Goal: Task Accomplishment & Management: Complete application form

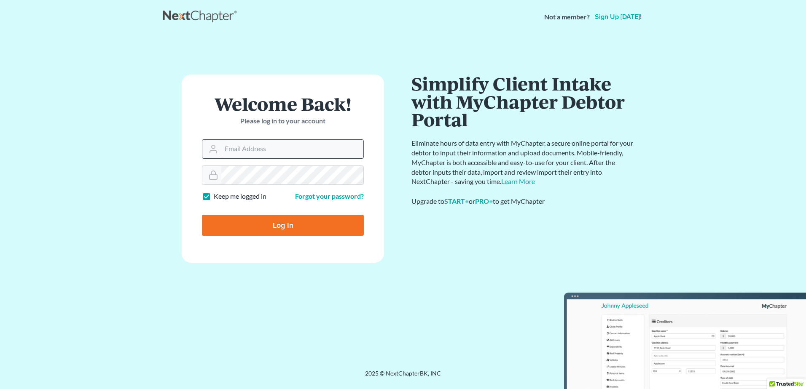
paste input "[EMAIL_ADDRESS][DOMAIN_NAME]"
type input "[EMAIL_ADDRESS][DOMAIN_NAME]"
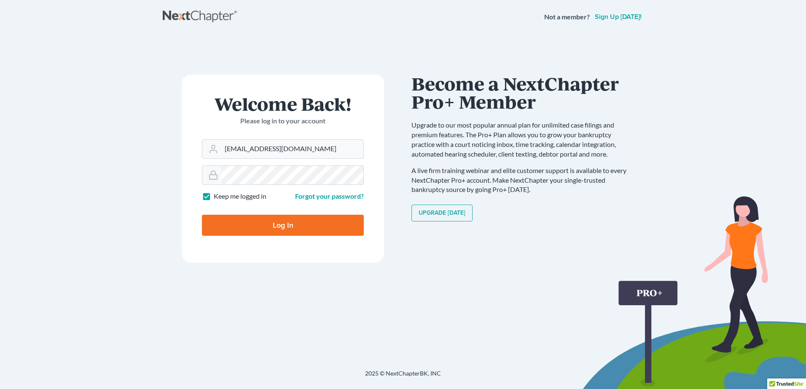
click at [306, 228] on input "Log In" at bounding box center [283, 225] width 162 height 21
type input "Thinking..."
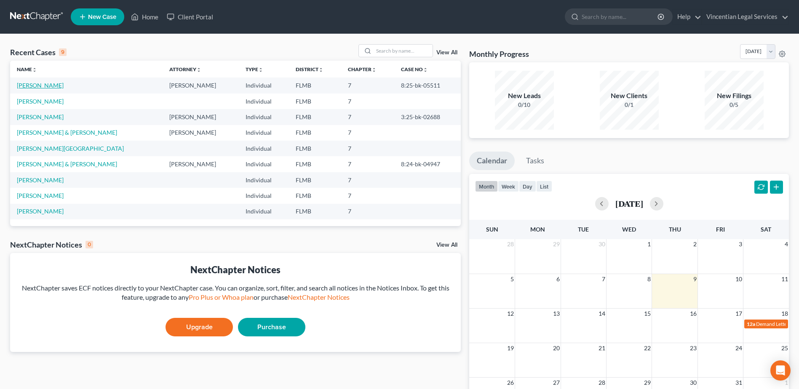
click at [47, 86] on link "[PERSON_NAME]" at bounding box center [40, 85] width 47 height 7
click at [32, 101] on link "[PERSON_NAME]" at bounding box center [40, 101] width 47 height 7
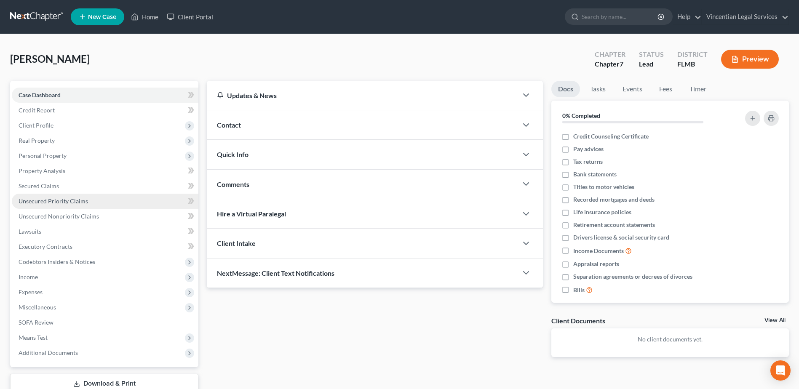
click at [125, 200] on link "Unsecured Priority Claims" at bounding box center [105, 201] width 187 height 15
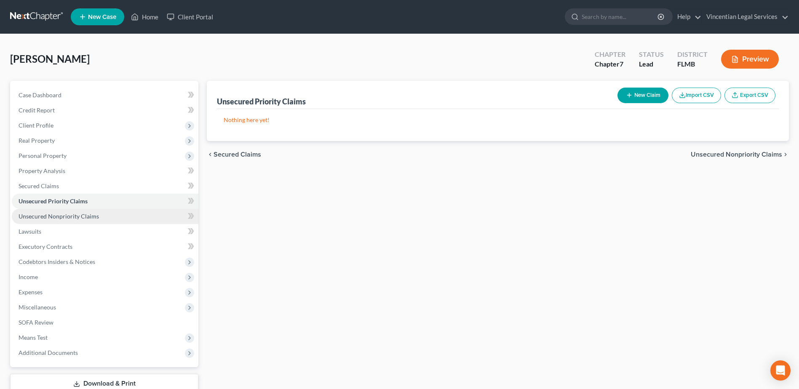
click at [113, 214] on link "Unsecured Nonpriority Claims" at bounding box center [105, 216] width 187 height 15
click at [646, 97] on button "New Claim" at bounding box center [643, 96] width 51 height 16
select select "0"
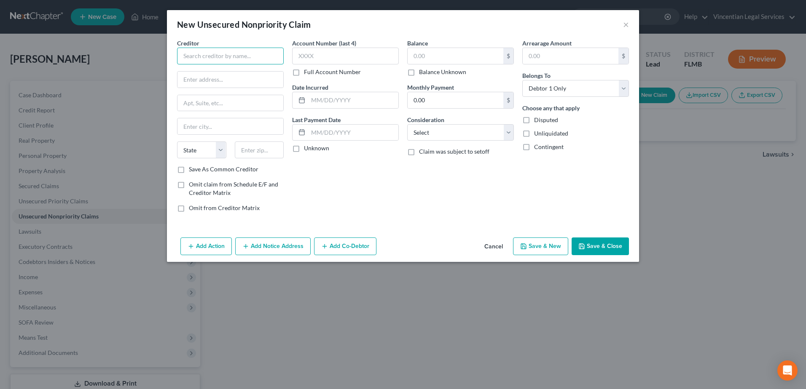
click at [208, 58] on input "text" at bounding box center [230, 56] width 107 height 17
type input "Bank of America"
click at [220, 81] on input "text" at bounding box center [230, 80] width 106 height 16
type input "Po Box [GEOGRAPHIC_DATA]"
click at [217, 105] on input "text" at bounding box center [230, 103] width 106 height 16
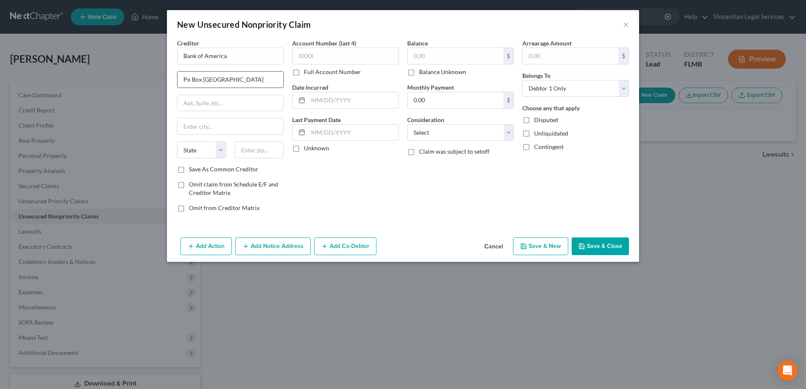
drag, startPoint x: 224, startPoint y: 80, endPoint x: 275, endPoint y: 82, distance: 51.5
click at [275, 82] on input "Po Box [GEOGRAPHIC_DATA]" at bounding box center [230, 80] width 106 height 16
paste input "[GEOGRAPHIC_DATA]"
click at [209, 126] on input "[GEOGRAPHIC_DATA]" at bounding box center [230, 126] width 106 height 16
type input "[GEOGRAPHIC_DATA]"
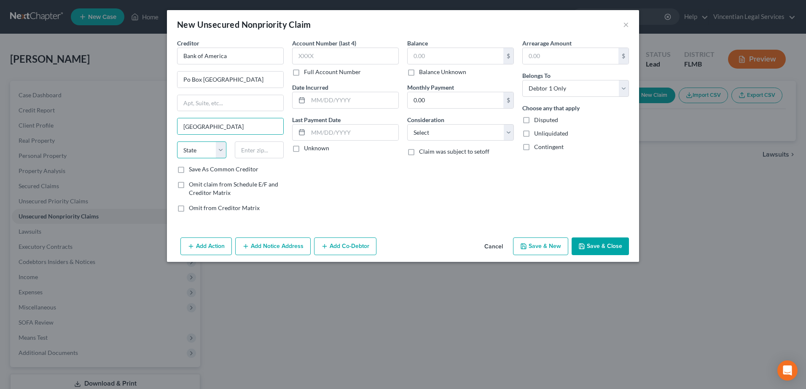
click at [220, 153] on select "State [US_STATE] AK AR AZ CA CO CT DE DC [GEOGRAPHIC_DATA] [GEOGRAPHIC_DATA] GU…" at bounding box center [201, 150] width 49 height 17
select select "45"
click at [177, 142] on select "State [US_STATE] AK AR AZ CA CO CT DE DC [GEOGRAPHIC_DATA] [GEOGRAPHIC_DATA] GU…" at bounding box center [201, 150] width 49 height 17
drag, startPoint x: 238, startPoint y: 126, endPoint x: 214, endPoint y: 124, distance: 24.5
click at [214, 124] on input "[GEOGRAPHIC_DATA]" at bounding box center [230, 126] width 106 height 16
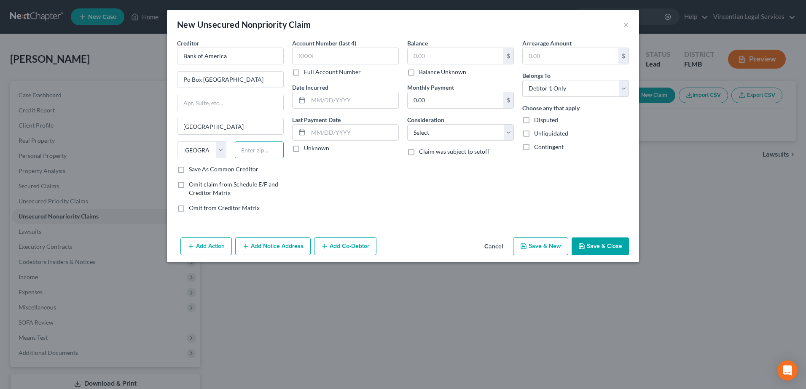
paste input "79998"
type input "79998"
type input "[GEOGRAPHIC_DATA]"
drag, startPoint x: 233, startPoint y: 125, endPoint x: 209, endPoint y: 126, distance: 23.6
click at [209, 126] on input "[GEOGRAPHIC_DATA]" at bounding box center [230, 126] width 106 height 16
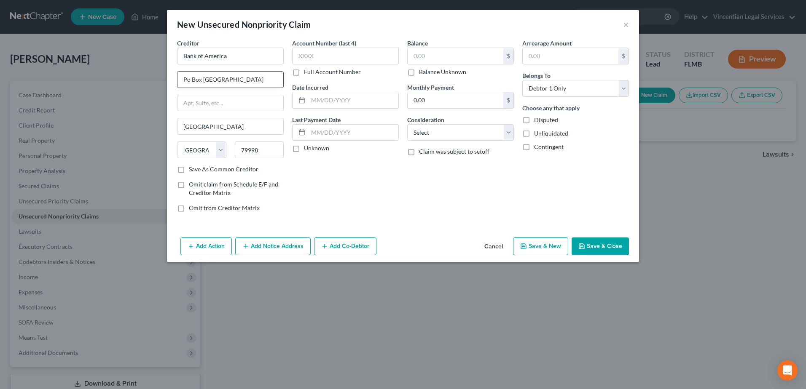
drag, startPoint x: 278, startPoint y: 76, endPoint x: 222, endPoint y: 78, distance: 56.1
click at [222, 78] on input "Po Box [GEOGRAPHIC_DATA]" at bounding box center [230, 80] width 106 height 16
type input "Po Box 982238"
click at [330, 56] on input "text" at bounding box center [345, 56] width 107 height 17
paste input "8742"
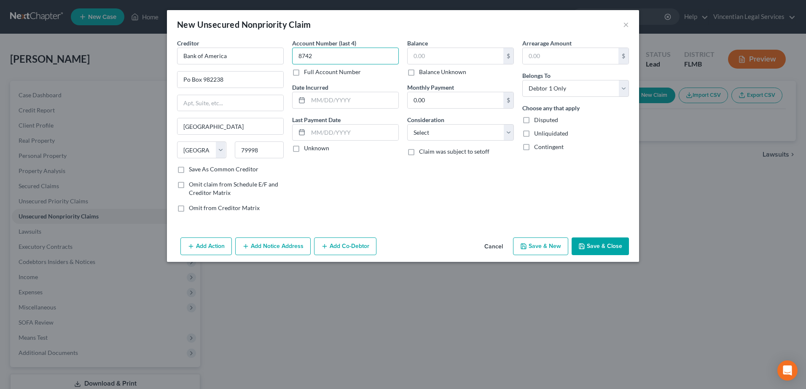
type input "8742"
paste input "767"
type input "767"
paste input "767"
type input "767"
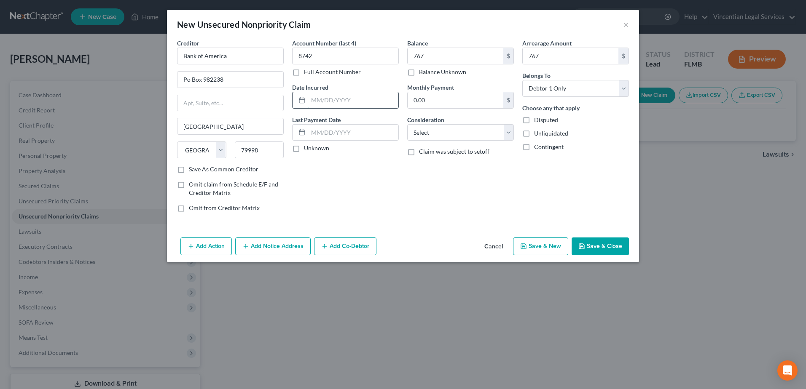
paste input "[DATE]"
type input "[DATE]"
click at [309, 133] on input "text" at bounding box center [353, 133] width 90 height 16
paste input "[DATE]"
type input "[DATE]"
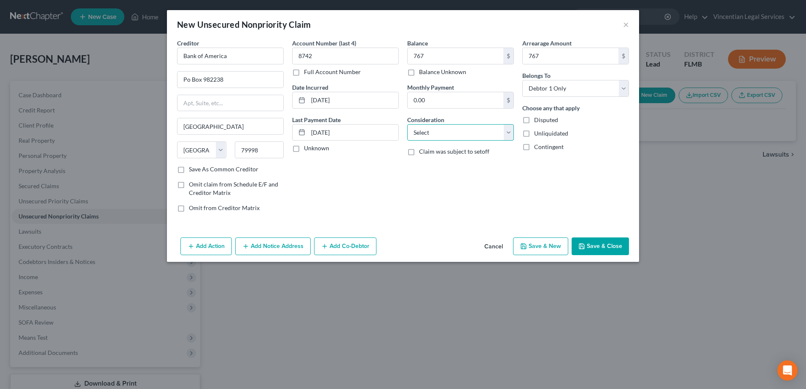
click at [509, 134] on select "Select Cable / Satellite Services Collection Agency Credit Card Debt Debt Couns…" at bounding box center [460, 132] width 107 height 17
select select "2"
click at [407, 124] on select "Select Cable / Satellite Services Collection Agency Credit Card Debt Debt Couns…" at bounding box center [460, 132] width 107 height 17
click at [598, 247] on button "Save & Close" at bounding box center [599, 247] width 57 height 18
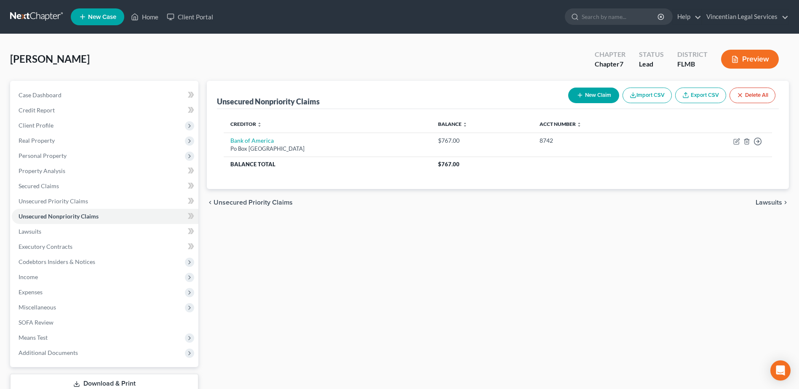
click at [590, 94] on button "New Claim" at bounding box center [594, 96] width 51 height 16
select select "0"
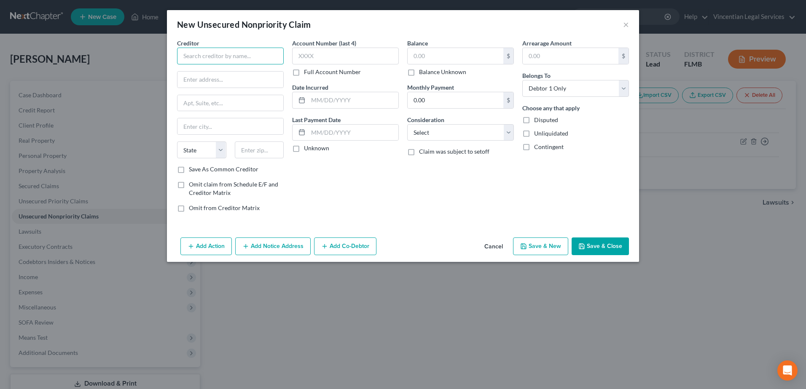
click at [224, 55] on input "text" at bounding box center [230, 56] width 107 height 17
type input "Bank of America DM"
click at [218, 79] on input "text" at bounding box center [230, 80] width 106 height 16
type input "Po Box 31785"
click at [196, 126] on input "text" at bounding box center [230, 126] width 106 height 16
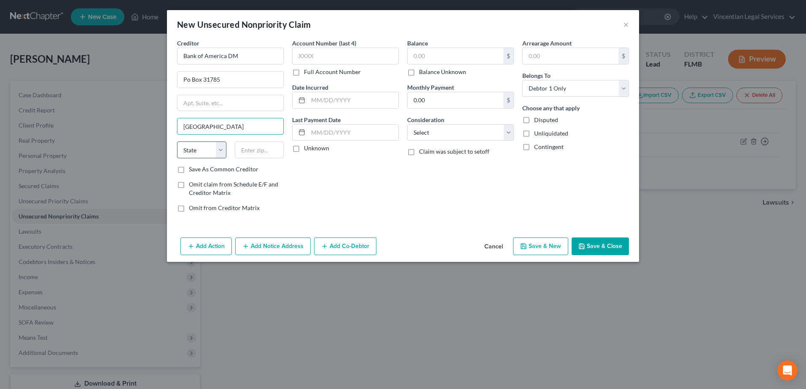
type input "[GEOGRAPHIC_DATA]"
click at [184, 145] on select "State [US_STATE] AK AR AZ CA CO CT DE DC [GEOGRAPHIC_DATA] [GEOGRAPHIC_DATA] GU…" at bounding box center [201, 150] width 49 height 17
select select "9"
click at [177, 142] on select "State [US_STATE] AK AR AZ CA CO CT DE DC [GEOGRAPHIC_DATA] [GEOGRAPHIC_DATA] GU…" at bounding box center [201, 150] width 49 height 17
paste input "33631-3785"
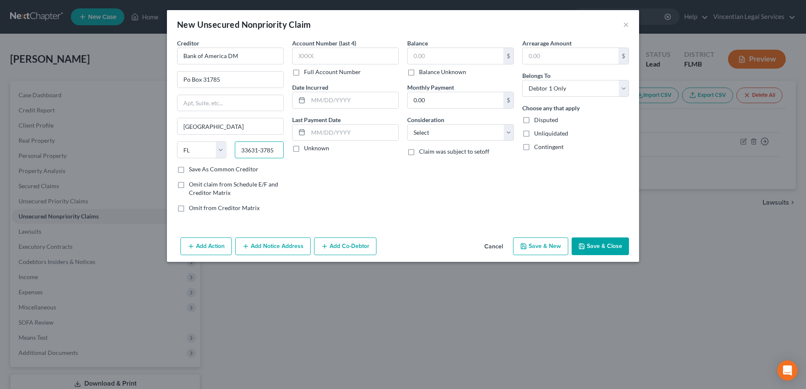
type input "33631-3785"
click at [307, 56] on input "text" at bounding box center [345, 56] width 107 height 17
paste input "9561"
type input "9561"
paste input "505"
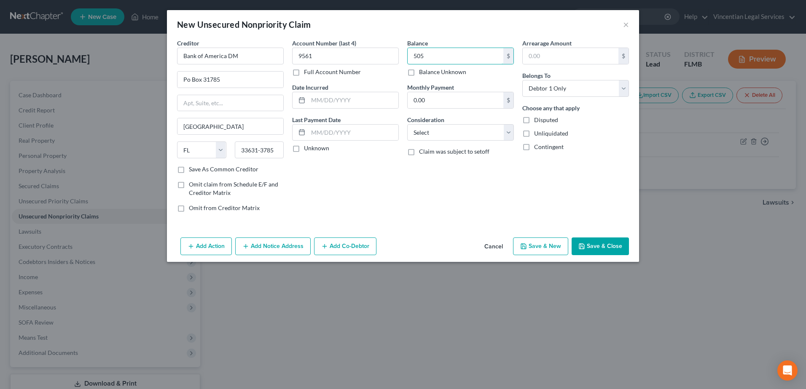
type input "505"
paste input "505"
type input "505"
paste input "[DATE]"
type input "[DATE]"
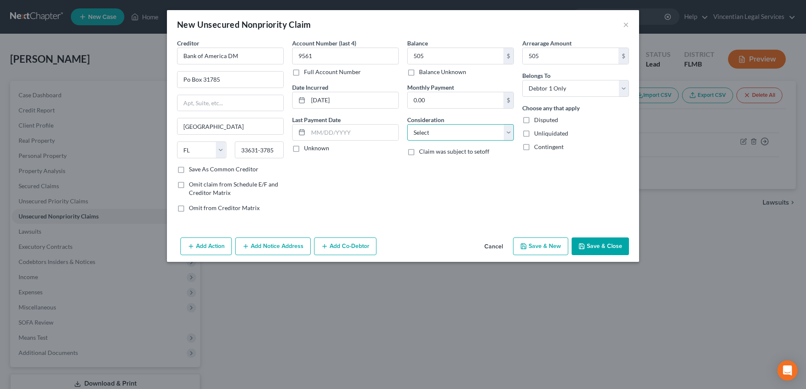
click at [511, 134] on select "Select Cable / Satellite Services Collection Agency Credit Card Debt Debt Couns…" at bounding box center [460, 132] width 107 height 17
select select "14"
click at [407, 124] on select "Select Cable / Satellite Services Collection Agency Credit Card Debt Debt Couns…" at bounding box center [460, 132] width 107 height 17
click at [419, 164] on input "text" at bounding box center [461, 165] width 106 height 16
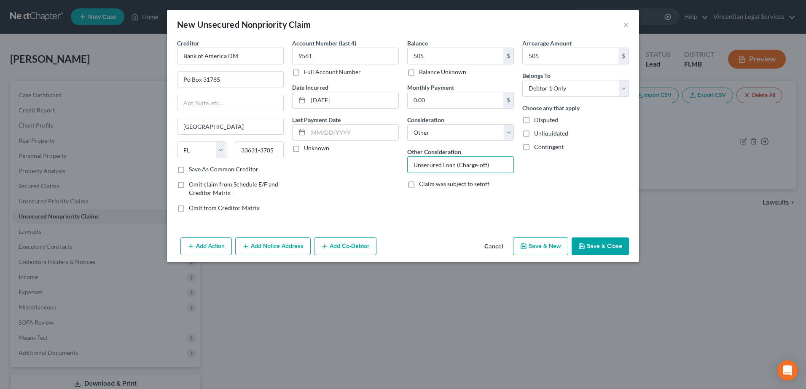
type input "Unsecured Loan (Charge-off)"
click at [533, 242] on button "Save & New" at bounding box center [540, 247] width 55 height 18
select select "0"
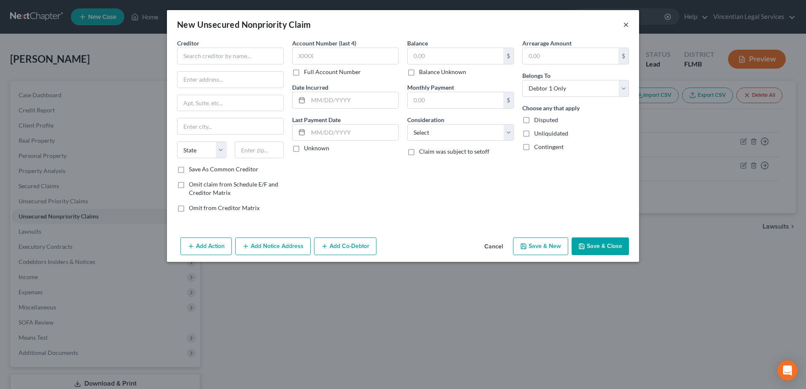
click at [623, 27] on button "×" at bounding box center [626, 24] width 6 height 10
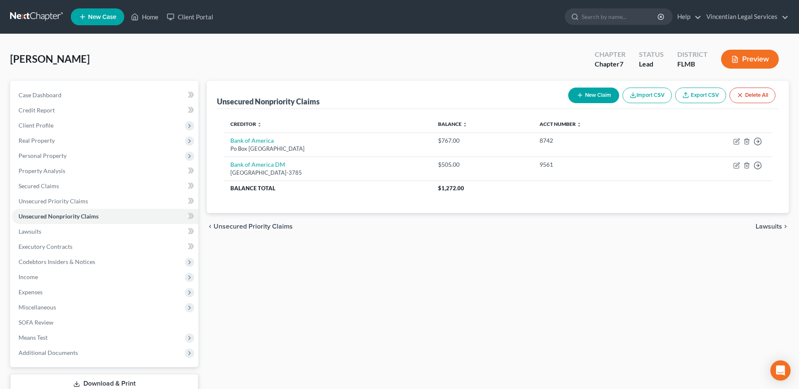
click at [585, 98] on button "New Claim" at bounding box center [594, 96] width 51 height 16
select select "0"
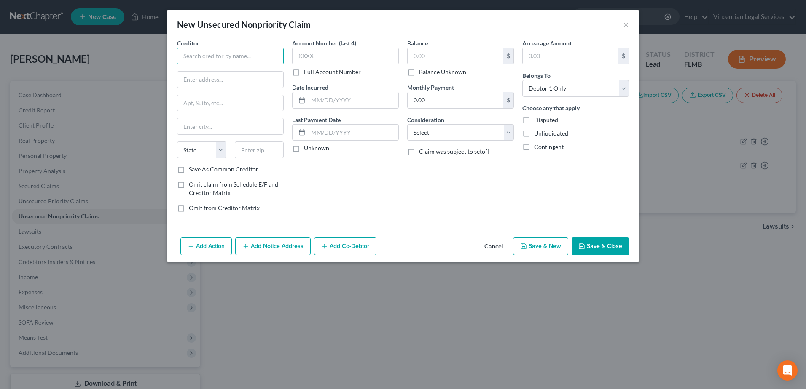
click at [244, 53] on input "text" at bounding box center [230, 56] width 107 height 17
type input "Capital One"
paste input "P O BOX 31293"
type input "P O BOX 31293"
click at [199, 99] on input "text" at bounding box center [230, 103] width 106 height 16
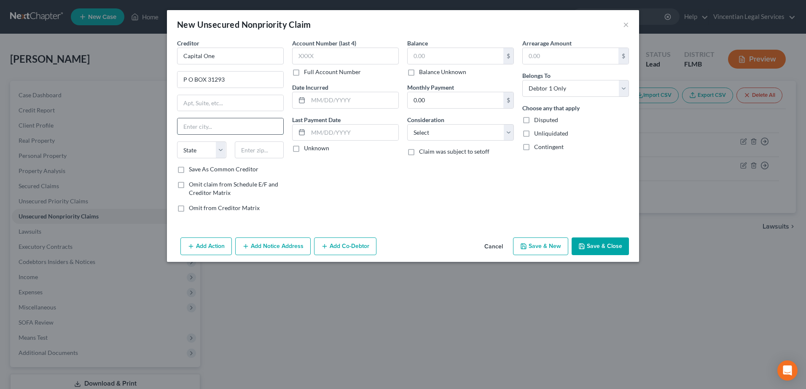
paste input "[GEOGRAPHIC_DATA]"
type input "[GEOGRAPHIC_DATA]"
drag, startPoint x: 220, startPoint y: 148, endPoint x: 216, endPoint y: 155, distance: 8.1
click at [220, 148] on select "State [US_STATE] AK AR AZ CA CO CT DE DC [GEOGRAPHIC_DATA] [GEOGRAPHIC_DATA] GU…" at bounding box center [201, 150] width 49 height 17
select select "46"
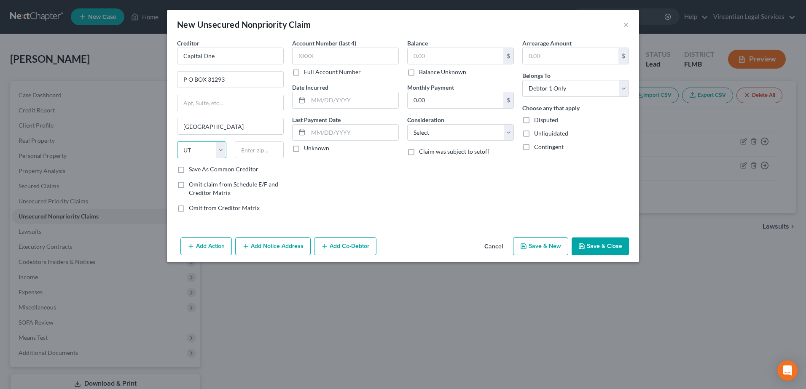
click at [177, 142] on select "State [US_STATE] AK AR AZ CA CO CT DE DC [GEOGRAPHIC_DATA] [GEOGRAPHIC_DATA] GU…" at bounding box center [201, 150] width 49 height 17
paste input "84131"
type input "84131"
type input "[GEOGRAPHIC_DATA]"
paste input "2768"
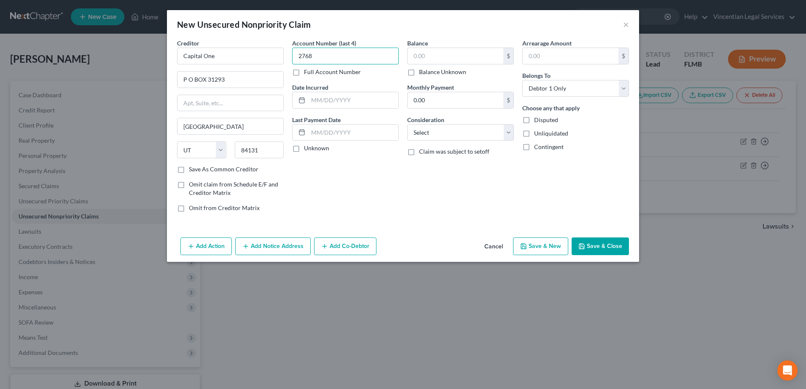
type input "2768"
paste input "546"
type input "546"
paste input "546"
type input "546"
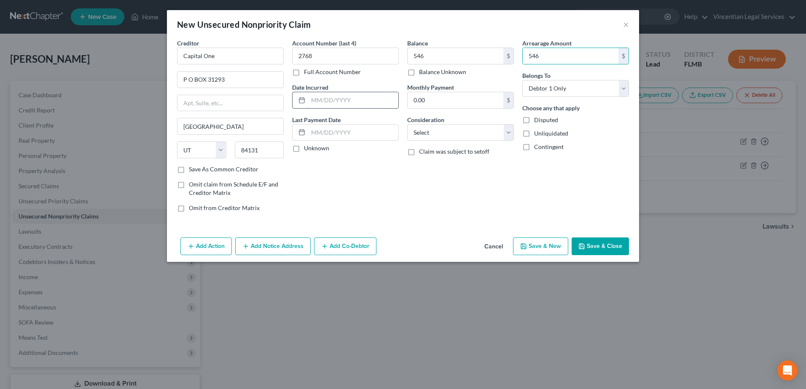
click at [311, 102] on input "text" at bounding box center [353, 100] width 90 height 16
paste input "[DATE]"
type input "[DATE]"
paste input "[DATE]"
type input "[DATE]"
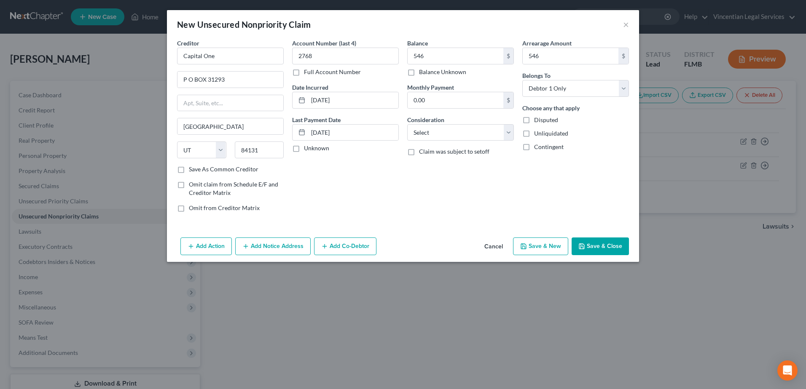
click at [484, 202] on div "Balance 546.00 $ Balance Unknown Balance Undetermined 546 $ Balance Unknown Mon…" at bounding box center [460, 129] width 115 height 180
click at [507, 127] on select "Select Cable / Satellite Services Collection Agency Credit Card Debt Debt Couns…" at bounding box center [460, 132] width 107 height 17
select select "2"
click at [407, 124] on select "Select Cable / Satellite Services Collection Agency Credit Card Debt Debt Couns…" at bounding box center [460, 132] width 107 height 17
click at [552, 247] on button "Save & New" at bounding box center [540, 247] width 55 height 18
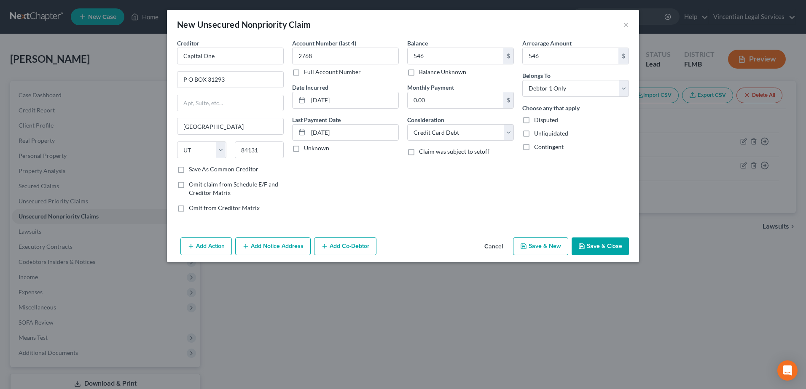
select select "0"
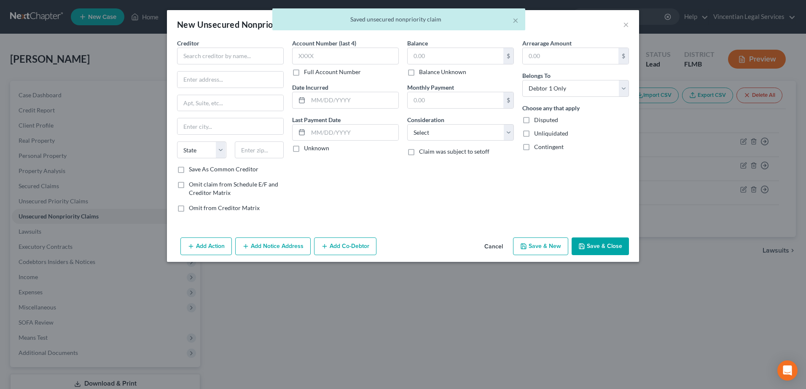
click at [629, 25] on div "× Saved unsecured nonpriority claim" at bounding box center [399, 21] width 806 height 26
click at [625, 25] on div "× Saved unsecured nonpriority claim" at bounding box center [399, 21] width 806 height 26
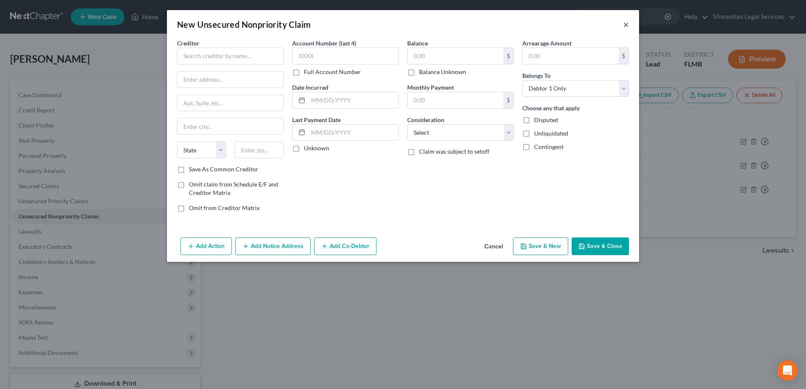
click at [624, 24] on button "×" at bounding box center [626, 24] width 6 height 10
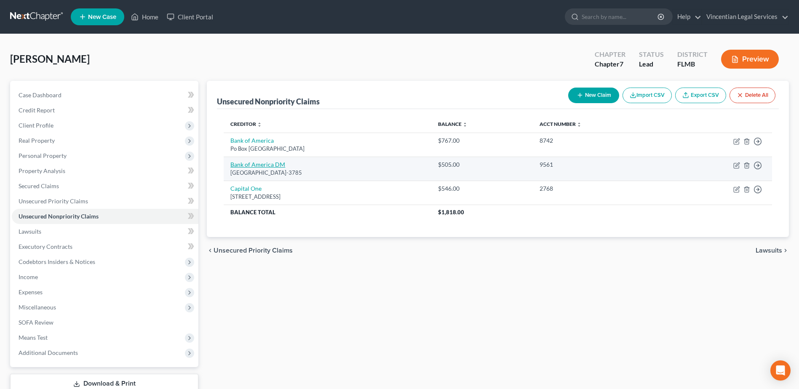
click at [274, 164] on link "Bank of America DM" at bounding box center [258, 164] width 55 height 7
select select "9"
select select "14"
select select "0"
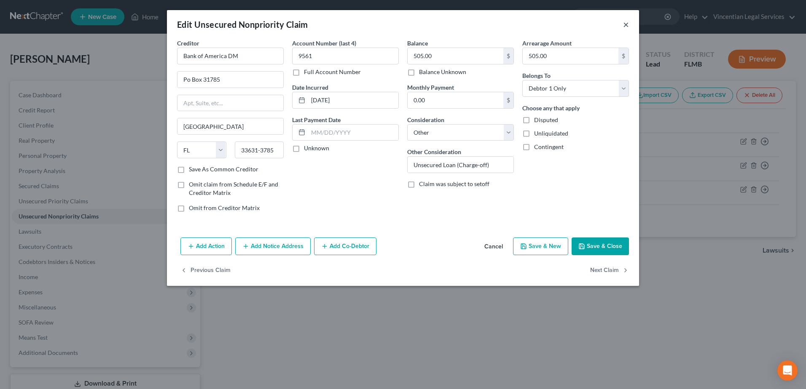
click at [626, 25] on button "×" at bounding box center [626, 24] width 6 height 10
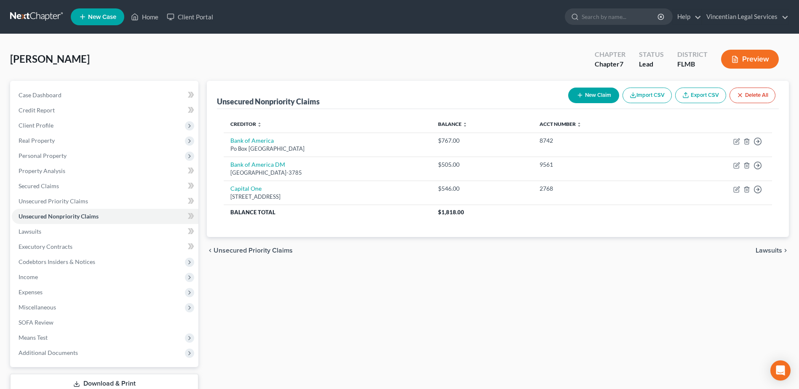
click at [587, 98] on button "New Claim" at bounding box center [594, 96] width 51 height 16
select select "0"
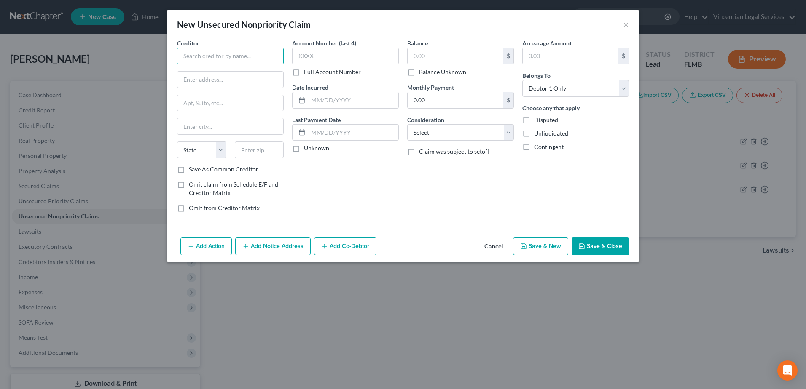
paste input "CAPITAL ONE"
type input "CAPITAL ONE"
paste input "P O BOX 31293"
type input "P O BOX 31293"
paste input "[GEOGRAPHIC_DATA]"
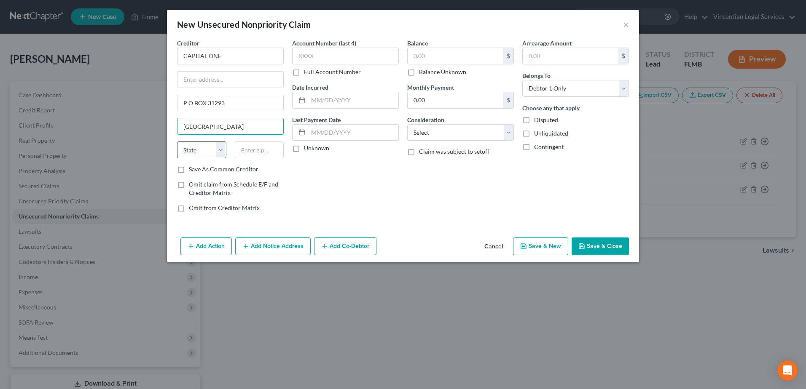
type input "[GEOGRAPHIC_DATA]"
click at [214, 150] on select "State [US_STATE] AK AR AZ CA CO CT DE DC [GEOGRAPHIC_DATA] [GEOGRAPHIC_DATA] GU…" at bounding box center [201, 150] width 49 height 17
select select "46"
click at [177, 142] on select "State [US_STATE] AK AR AZ CA CO CT DE DC [GEOGRAPHIC_DATA] [GEOGRAPHIC_DATA] GU…" at bounding box center [201, 150] width 49 height 17
drag, startPoint x: 252, startPoint y: 141, endPoint x: 248, endPoint y: 146, distance: 6.6
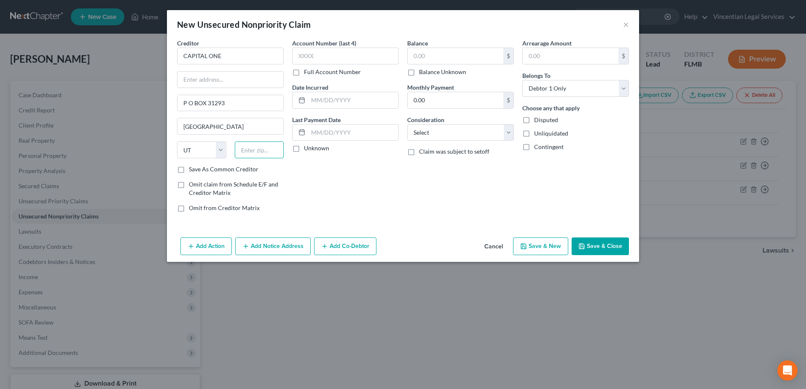
paste input "84131"
type input "84131"
type input "[GEOGRAPHIC_DATA]"
click at [626, 24] on button "×" at bounding box center [626, 24] width 6 height 10
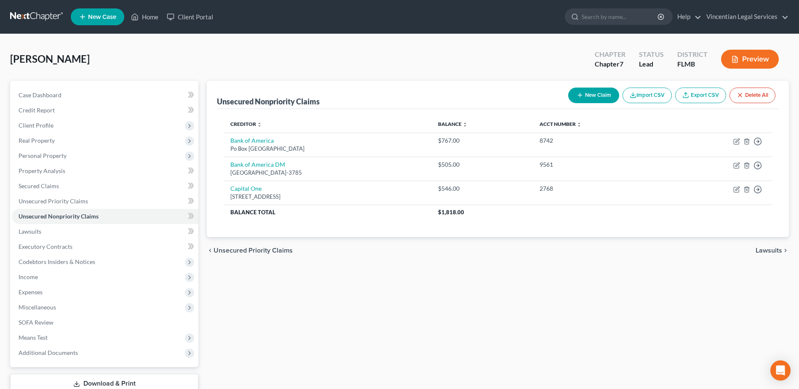
click at [590, 99] on button "New Claim" at bounding box center [594, 96] width 51 height 16
select select "0"
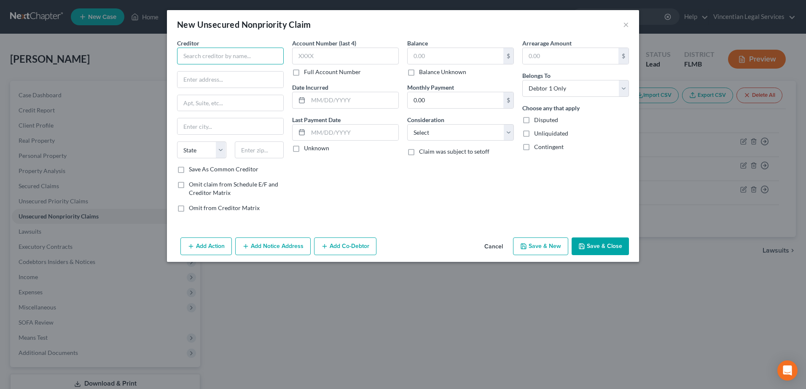
paste input "CAPITAL ONE"
type input "CAPITAL ONE"
paste input "P O BOX 31293"
type input "P O BOX 31293"
paste input "[GEOGRAPHIC_DATA]"
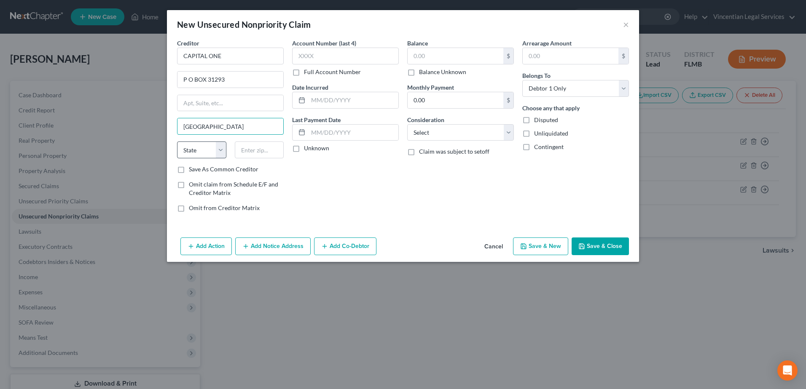
type input "[GEOGRAPHIC_DATA]"
click at [187, 150] on select "State [US_STATE] AK AR AZ CA CO CT DE DC [GEOGRAPHIC_DATA] [GEOGRAPHIC_DATA] GU…" at bounding box center [201, 150] width 49 height 17
select select "46"
click at [177, 142] on select "State [US_STATE] AK AR AZ CA CO CT DE DC [GEOGRAPHIC_DATA] [GEOGRAPHIC_DATA] GU…" at bounding box center [201, 150] width 49 height 17
paste input "84131"
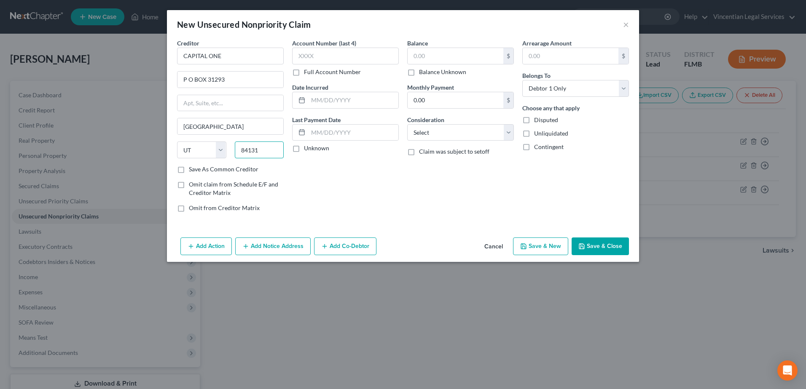
type input "84131"
type input "[GEOGRAPHIC_DATA]"
paste input "1692"
type input "1692"
paste input "319"
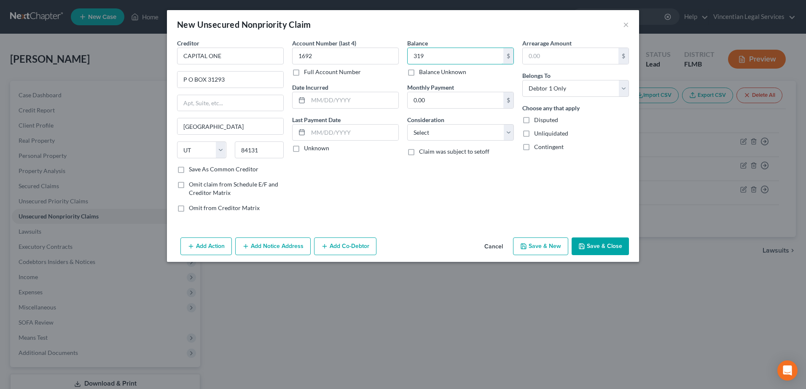
type input "319"
paste input "319"
type input "319"
paste input "[DATE]"
type input "[DATE]"
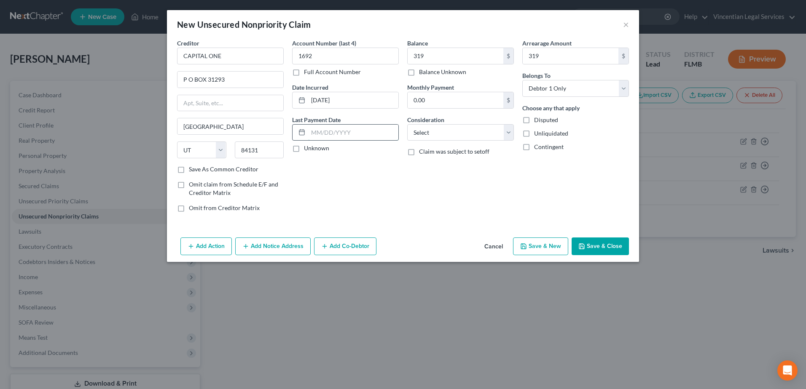
paste input "[DATE]"
type input "[DATE]"
click at [500, 130] on select "Select Cable / Satellite Services Collection Agency Credit Card Debt Debt Couns…" at bounding box center [460, 132] width 107 height 17
select select "2"
click at [407, 124] on select "Select Cable / Satellite Services Collection Agency Credit Card Debt Debt Couns…" at bounding box center [460, 132] width 107 height 17
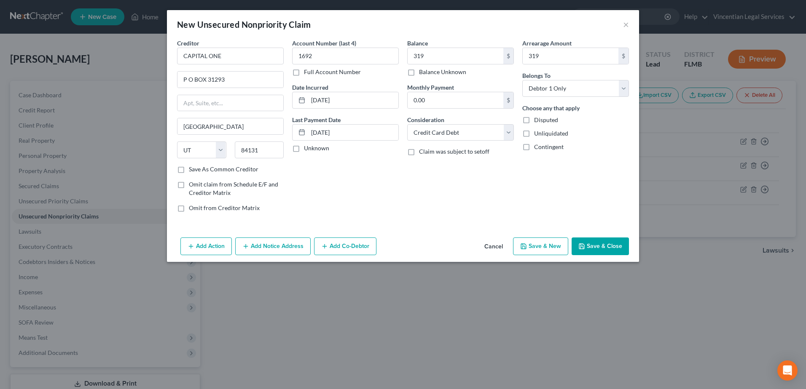
click at [558, 247] on button "Save & New" at bounding box center [540, 247] width 55 height 18
select select "0"
type input "319.00"
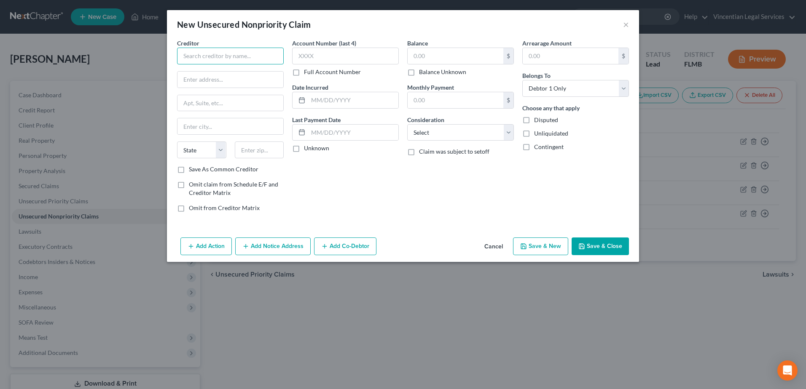
paste input "CEDARS BUSINESS SERVICES"
type input "CEDARS BUSINESS SERVICES"
paste input "[STREET_ADDRESS]"
type input "[STREET_ADDRESS]"
paste input "CALABASAS"
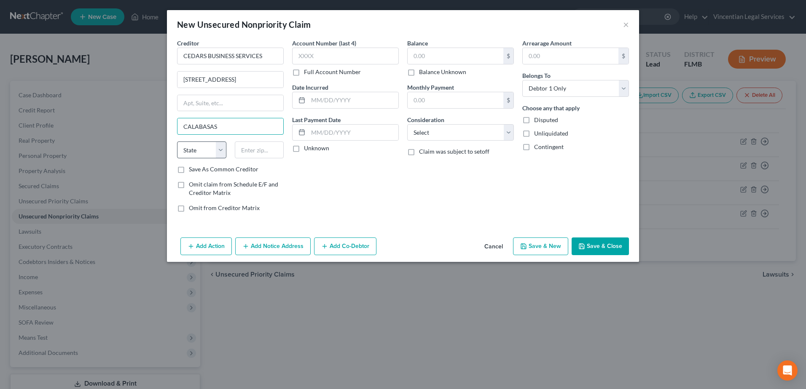
type input "CALABASAS"
click at [215, 149] on select "State [US_STATE] AK AR AZ CA CO CT DE DC [GEOGRAPHIC_DATA] [GEOGRAPHIC_DATA] GU…" at bounding box center [201, 150] width 49 height 17
select select "4"
click at [177, 142] on select "State [US_STATE] AK AR AZ CA CO CT DE DC [GEOGRAPHIC_DATA] [GEOGRAPHIC_DATA] GU…" at bounding box center [201, 150] width 49 height 17
paste input "91302"
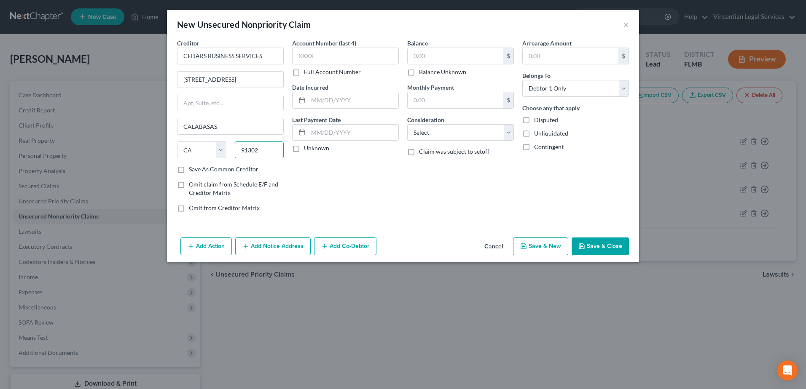
type input "91302"
type input "Calabasas"
paste input "2287"
type input "2287"
paste input "806"
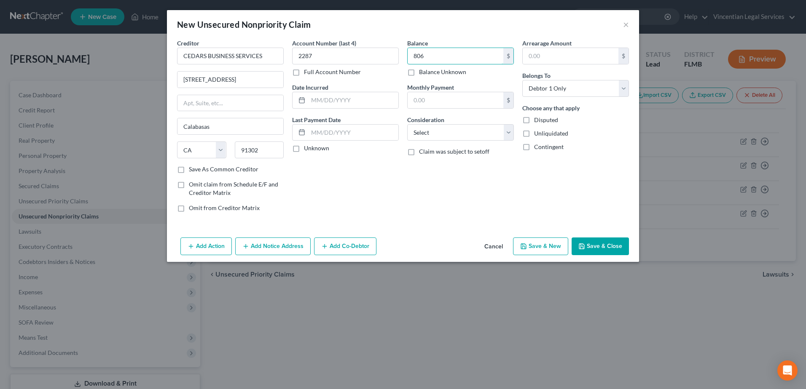
type input "806"
paste input "806"
type input "806"
paste input "[DATE]"
type input "[DATE]"
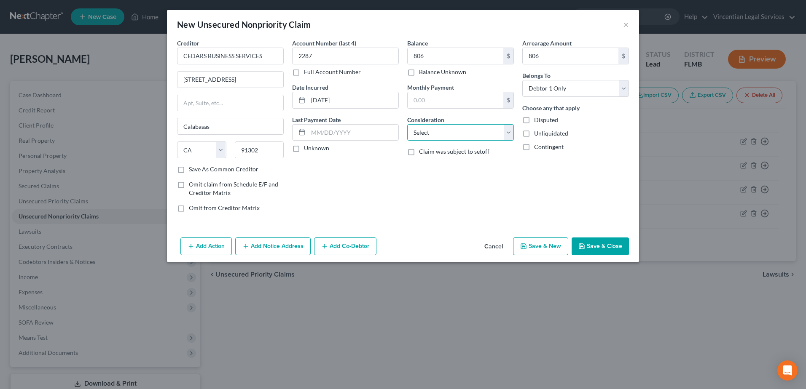
click at [506, 129] on select "Select Cable / Satellite Services Collection Agency Credit Card Debt Debt Couns…" at bounding box center [460, 132] width 107 height 17
select select "1"
click at [407, 124] on select "Select Cable / Satellite Services Collection Agency Credit Card Debt Debt Couns…" at bounding box center [460, 132] width 107 height 17
click at [538, 248] on button "Save & New" at bounding box center [540, 247] width 55 height 18
select select "0"
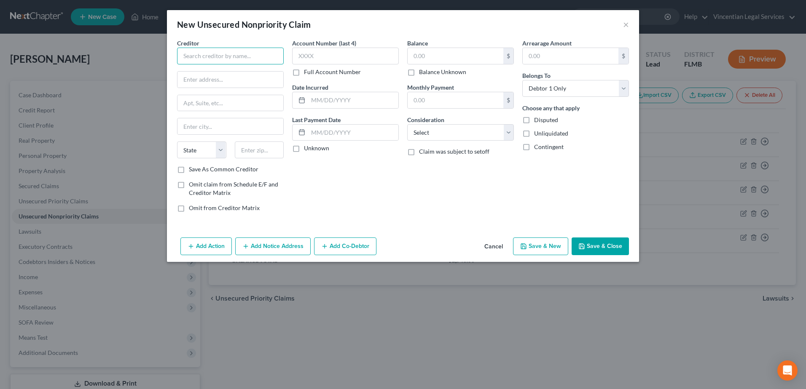
paste input "CHRYSLER CAPITAL"
type input "CHRYSLER CAPITAL"
drag, startPoint x: 213, startPoint y: 101, endPoint x: 206, endPoint y: 79, distance: 22.7
paste input "PO BOX 961211"
type input "PO BOX 961211"
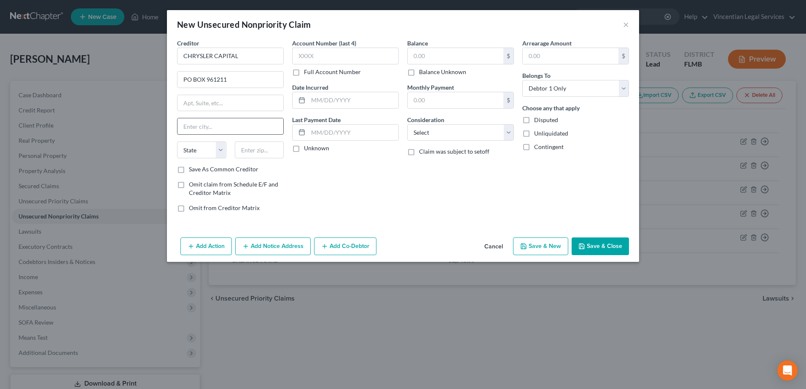
paste input "[GEOGRAPHIC_DATA]"
type input "[GEOGRAPHIC_DATA]"
click at [193, 153] on select "State [US_STATE] AK AR AZ CA CO CT DE DC [GEOGRAPHIC_DATA] [GEOGRAPHIC_DATA] GU…" at bounding box center [201, 150] width 49 height 17
select select "45"
click at [177, 142] on select "State [US_STATE] AK AR AZ CA CO CT DE DC [GEOGRAPHIC_DATA] [GEOGRAPHIC_DATA] GU…" at bounding box center [201, 150] width 49 height 17
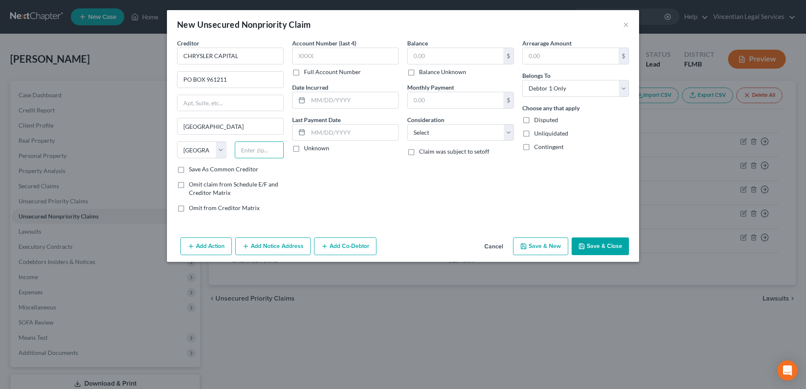
paste input "76161"
type input "76161"
type input "[GEOGRAPHIC_DATA]"
paste input "1000"
type input "1000"
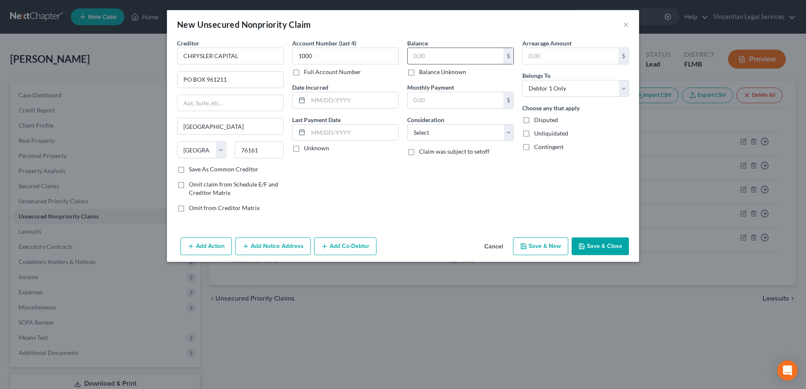
paste input "22072"
type input "22072"
paste input "22072"
type input "22072"
paste input "[DATE]"
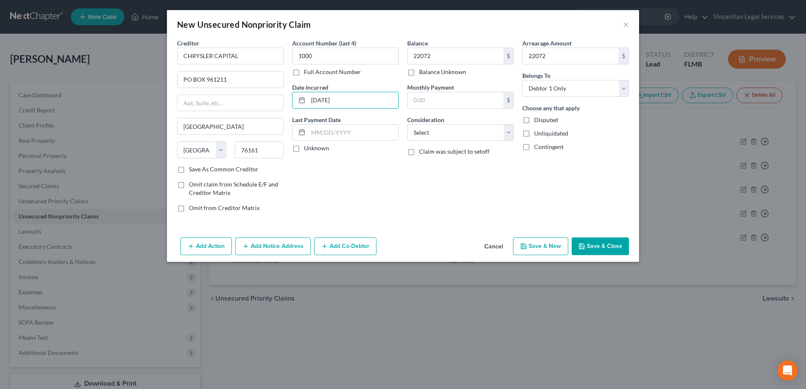
type input "[DATE]"
paste input "[DATE]"
type input "[DATE]"
click at [505, 132] on select "Select Cable / Satellite Services Collection Agency Credit Card Debt Debt Couns…" at bounding box center [460, 132] width 107 height 17
select select "14"
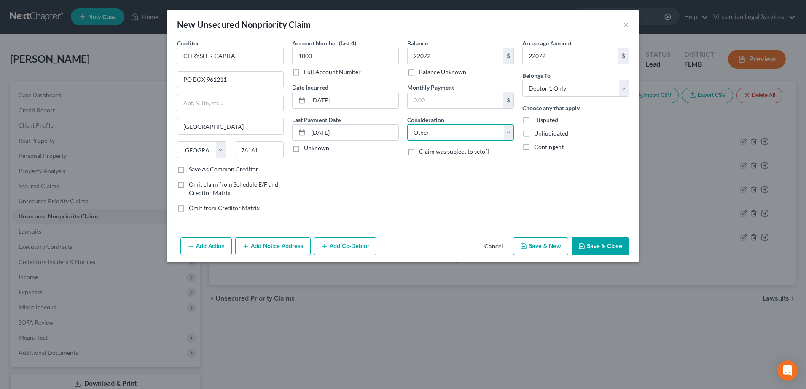
click at [407, 124] on select "Select Cable / Satellite Services Collection Agency Credit Card Debt Debt Couns…" at bounding box center [460, 132] width 107 height 17
click at [459, 163] on input "text" at bounding box center [461, 165] width 106 height 16
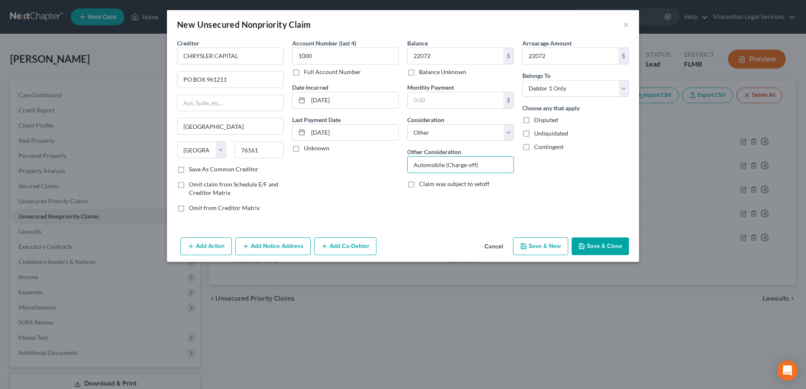
type input "Automobile (Charge-off)"
click at [545, 240] on button "Save & New" at bounding box center [540, 247] width 55 height 18
select select "0"
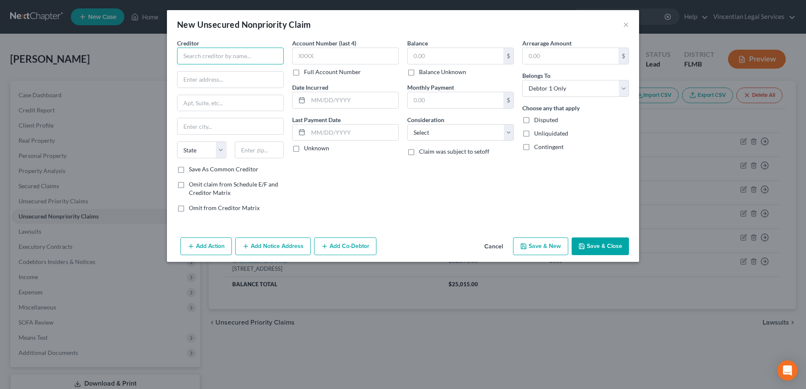
paste input "CREDIT COLLECTION SERVICES"
type input "CREDIT COLLECTION SERVICES"
paste input "[STREET_ADDRESS]"
type input "[STREET_ADDRESS]"
paste input "[PERSON_NAME]"
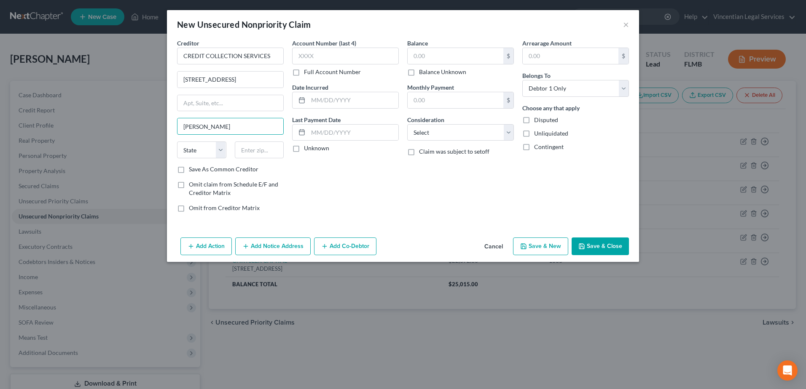
type input "[PERSON_NAME]"
click at [219, 152] on select "State [US_STATE] AK AR AZ CA CO CT DE DC [GEOGRAPHIC_DATA] [GEOGRAPHIC_DATA] GU…" at bounding box center [201, 150] width 49 height 17
select select "22"
click at [177, 142] on select "State [US_STATE] AK AR AZ CA CO CT DE DC [GEOGRAPHIC_DATA] [GEOGRAPHIC_DATA] GU…" at bounding box center [201, 150] width 49 height 17
paste input "02062"
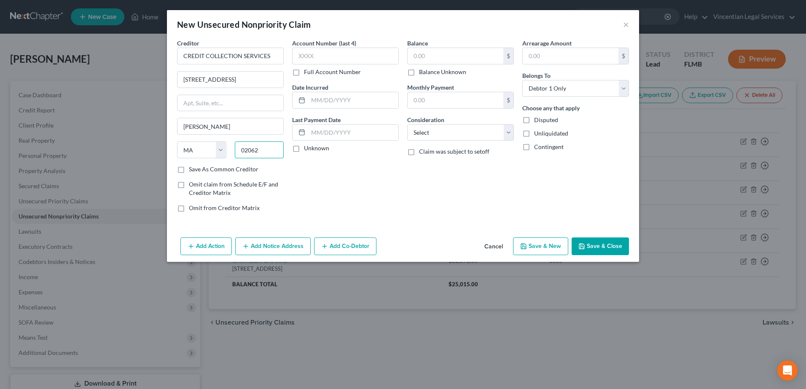
type input "02062"
type input "[PERSON_NAME]"
paste input "3119"
type input "3119"
paste input "150"
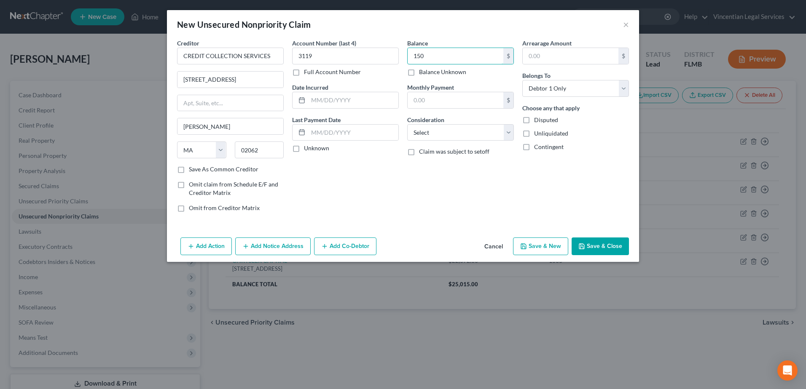
type input "150"
paste input "150"
type input "150"
paste input "[DATE]"
type input "[DATE]"
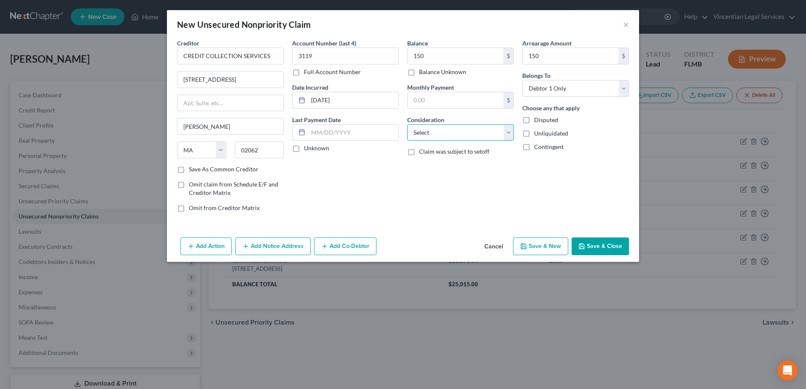
click at [508, 128] on select "Select Cable / Satellite Services Collection Agency Credit Card Debt Debt Couns…" at bounding box center [460, 132] width 107 height 17
click at [407, 124] on select "Select Cable / Satellite Services Collection Agency Credit Card Debt Debt Couns…" at bounding box center [460, 132] width 107 height 17
click at [511, 131] on select "Select Cable / Satellite Services Collection Agency Credit Card Debt Debt Couns…" at bounding box center [460, 132] width 107 height 17
select select "14"
click at [407, 124] on select "Select Cable / Satellite Services Collection Agency Credit Card Debt Debt Couns…" at bounding box center [460, 132] width 107 height 17
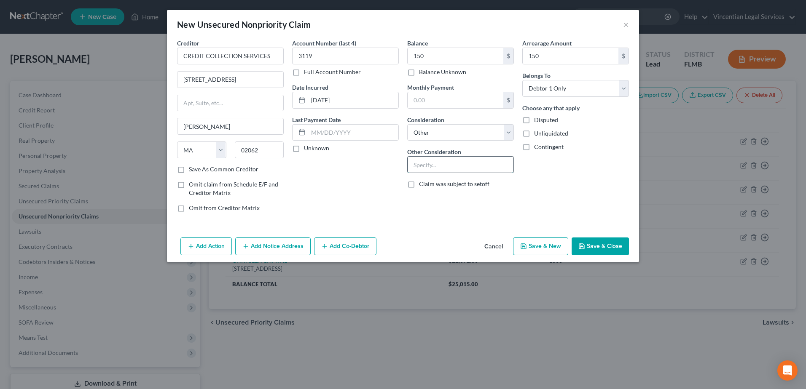
click at [427, 164] on input "text" at bounding box center [461, 165] width 106 height 16
paste input "Collection (Orig. creditor: Progressive)"
type input "Collection (Orig. creditor: Progressive)"
click at [550, 247] on button "Save & New" at bounding box center [540, 247] width 55 height 18
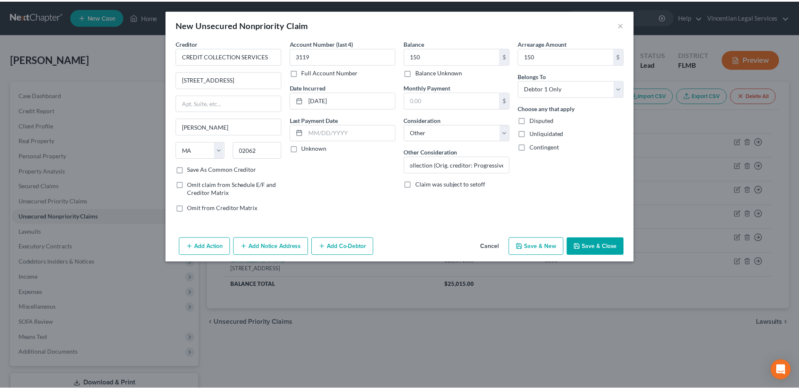
scroll to position [0, 0]
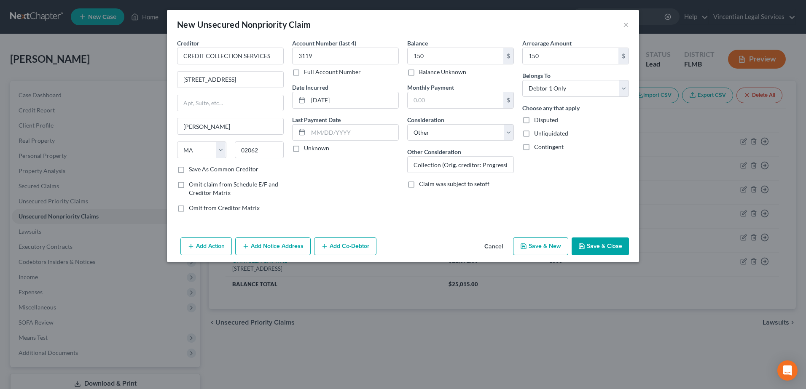
select select "0"
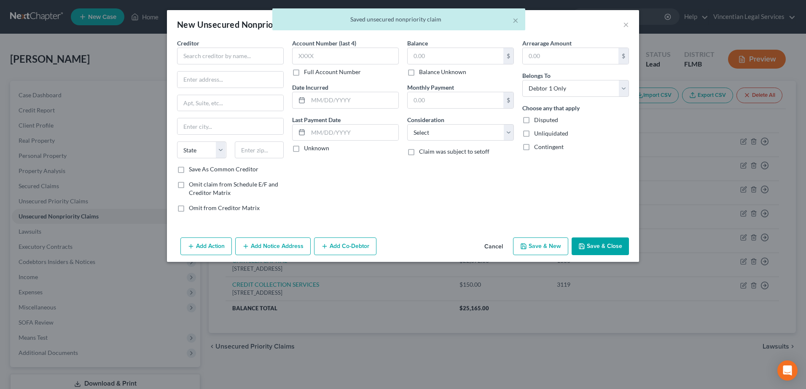
click at [622, 21] on div "× Saved unsecured nonpriority claim" at bounding box center [399, 21] width 806 height 26
click at [622, 24] on div "× Saved unsecured nonpriority claim" at bounding box center [399, 21] width 806 height 26
click at [625, 24] on div "× Saved unsecured nonpriority claim" at bounding box center [399, 21] width 806 height 26
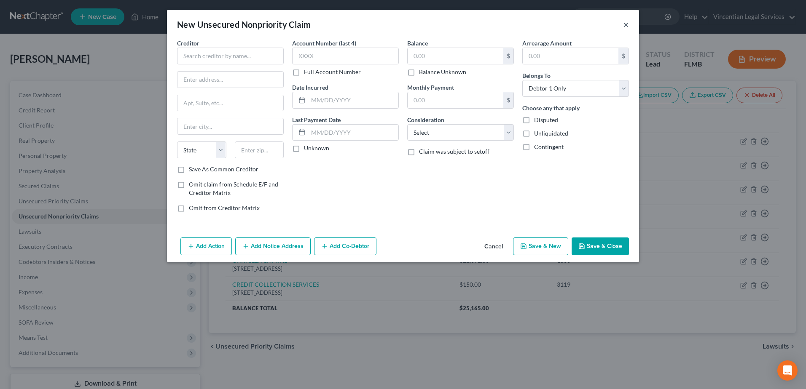
click at [625, 24] on button "×" at bounding box center [626, 24] width 6 height 10
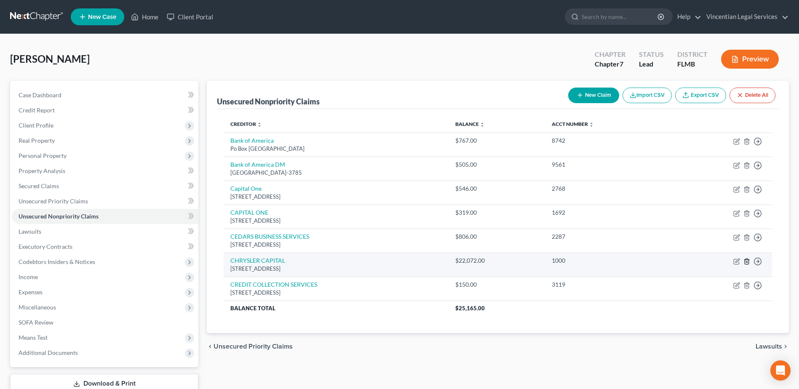
click at [747, 259] on icon "button" at bounding box center [747, 261] width 4 height 5
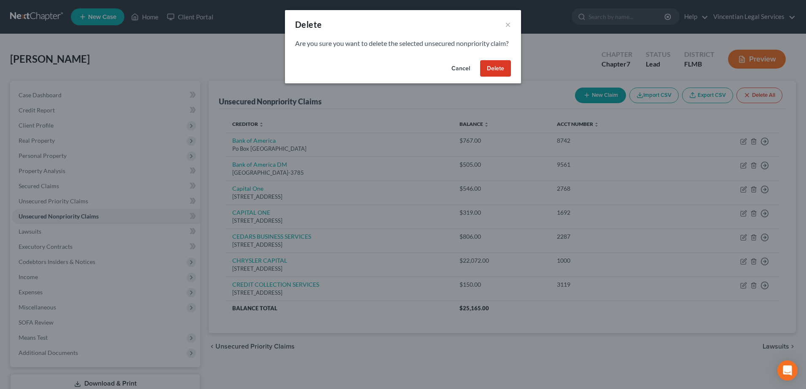
click at [491, 75] on button "Delete" at bounding box center [495, 68] width 31 height 17
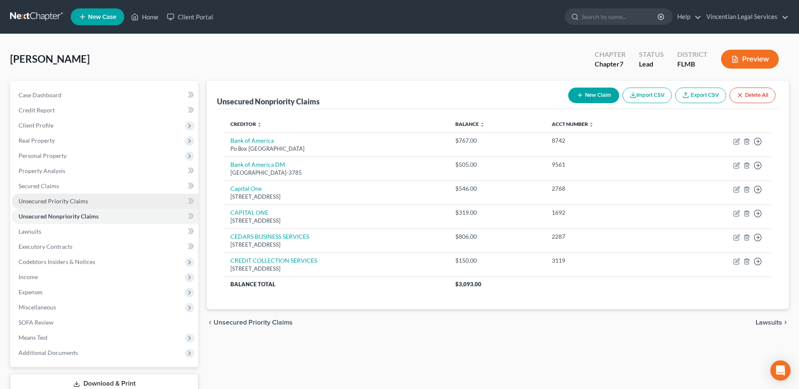
click at [110, 200] on link "Unsecured Priority Claims" at bounding box center [105, 201] width 187 height 15
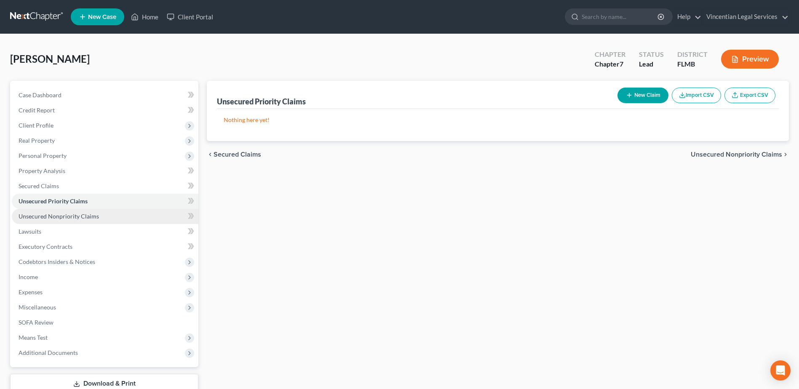
click at [108, 212] on link "Unsecured Nonpriority Claims" at bounding box center [105, 216] width 187 height 15
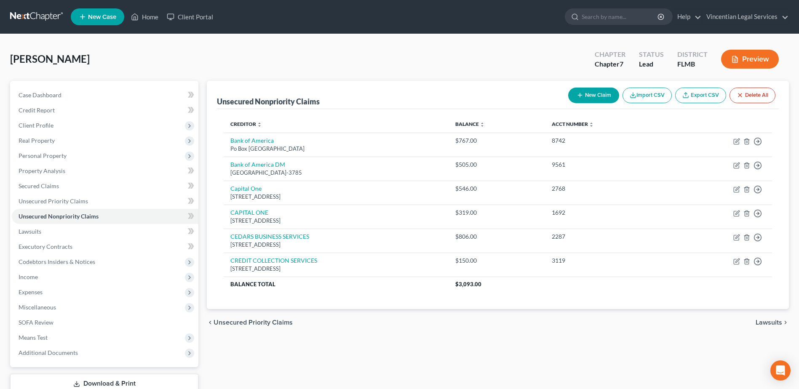
click at [605, 96] on button "New Claim" at bounding box center [594, 96] width 51 height 16
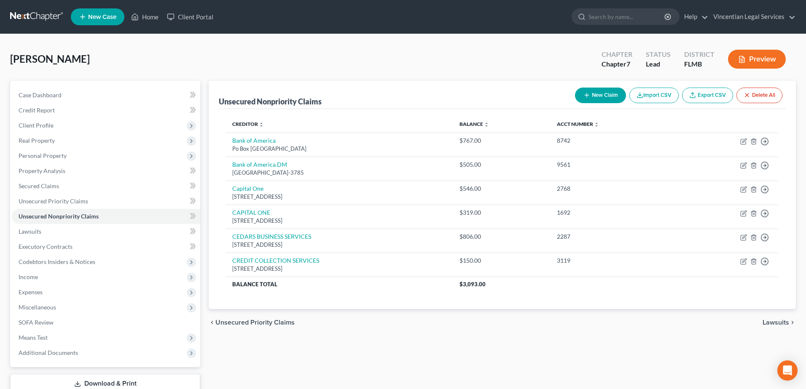
select select "0"
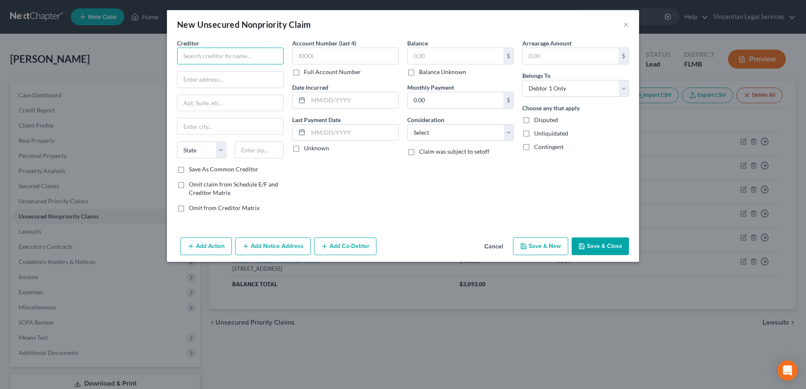
paste input "CHRYSLER CAPITAL"
type input "CHRYSLER CAPITAL"
drag, startPoint x: 199, startPoint y: 102, endPoint x: 198, endPoint y: 78, distance: 24.1
paste input "PO BOX 961211"
type input "PO BOX 961211"
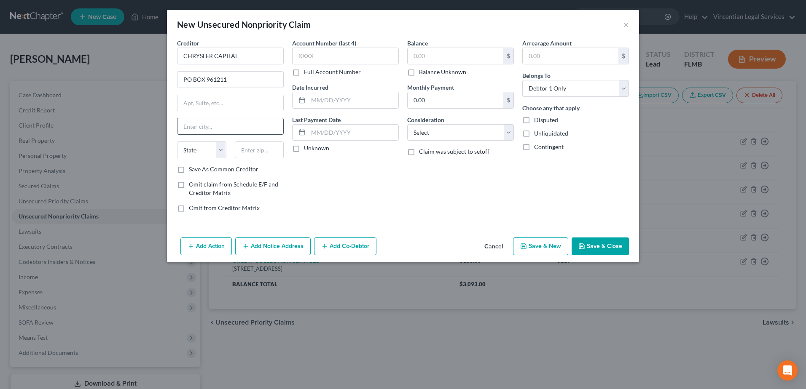
paste input "[GEOGRAPHIC_DATA]"
type input "[GEOGRAPHIC_DATA]"
click at [219, 149] on select "State [US_STATE] AK AR AZ CA CO CT DE DC [GEOGRAPHIC_DATA] [GEOGRAPHIC_DATA] GU…" at bounding box center [201, 150] width 49 height 17
select select "45"
click at [177, 142] on select "State [US_STATE] AK AR AZ CA CO CT DE DC [GEOGRAPHIC_DATA] [GEOGRAPHIC_DATA] GU…" at bounding box center [201, 150] width 49 height 17
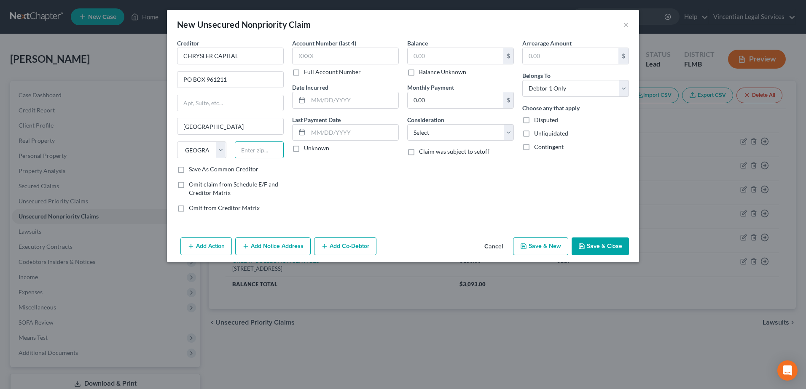
paste input "76161"
type input "76161"
type input "[GEOGRAPHIC_DATA]"
paste input "1000"
type input "1000"
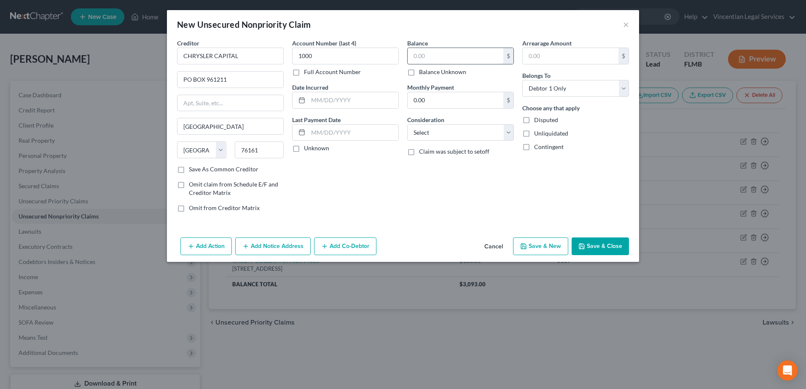
paste input "22072"
type input "22072"
paste input "22072"
type input "22072"
paste input "[DATE]"
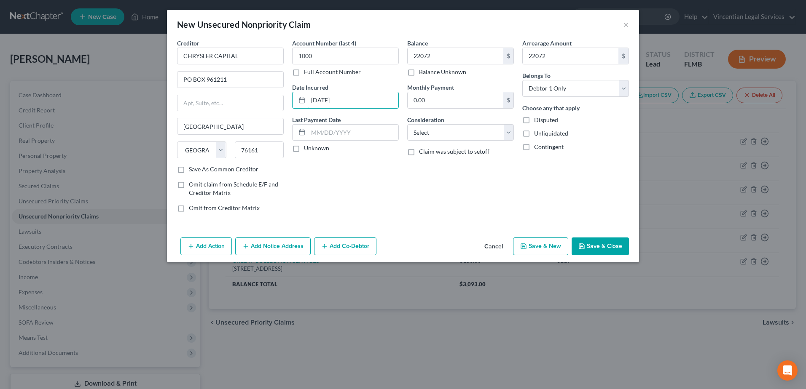
type input "[DATE]"
paste input "[DATE]"
type input "[DATE]"
drag, startPoint x: 511, startPoint y: 135, endPoint x: 504, endPoint y: 142, distance: 9.2
click at [511, 135] on select "Select Cable / Satellite Services Collection Agency Credit Card Debt Debt Couns…" at bounding box center [460, 132] width 107 height 17
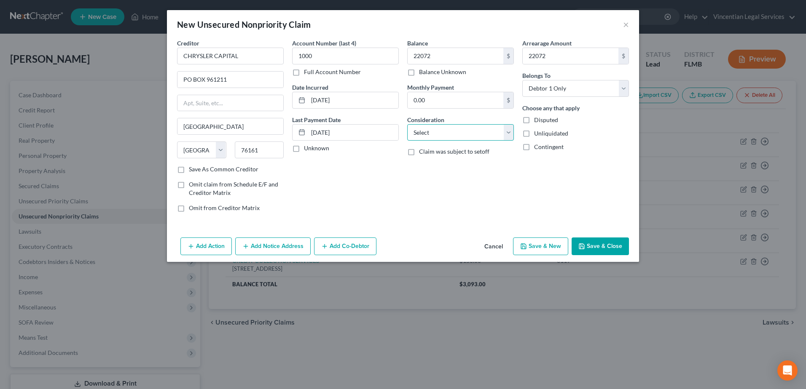
select select "14"
click at [407, 124] on select "Select Cable / Satellite Services Collection Agency Credit Card Debt Debt Couns…" at bounding box center [460, 132] width 107 height 17
paste input "Automobile (Charge-off)"
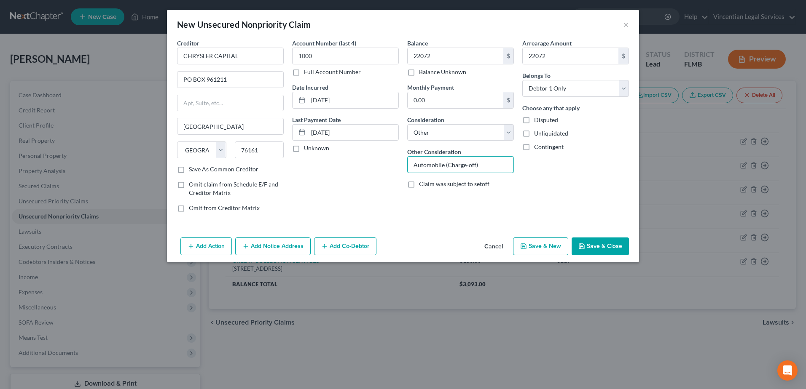
type input "Automobile (Charge-off)"
click at [554, 247] on button "Save & New" at bounding box center [540, 247] width 55 height 18
select select "0"
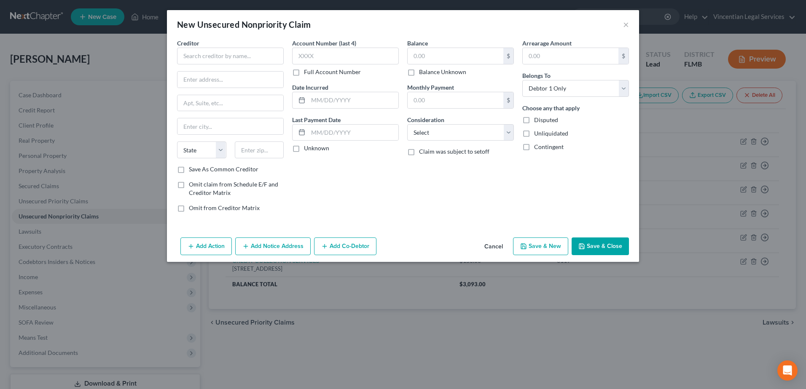
type input "22,072.00"
click at [625, 23] on button "×" at bounding box center [626, 24] width 6 height 10
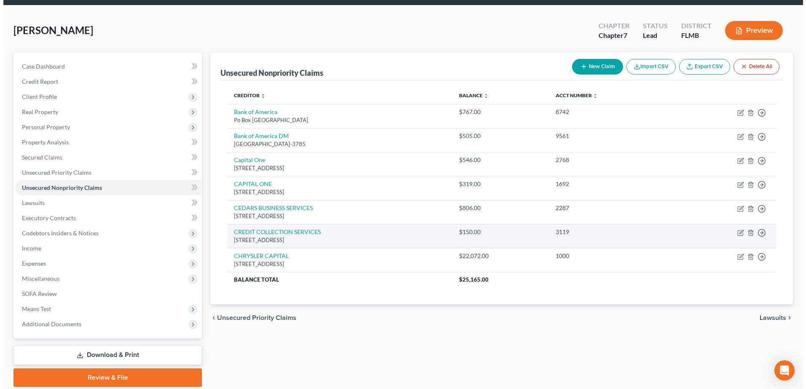
scroll to position [59, 0]
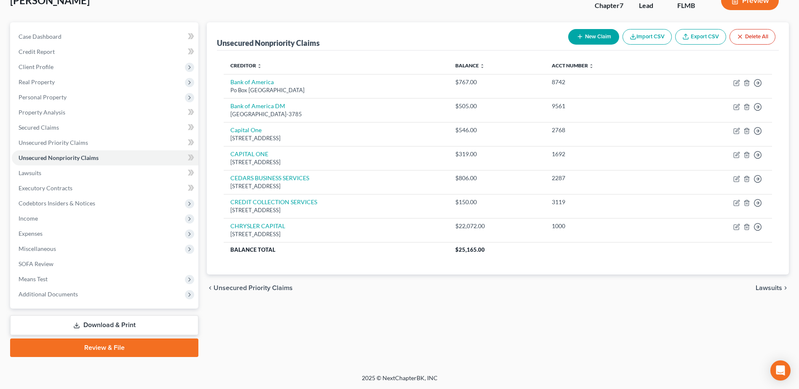
click at [593, 33] on button "New Claim" at bounding box center [594, 37] width 51 height 16
select select "0"
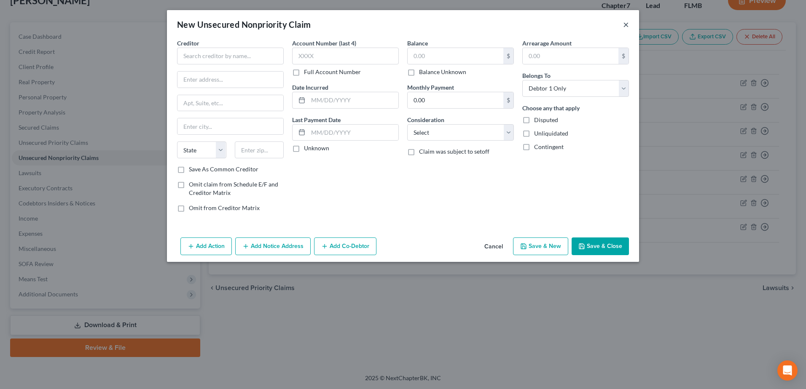
click at [625, 21] on button "×" at bounding box center [626, 24] width 6 height 10
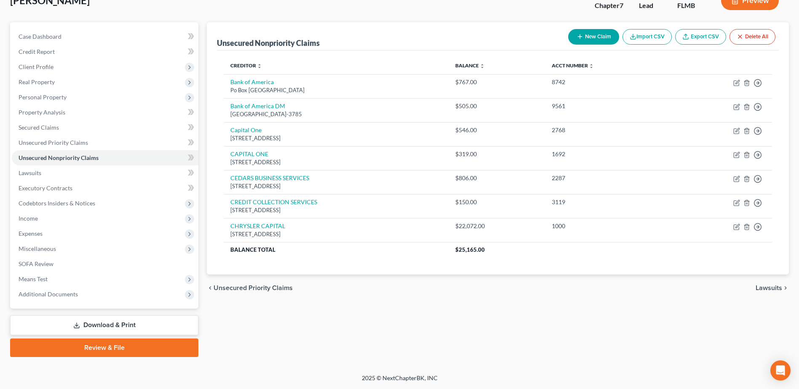
click at [596, 40] on button "New Claim" at bounding box center [594, 37] width 51 height 16
select select "0"
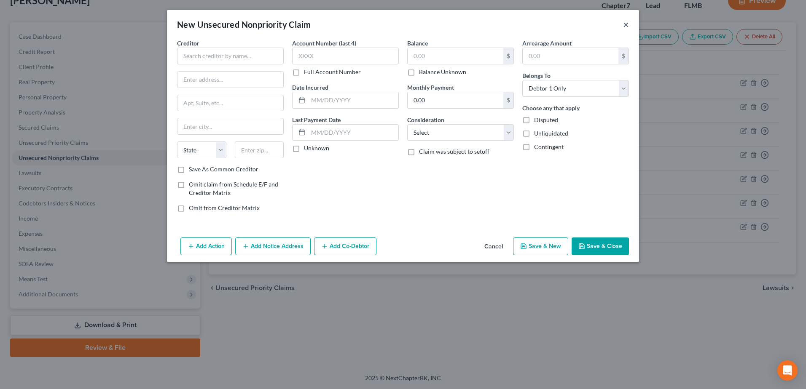
click at [628, 21] on button "×" at bounding box center [626, 24] width 6 height 10
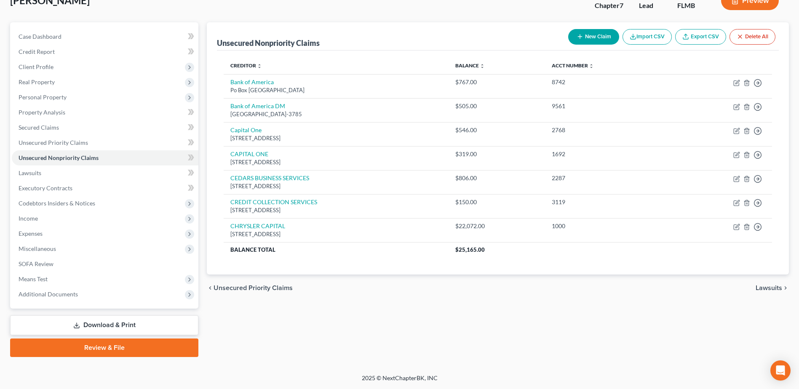
click at [594, 35] on button "New Claim" at bounding box center [594, 37] width 51 height 16
select select "0"
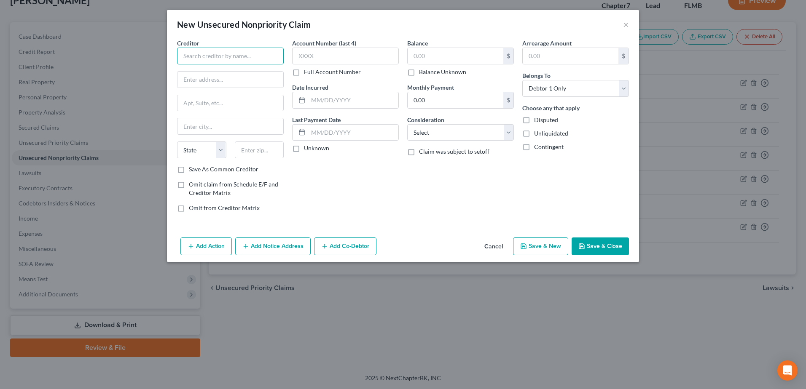
paste input "DSRM NATIONAL BANK / VALERO"
type input "DSRM NATIONAL BANK / VALERO"
paste input "PO Box 631"
type input "PO Box 631"
paste input "Amarillo"
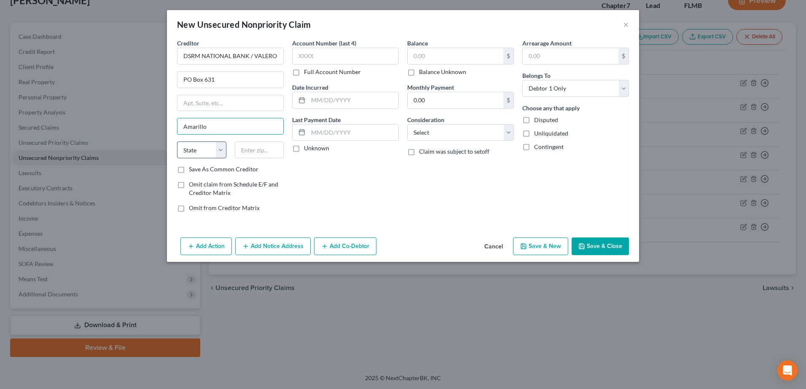
type input "Amarillo"
drag, startPoint x: 203, startPoint y: 152, endPoint x: 202, endPoint y: 159, distance: 6.8
click at [203, 152] on select "State [US_STATE] AK AR AZ CA CO CT DE DC [GEOGRAPHIC_DATA] [GEOGRAPHIC_DATA] GU…" at bounding box center [201, 150] width 49 height 17
select select "45"
click at [177, 142] on select "State [US_STATE] AK AR AZ CA CO CT DE DC [GEOGRAPHIC_DATA] [GEOGRAPHIC_DATA] GU…" at bounding box center [201, 150] width 49 height 17
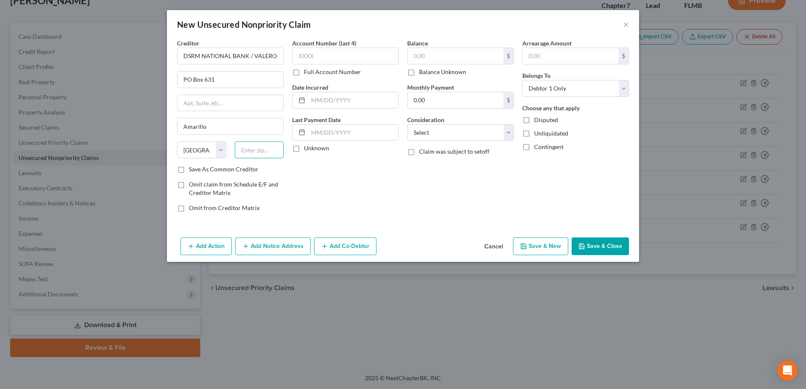
paste input "79105"
type input "79105"
paste input "0000"
type input "0000"
paste input "379"
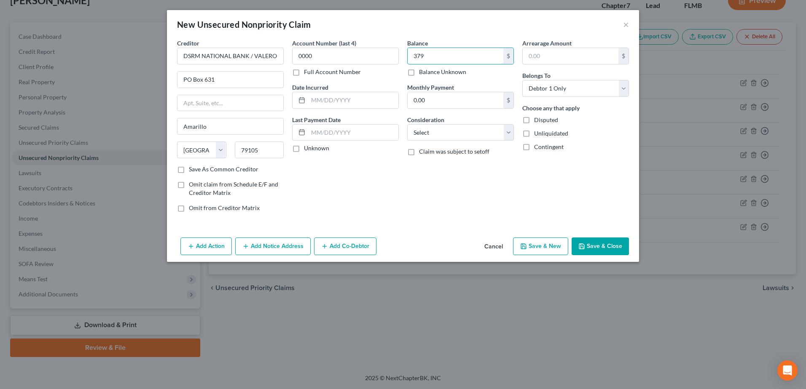
type input "379"
paste input "379"
type input "379"
paste input "[DATE]"
type input "[DATE]"
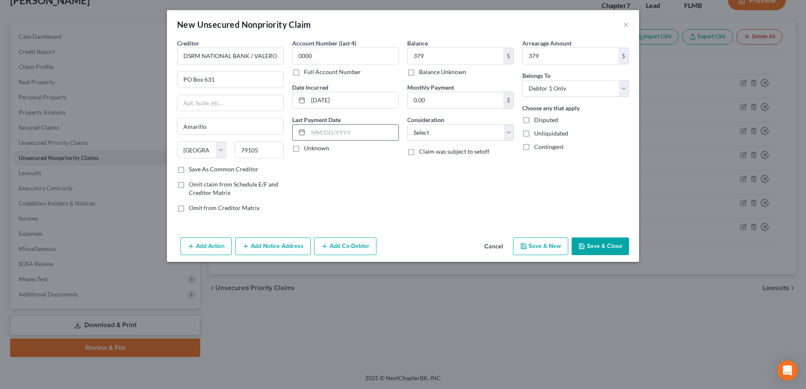
paste input "[DATE]"
type input "[DATE]"
click at [511, 134] on select "Select Cable / Satellite Services Collection Agency Credit Card Debt Debt Couns…" at bounding box center [460, 132] width 107 height 17
select select "14"
click at [407, 124] on select "Select Cable / Satellite Services Collection Agency Credit Card Debt Debt Couns…" at bounding box center [460, 132] width 107 height 17
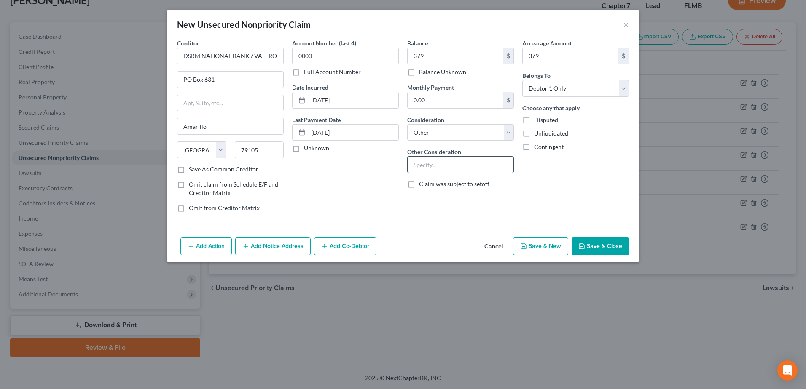
paste input "Charge Account (Charge-off)"
type input "Charge Account (Charge-off)"
click at [552, 245] on button "Save & New" at bounding box center [540, 247] width 55 height 18
select select "0"
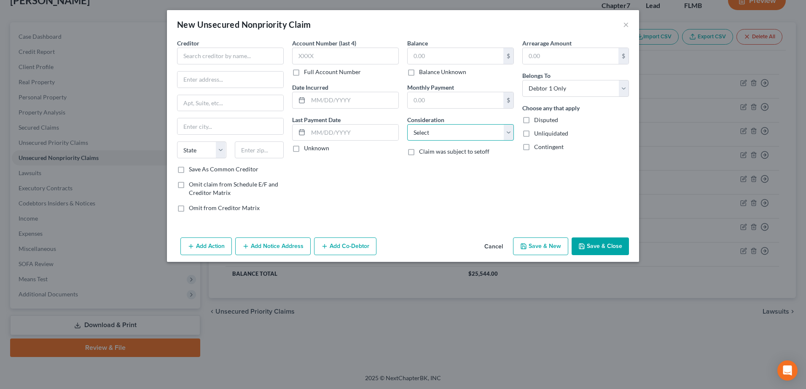
click at [510, 133] on select "Select Cable / Satellite Services Collection Agency Credit Card Debt Debt Couns…" at bounding box center [460, 132] width 107 height 17
select select "14"
click at [407, 124] on select "Select Cable / Satellite Services Collection Agency Credit Card Debt Debt Couns…" at bounding box center [460, 132] width 107 height 17
paste input "Charge Account (Sold/Purchased by another lender)"
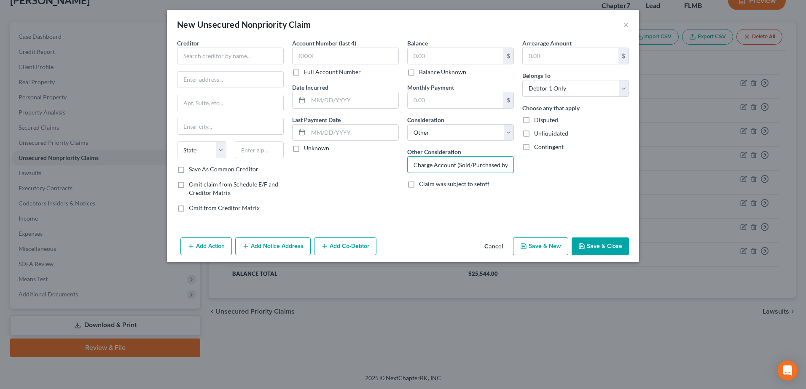
scroll to position [0, 40]
type input "Charge Account (Sold/Purchased by another lender)"
paste input "FETTI FINGERHUT/WEBBANK"
type input "FETTI FINGERHUT/WEBBANK"
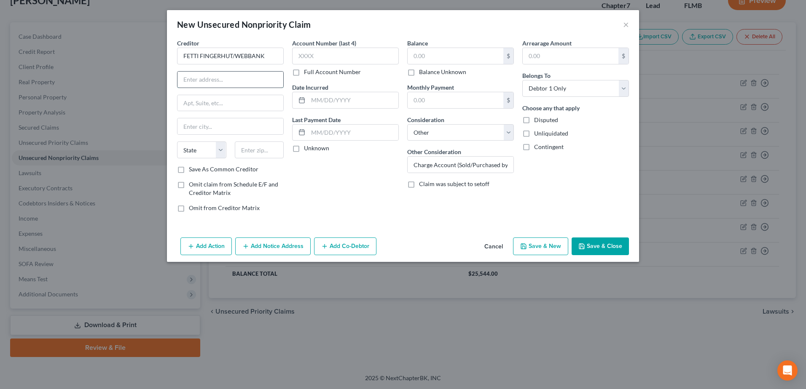
paste input "[STREET_ADDRESS]"
type input "[STREET_ADDRESS]"
paste input "SAINT CLOUD"
type input "SAINT CLOUD"
click at [215, 152] on select "State [US_STATE] AK AR AZ CA CO CT DE DC [GEOGRAPHIC_DATA] [GEOGRAPHIC_DATA] GU…" at bounding box center [201, 150] width 49 height 17
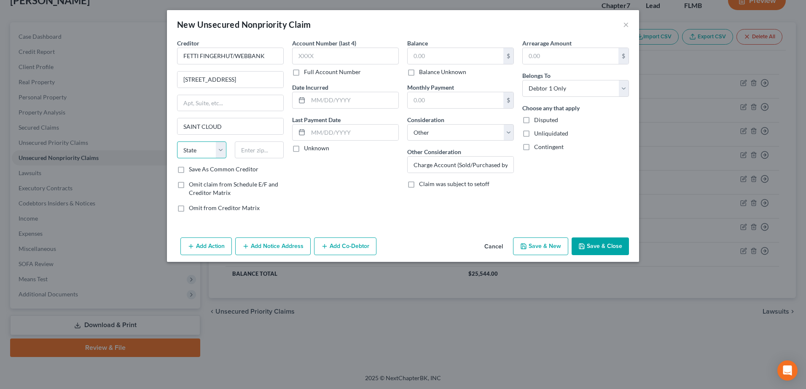
select select "24"
click at [177, 142] on select "State [US_STATE] AK AR AZ CA CO CT DE DC [GEOGRAPHIC_DATA] [GEOGRAPHIC_DATA] GU…" at bounding box center [201, 150] width 49 height 17
paste input "56303"
type input "56303"
type input "Saint Cloud"
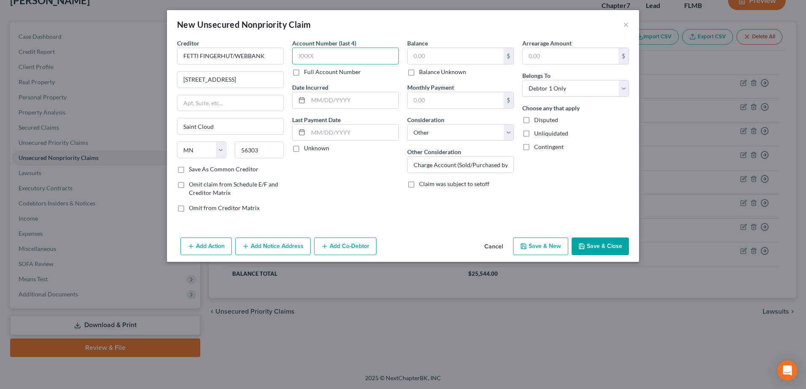
drag, startPoint x: 315, startPoint y: 64, endPoint x: 309, endPoint y: 55, distance: 11.2
paste input "6992"
type input "6992"
paste input "0"
type input "0"
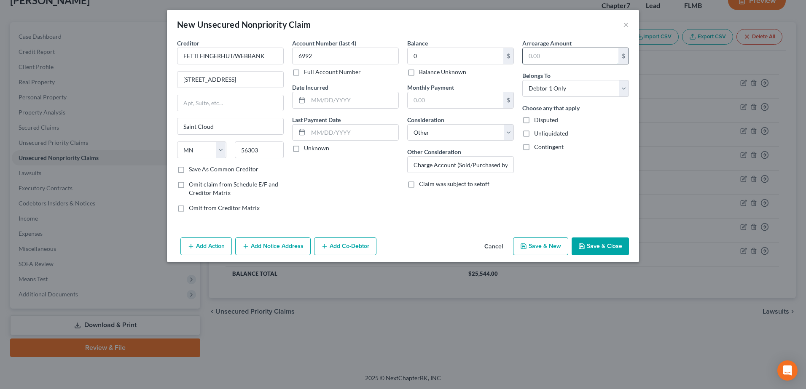
paste input "0"
type input "0"
paste input "[DATE]"
type input "[DATE]"
click at [538, 247] on button "Save & New" at bounding box center [540, 247] width 55 height 18
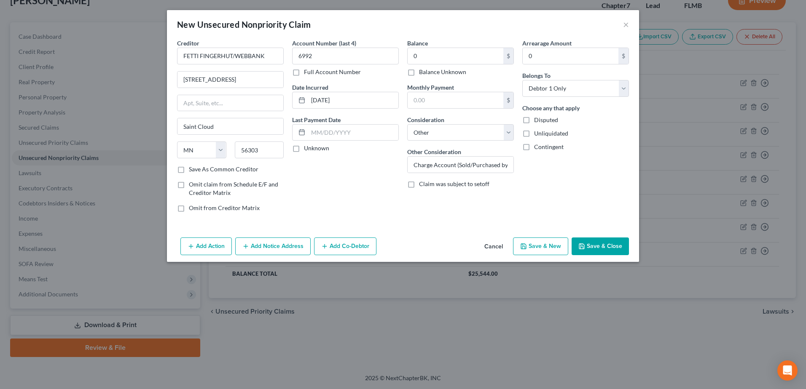
select select "0"
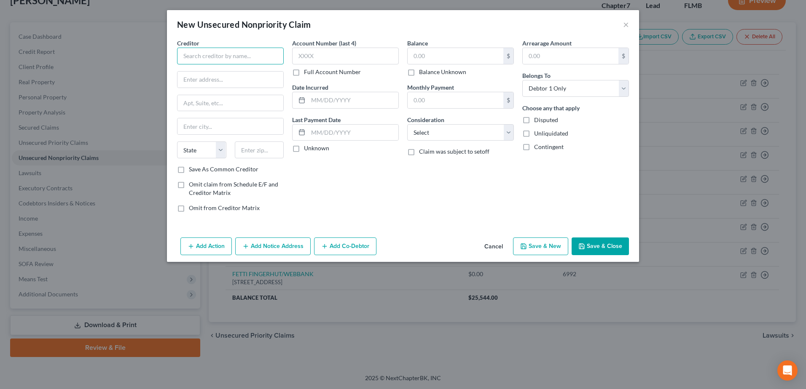
paste input "FIRST PREMIER BANK"
type input "FIRST PREMIER BANK"
paste input "[STREET_ADDRESS][PERSON_NAME]"
type input "[STREET_ADDRESS][PERSON_NAME]"
paste input "[GEOGRAPHIC_DATA]"
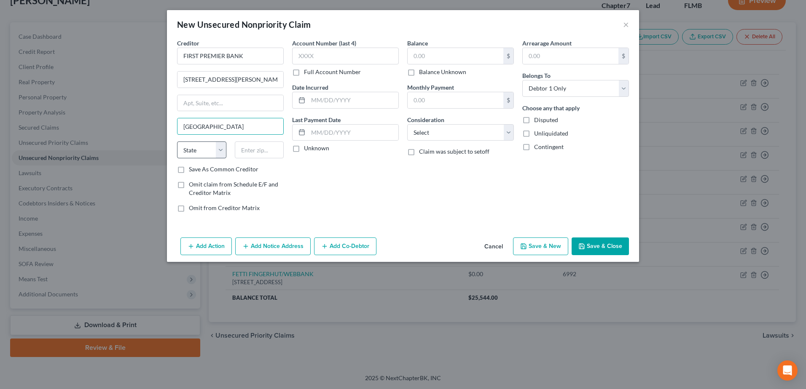
type input "[GEOGRAPHIC_DATA]"
click at [205, 151] on select "State [US_STATE] AK AR AZ CA CO CT DE DC [GEOGRAPHIC_DATA] [GEOGRAPHIC_DATA] GU…" at bounding box center [201, 150] width 49 height 17
click at [216, 151] on select "State [US_STATE] AK AR AZ CA CO CT DE DC [GEOGRAPHIC_DATA] [GEOGRAPHIC_DATA] GU…" at bounding box center [201, 150] width 49 height 17
select select "43"
click at [177, 142] on select "State [US_STATE] AK AR AZ CA CO CT DE DC [GEOGRAPHIC_DATA] [GEOGRAPHIC_DATA] GU…" at bounding box center [201, 150] width 49 height 17
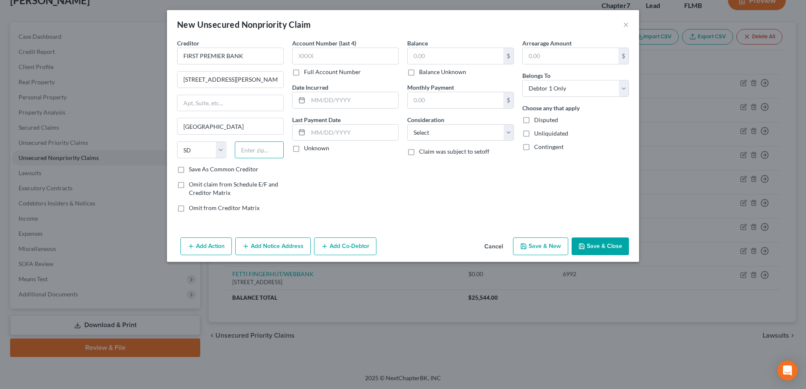
paste input "57107"
type input "57107"
paste input "7084"
type input "7084"
paste input "1034"
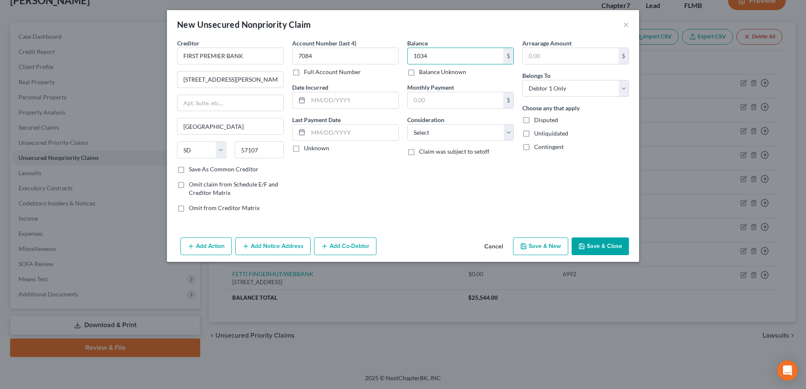
type input "1034"
paste input "1034"
type input "1034"
paste input "[DATE]"
type input "[DATE]"
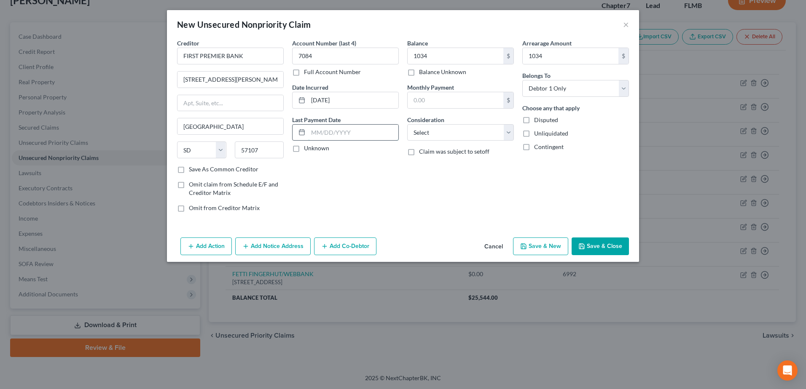
paste input "[DATE]"
type input "[DATE]"
click at [442, 133] on select "Select Cable / Satellite Services Collection Agency Credit Card Debt Debt Couns…" at bounding box center [460, 132] width 107 height 17
select select "14"
click at [407, 124] on select "Select Cable / Satellite Services Collection Agency Credit Card Debt Debt Couns…" at bounding box center [460, 132] width 107 height 17
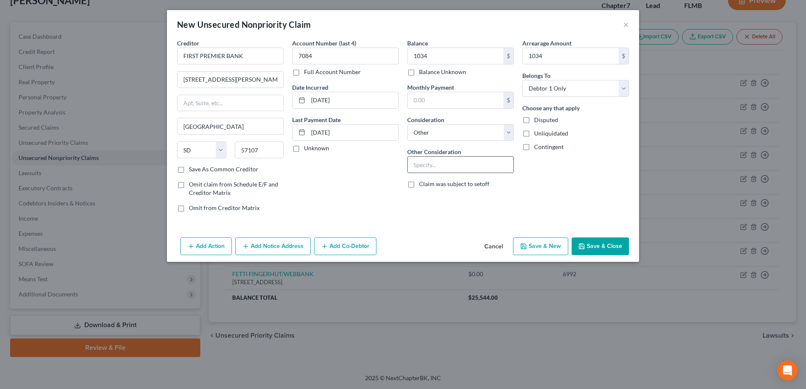
paste input "Credit Card (Charge-off)"
type input "Credit Card (Charge-off)"
click at [550, 242] on button "Save & New" at bounding box center [540, 247] width 55 height 18
select select "0"
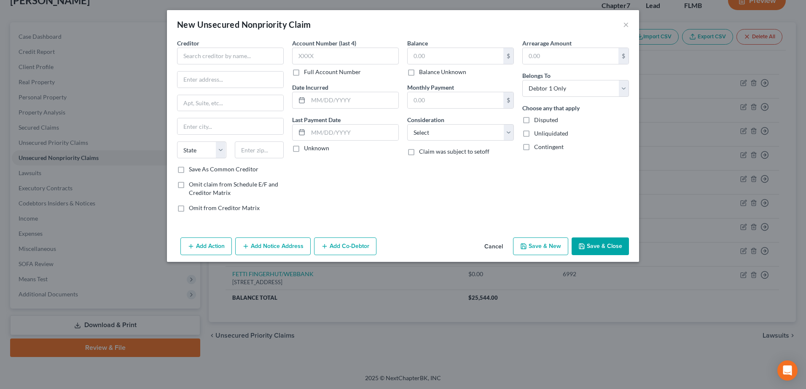
type input "1,034.00"
type input "0.00"
type input "1,034.00"
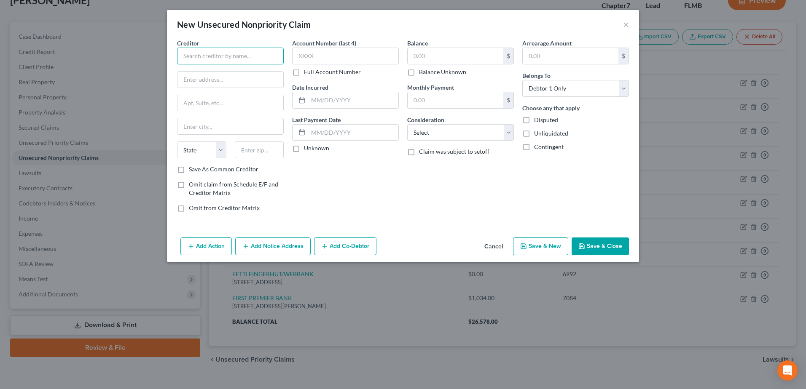
drag, startPoint x: 244, startPoint y: 46, endPoint x: 239, endPoint y: 52, distance: 8.4
paste input "FSB BLAZE"
type input "FSB BLAZE"
paste input "PO BOX 5096"
type input "PO BOX 5096"
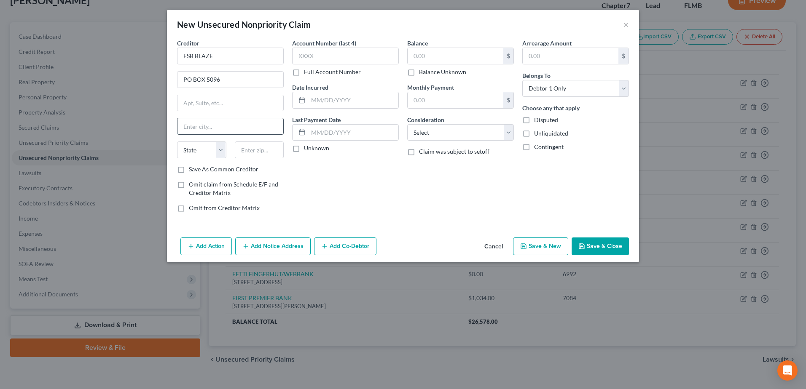
paste
type input "[GEOGRAPHIC_DATA]"
click at [219, 146] on select "State [US_STATE] AK AR AZ CA CO CT DE DC [GEOGRAPHIC_DATA] [GEOGRAPHIC_DATA] GU…" at bounding box center [201, 150] width 49 height 17
select select "43"
click at [177, 142] on select "State [US_STATE] AK AR AZ CA CO CT DE DC [GEOGRAPHIC_DATA] [GEOGRAPHIC_DATA] GU…" at bounding box center [201, 150] width 49 height 17
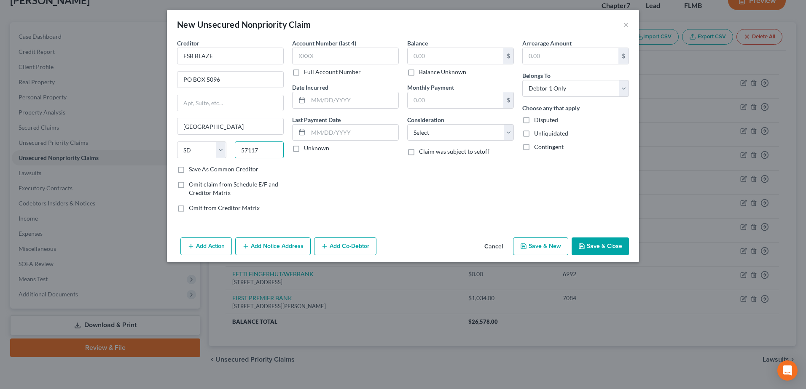
type input "57117"
type input "[GEOGRAPHIC_DATA]"
type input "8213"
type input "568"
click at [529, 56] on input "text" at bounding box center [571, 56] width 96 height 16
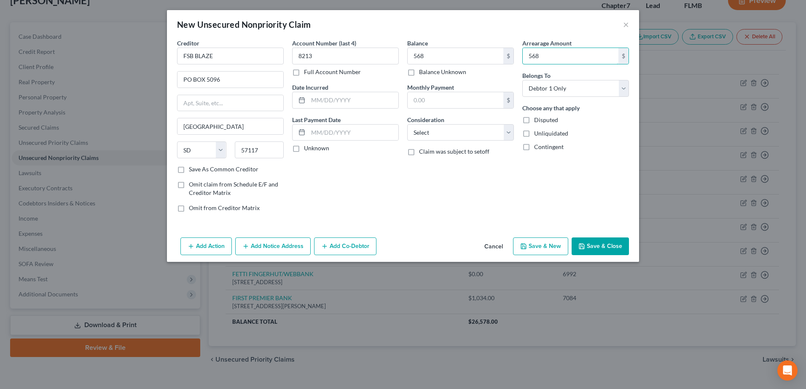
type input "568"
type input "[DATE]"
click at [448, 130] on select "Select Cable / Satellite Services Collection Agency Credit Card Debt Debt Couns…" at bounding box center [460, 132] width 107 height 17
select select "14"
click at [407, 124] on select "Select Cable / Satellite Services Collection Agency Credit Card Debt Debt Couns…" at bounding box center [460, 132] width 107 height 17
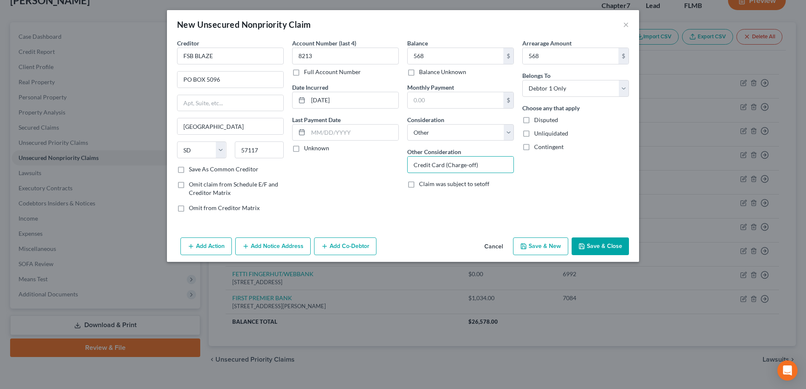
type input "Credit Card (Charge-off)"
click at [527, 244] on icon "button" at bounding box center [523, 246] width 7 height 7
select select "0"
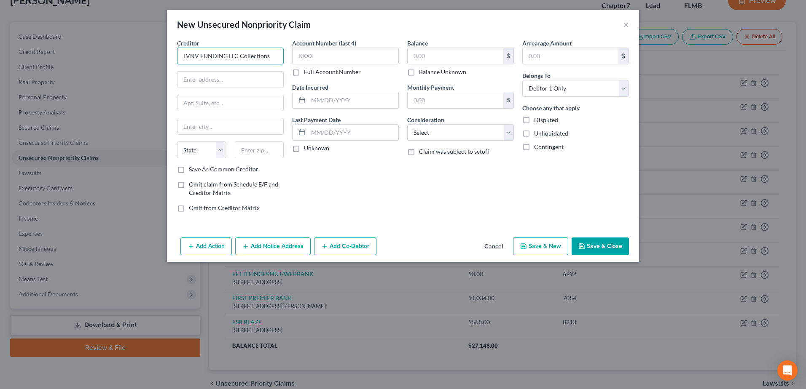
type input "LVNV FUNDING LLC Collections"
type input "CARE OF RESURGENT CAPITAL SERVICES L.P"
type input "PO BOX 1269"
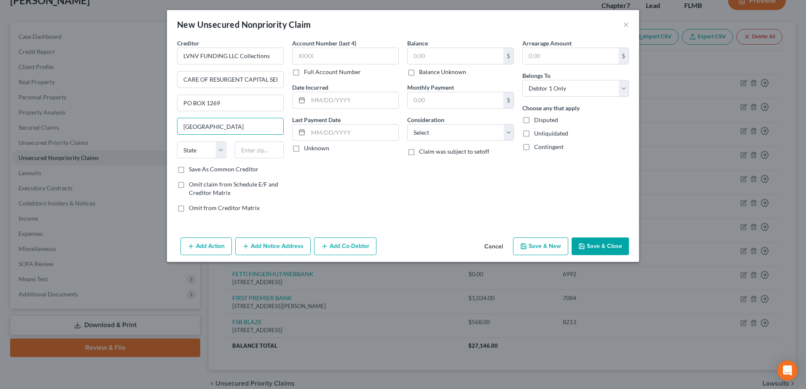
type input "[GEOGRAPHIC_DATA]"
click at [180, 149] on select "State [US_STATE] AK AR AZ CA CO CT DE DC [GEOGRAPHIC_DATA] [GEOGRAPHIC_DATA] GU…" at bounding box center [201, 150] width 49 height 17
select select "42"
click at [177, 142] on select "State [US_STATE] AK AR AZ CA CO CT DE DC [GEOGRAPHIC_DATA] [GEOGRAPHIC_DATA] GU…" at bounding box center [201, 150] width 49 height 17
type input "29602"
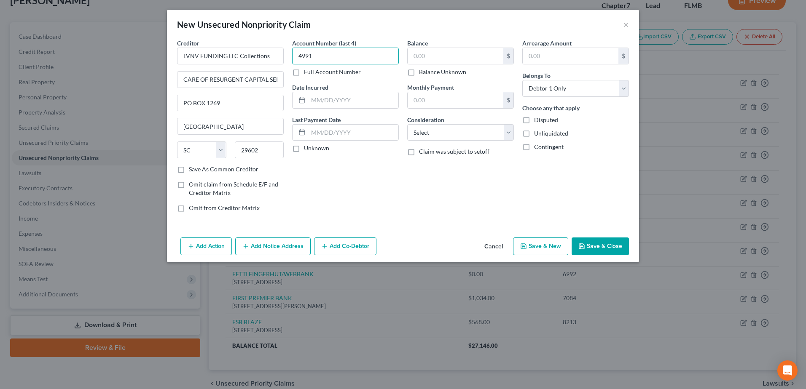
type input "4991"
type input "1934"
drag, startPoint x: 552, startPoint y: 47, endPoint x: 541, endPoint y: 54, distance: 13.3
type input "1934"
type input "[DATE]"
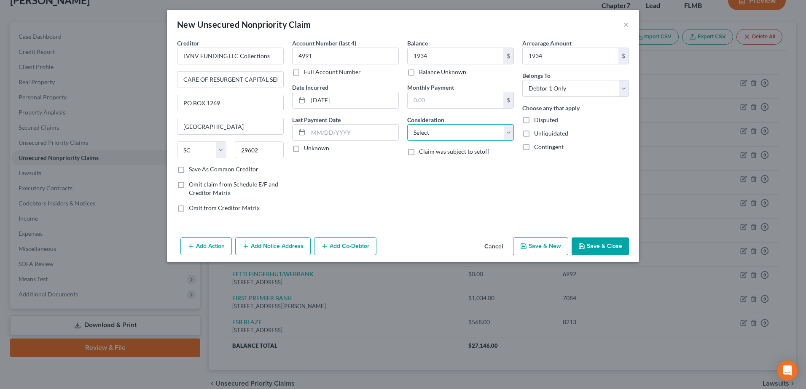
click at [504, 138] on select "Select Cable / Satellite Services Collection Agency Credit Card Debt Debt Couns…" at bounding box center [460, 132] width 107 height 17
select select "14"
click at [407, 124] on select "Select Cable / Satellite Services Collection Agency Credit Card Debt Debt Couns…" at bounding box center [460, 132] width 107 height 17
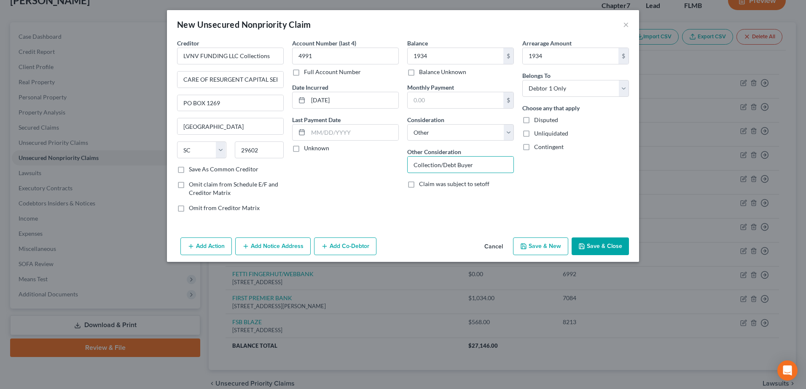
type input "Collection/Debt Buyer"
click at [552, 244] on button "Save & New" at bounding box center [540, 247] width 55 height 18
select select "0"
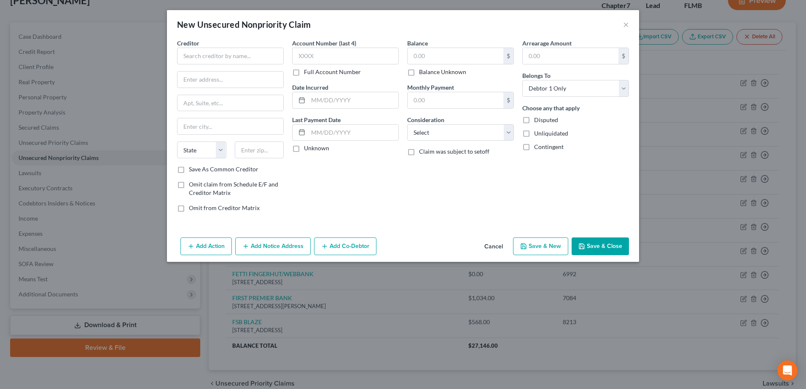
type input "1,934.00"
type input "0.00"
type input "1,934.00"
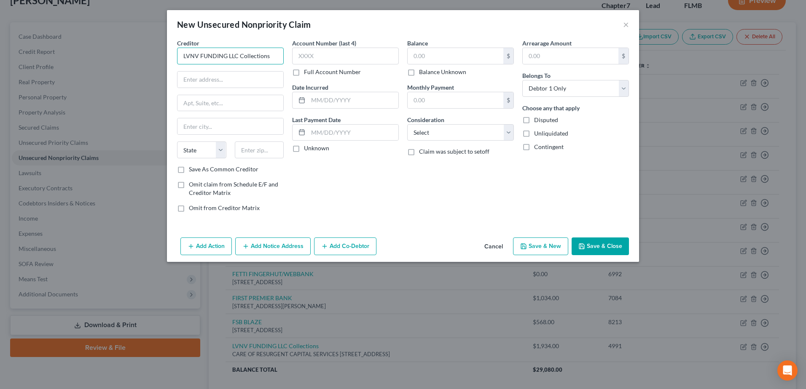
type input "LVNV FUNDING LLC Collections"
type input "CARE OF RESURGENT CAPITAL SERVICES L.P"
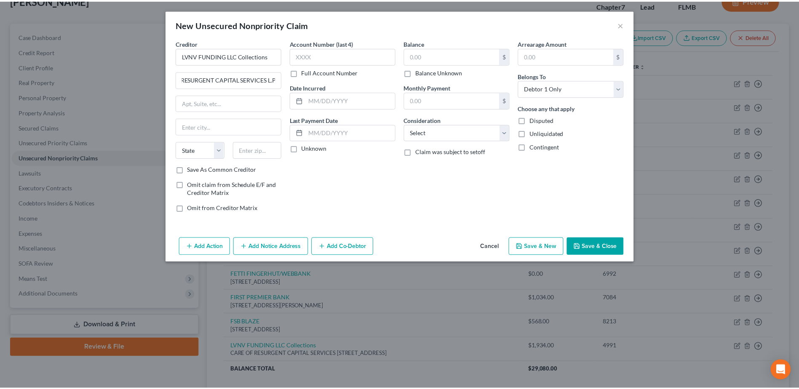
scroll to position [0, 0]
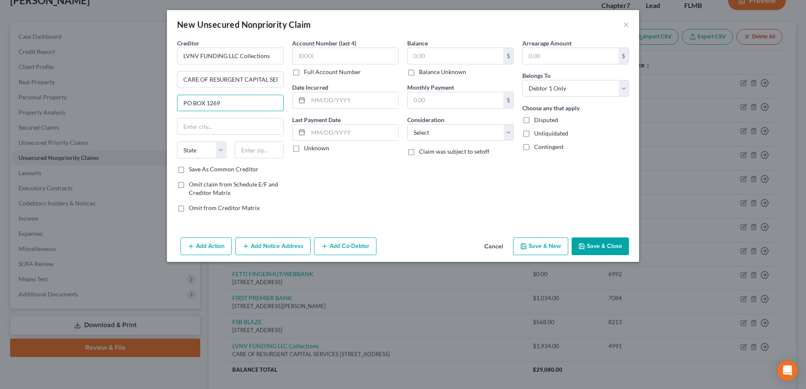
type input "PO BOX 1269"
drag, startPoint x: 204, startPoint y: 143, endPoint x: 202, endPoint y: 148, distance: 5.1
click at [204, 143] on select "State [US_STATE] AK AR AZ CA CO CT DE DC [GEOGRAPHIC_DATA] [GEOGRAPHIC_DATA] GU…" at bounding box center [201, 150] width 49 height 17
click at [177, 142] on select "State [US_STATE] AK AR AZ CA CO CT DE DC [GEOGRAPHIC_DATA] [GEOGRAPHIC_DATA] GU…" at bounding box center [201, 150] width 49 height 17
click at [439, 132] on select "Select Cable / Satellite Services Collection Agency Credit Card Debt Debt Couns…" at bounding box center [460, 132] width 107 height 17
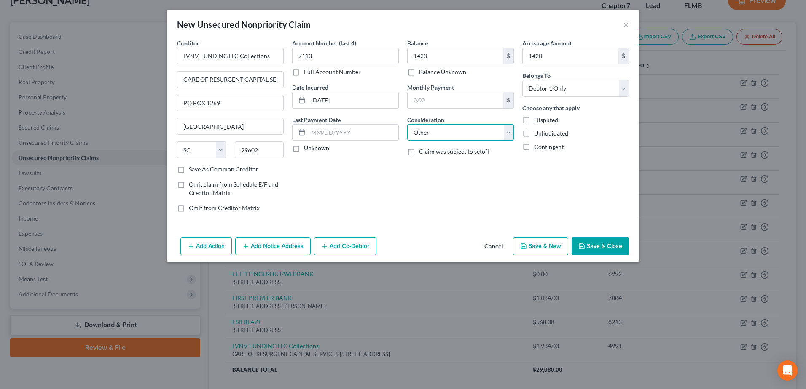
click at [407, 124] on select "Select Cable / Satellite Services Collection Agency Credit Card Debt Debt Couns…" at bounding box center [460, 132] width 107 height 17
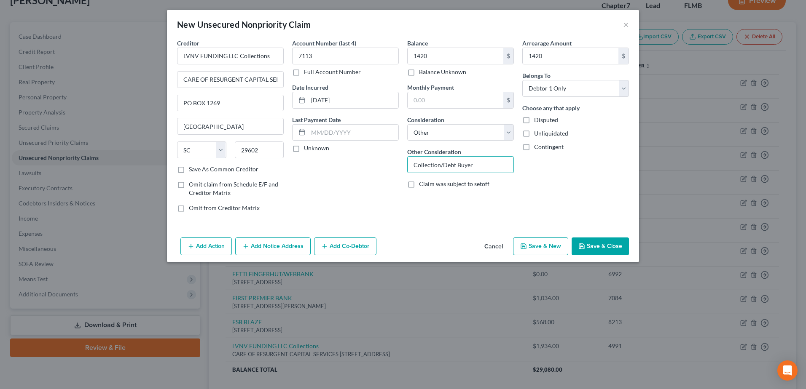
click at [534, 244] on button "Save & New" at bounding box center [540, 247] width 55 height 18
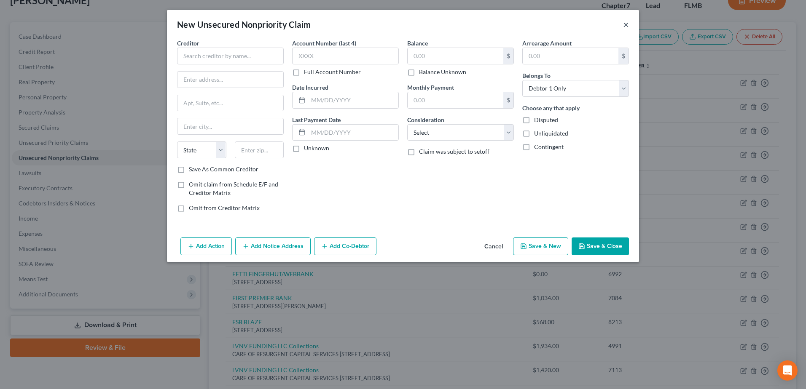
click at [625, 27] on button "×" at bounding box center [626, 24] width 6 height 10
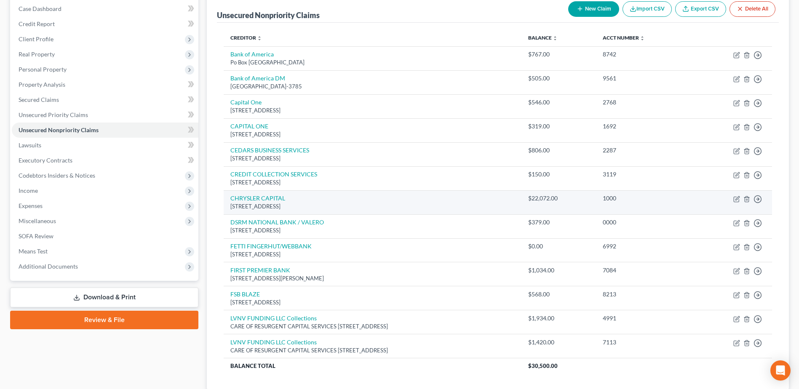
scroll to position [101, 0]
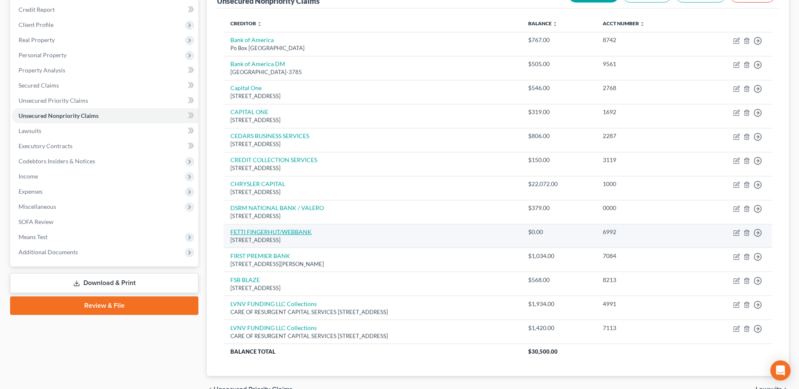
click at [303, 233] on link "FETTI FINGERHUT/WEBBANK" at bounding box center [271, 231] width 81 height 7
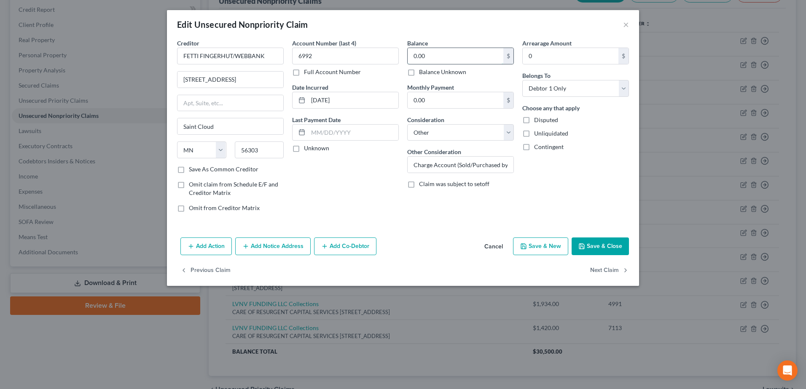
click at [440, 59] on input "0.00" at bounding box center [456, 56] width 96 height 16
click at [437, 56] on input "0.00" at bounding box center [456, 56] width 96 height 16
drag, startPoint x: 427, startPoint y: 54, endPoint x: 396, endPoint y: 56, distance: 31.2
click at [396, 56] on div "Creditor * FETTI FINGERHUT/WEBBANK [STREET_ADDRESS] State [US_STATE] AK AR AZ […" at bounding box center [403, 129] width 460 height 180
click at [554, 248] on button "Save & New" at bounding box center [540, 247] width 55 height 18
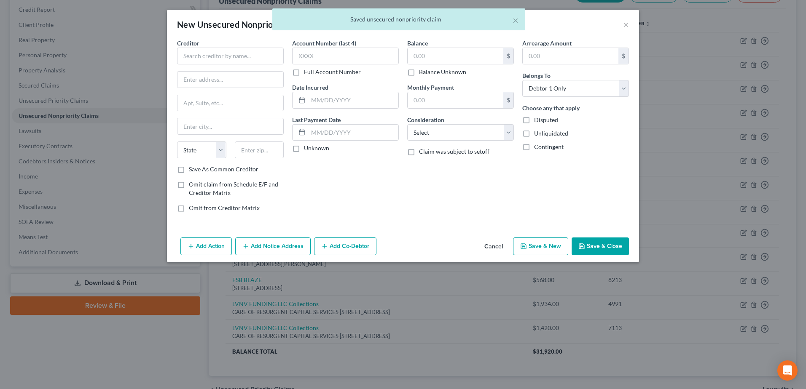
click at [625, 24] on div "× Saved unsecured nonpriority claim" at bounding box center [399, 21] width 806 height 26
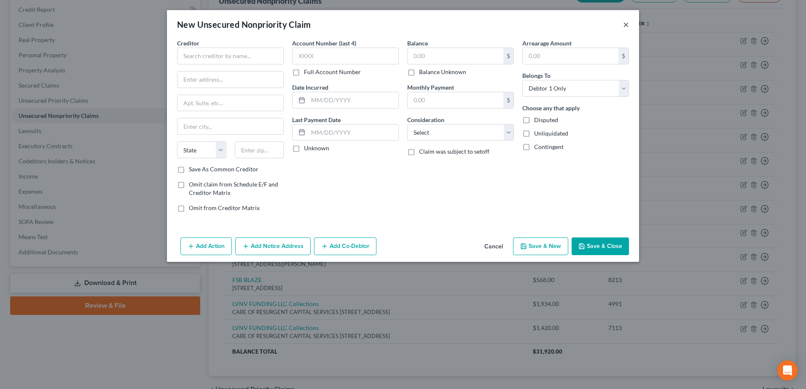
click at [623, 27] on button "×" at bounding box center [626, 24] width 6 height 10
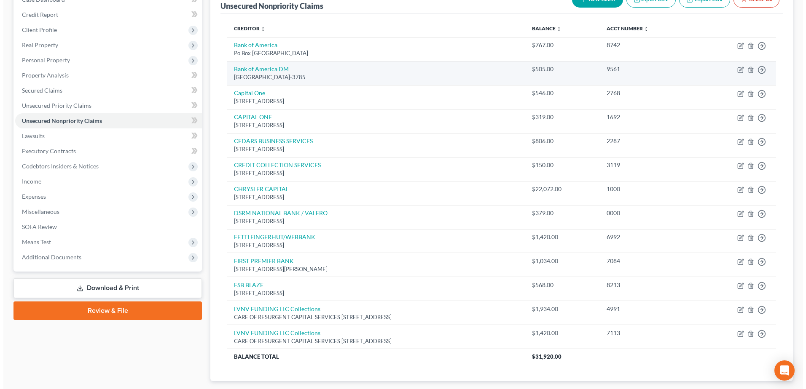
scroll to position [20, 0]
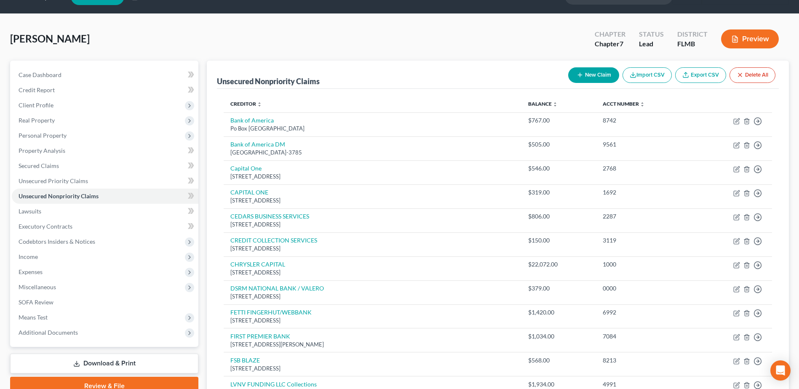
click at [600, 77] on button "New Claim" at bounding box center [594, 75] width 51 height 16
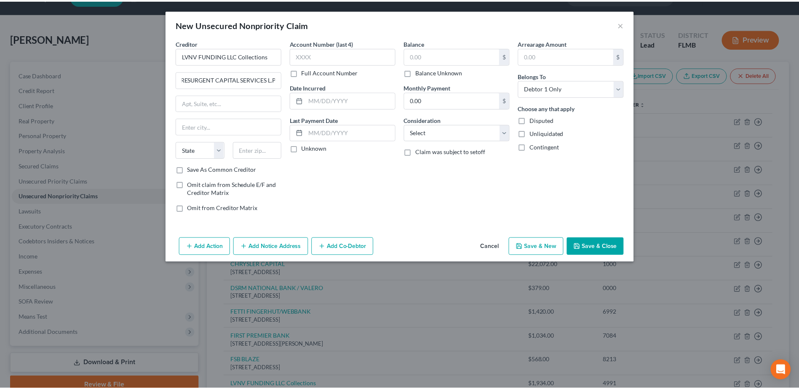
scroll to position [0, 0]
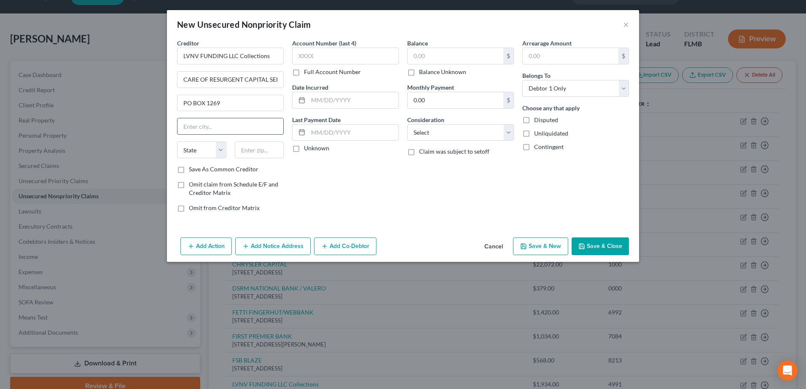
drag, startPoint x: 215, startPoint y: 113, endPoint x: 200, endPoint y: 122, distance: 16.8
click at [217, 157] on select "State [US_STATE] AK AR AZ CA CO CT DE DC [GEOGRAPHIC_DATA] [GEOGRAPHIC_DATA] GU…" at bounding box center [201, 150] width 49 height 17
click at [177, 142] on select "State [US_STATE] AK AR AZ CA CO CT DE DC [GEOGRAPHIC_DATA] [GEOGRAPHIC_DATA] GU…" at bounding box center [201, 150] width 49 height 17
drag, startPoint x: 507, startPoint y: 135, endPoint x: 504, endPoint y: 139, distance: 4.8
click at [507, 135] on select "Select Cable / Satellite Services Collection Agency Credit Card Debt Debt Couns…" at bounding box center [460, 132] width 107 height 17
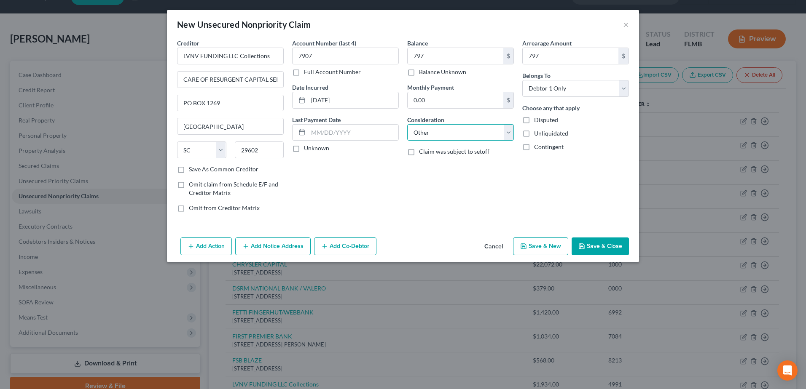
click at [407, 124] on select "Select Cable / Satellite Services Collection Agency Credit Card Debt Debt Couns…" at bounding box center [460, 132] width 107 height 17
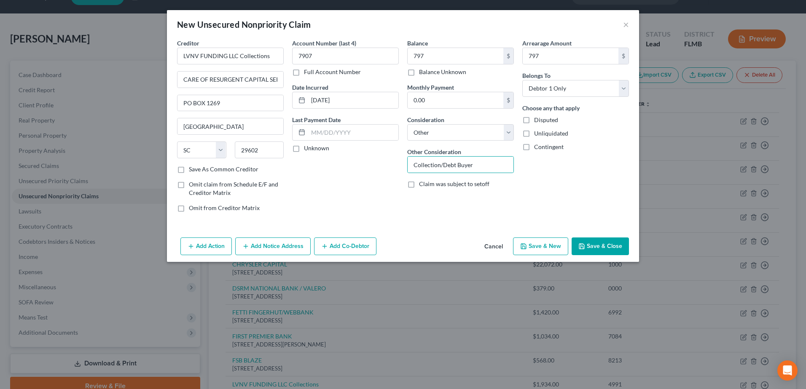
click at [603, 243] on button "Save & Close" at bounding box center [599, 247] width 57 height 18
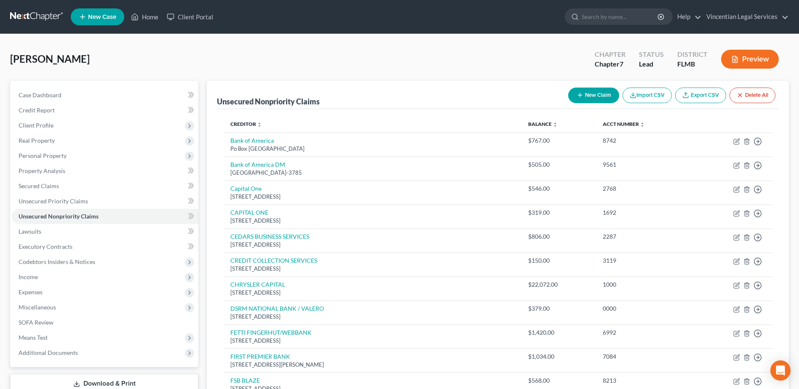
click at [582, 98] on button "New Claim" at bounding box center [594, 96] width 51 height 16
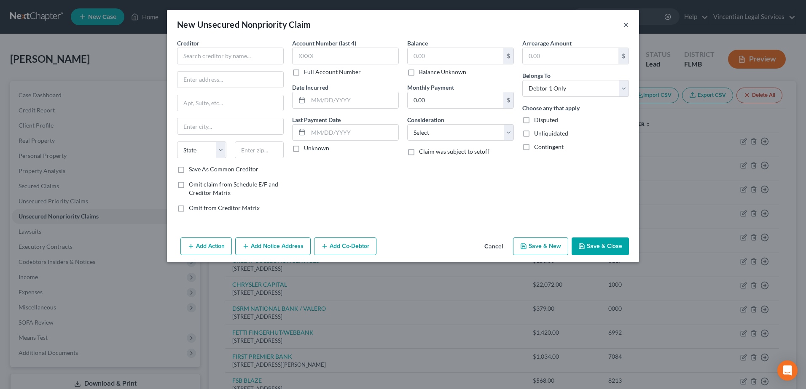
click at [626, 21] on button "×" at bounding box center [626, 24] width 6 height 10
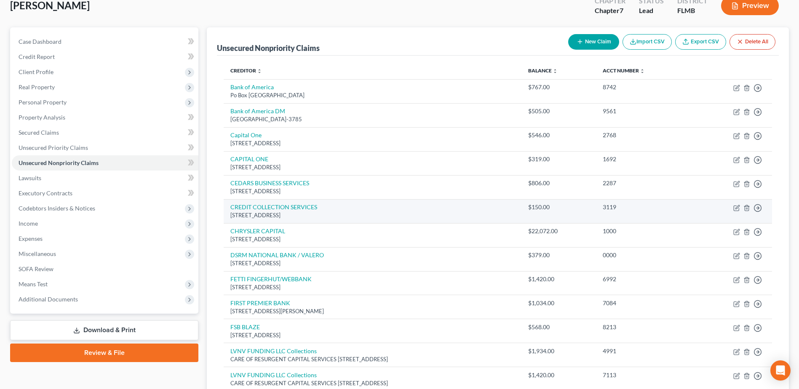
scroll to position [171, 0]
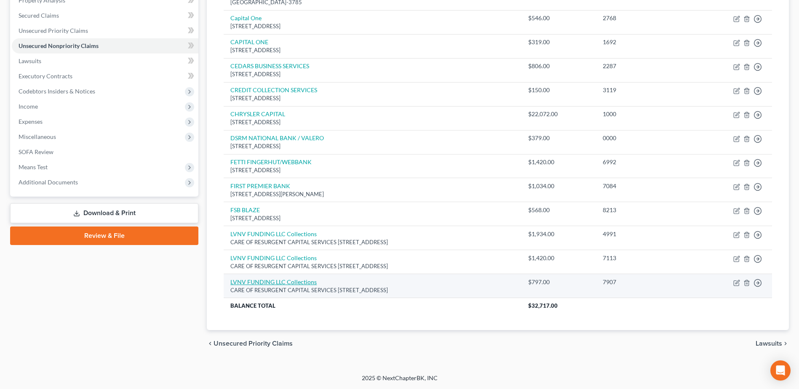
click at [298, 282] on link "LVNV FUNDING LLC Collections" at bounding box center [274, 282] width 86 height 7
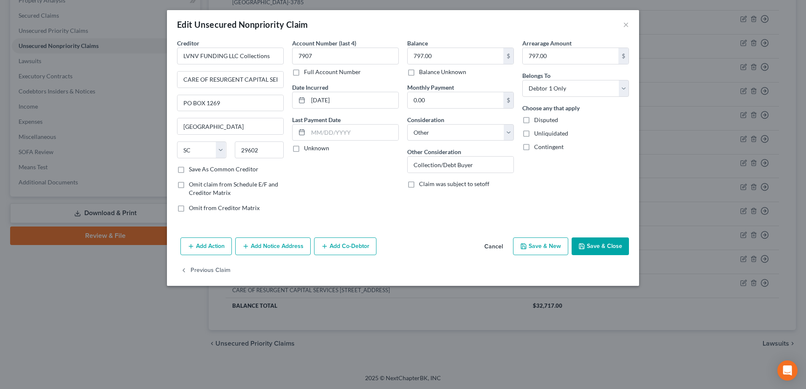
click at [545, 244] on button "Save & New" at bounding box center [540, 247] width 55 height 18
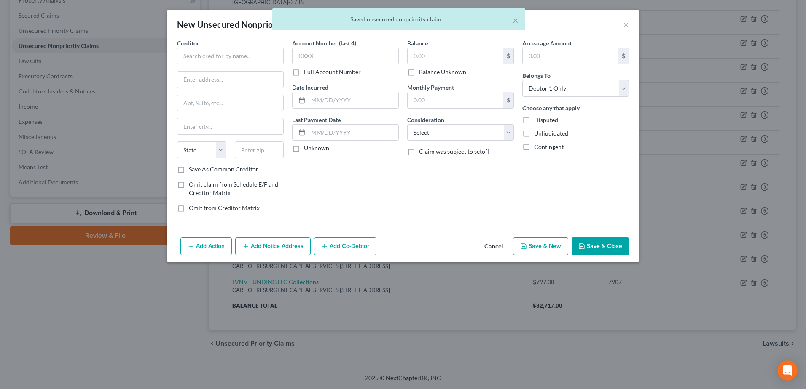
click at [626, 24] on div "× Saved unsecured nonpriority claim" at bounding box center [399, 21] width 806 height 26
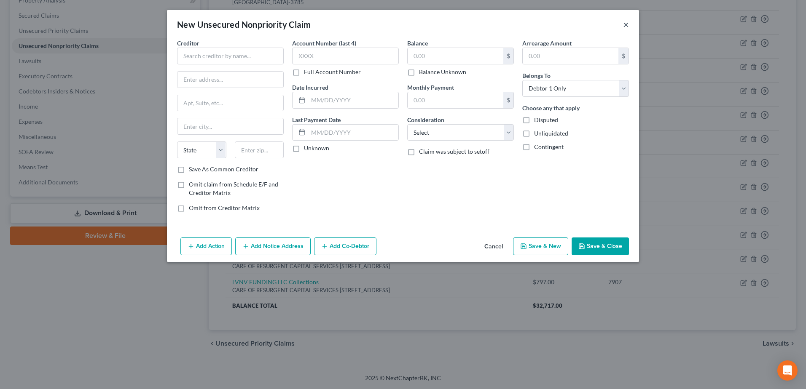
click at [626, 20] on button "×" at bounding box center [626, 24] width 6 height 10
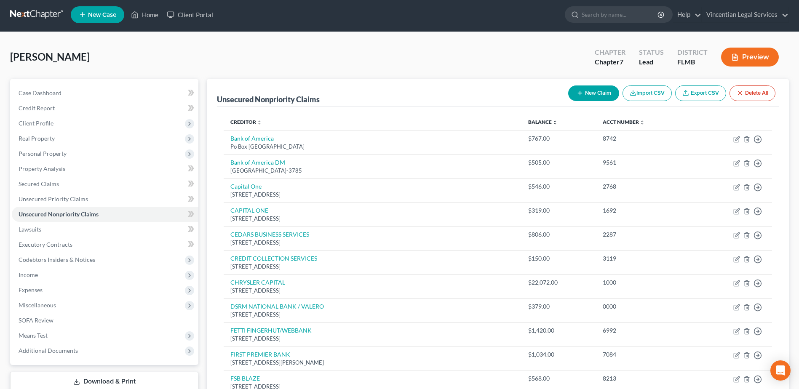
scroll to position [0, 0]
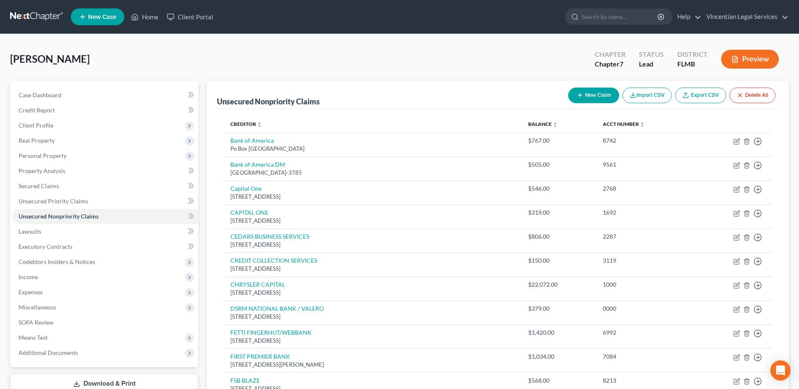
click at [608, 92] on button "New Claim" at bounding box center [594, 96] width 51 height 16
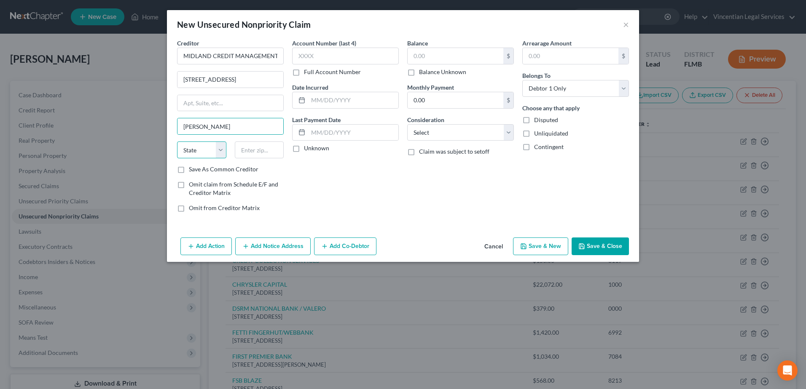
drag, startPoint x: 195, startPoint y: 148, endPoint x: 195, endPoint y: 158, distance: 10.1
click at [195, 148] on select "State [US_STATE] AK AR AZ CA CO CT DE DC [GEOGRAPHIC_DATA] [GEOGRAPHIC_DATA] GU…" at bounding box center [201, 150] width 49 height 17
click at [177, 142] on select "State [US_STATE] AK AR AZ CA CO CT DE DC [GEOGRAPHIC_DATA] [GEOGRAPHIC_DATA] GU…" at bounding box center [201, 150] width 49 height 17
drag, startPoint x: 455, startPoint y: 128, endPoint x: 451, endPoint y: 131, distance: 5.1
click at [455, 128] on select "Select Cable / Satellite Services Collection Agency Credit Card Debt Debt Couns…" at bounding box center [460, 132] width 107 height 17
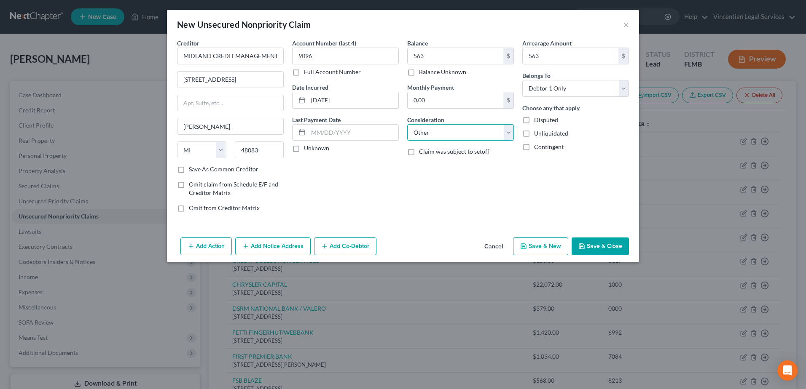
click at [407, 124] on select "Select Cable / Satellite Services Collection Agency Credit Card Debt Debt Couns…" at bounding box center [460, 132] width 107 height 17
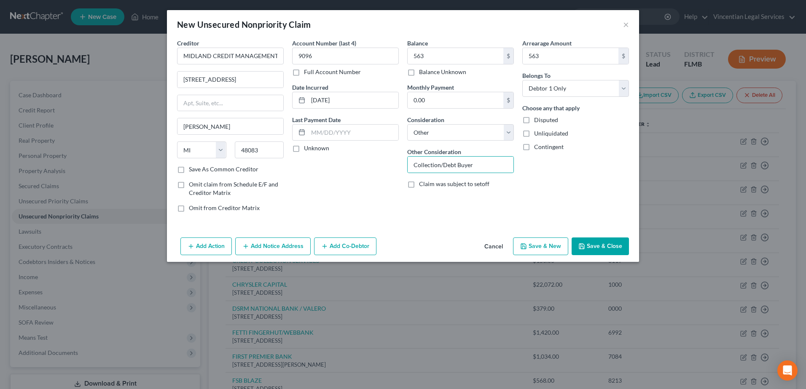
click at [401, 217] on div "Account Number (last 4) 9096 Full Account Number Date Incurred [DATE] Last Paym…" at bounding box center [345, 129] width 115 height 180
click at [553, 248] on button "Save & New" at bounding box center [540, 247] width 55 height 18
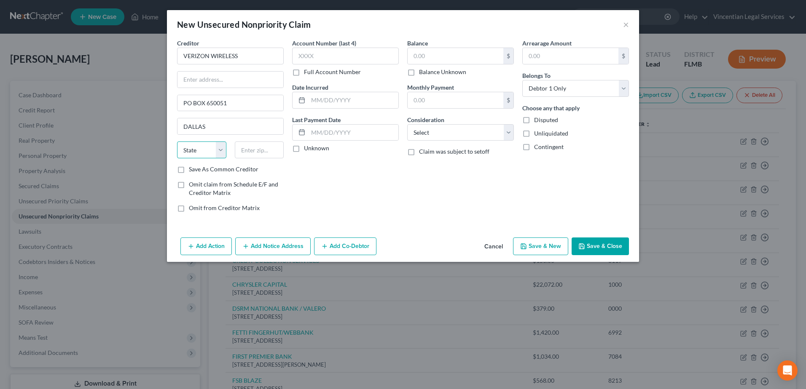
click at [219, 149] on select "State [US_STATE] AK AR AZ CA CO CT DE DC [GEOGRAPHIC_DATA] [GEOGRAPHIC_DATA] GU…" at bounding box center [201, 150] width 49 height 17
click at [177, 142] on select "State [US_STATE] AK AR AZ CA CO CT DE DC [GEOGRAPHIC_DATA] [GEOGRAPHIC_DATA] GU…" at bounding box center [201, 150] width 49 height 17
click at [218, 151] on select "State [US_STATE] AK AR AZ CA CO CT DE DC [GEOGRAPHIC_DATA] [GEOGRAPHIC_DATA] GU…" at bounding box center [201, 150] width 49 height 17
click at [177, 142] on select "State [US_STATE] AK AR AZ CA CO CT DE DC [GEOGRAPHIC_DATA] [GEOGRAPHIC_DATA] GU…" at bounding box center [201, 150] width 49 height 17
click at [479, 129] on select "Select Cable / Satellite Services Collection Agency Credit Card Debt Debt Couns…" at bounding box center [460, 132] width 107 height 17
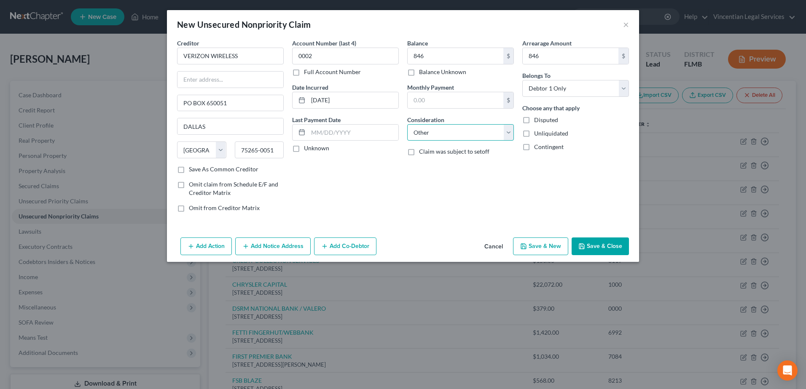
click at [407, 124] on select "Select Cable / Satellite Services Collection Agency Credit Card Debt Debt Couns…" at bounding box center [460, 132] width 107 height 17
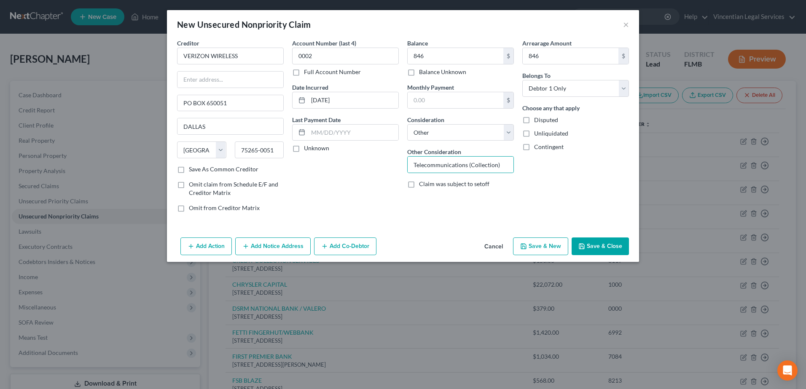
click at [563, 247] on button "Save & New" at bounding box center [540, 247] width 55 height 18
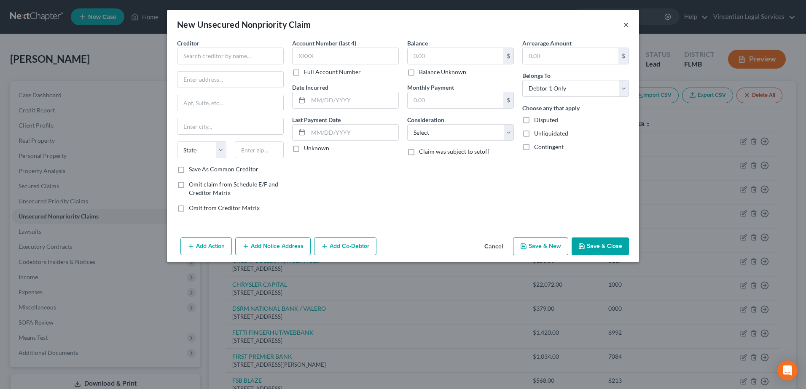
click at [625, 25] on button "×" at bounding box center [626, 24] width 6 height 10
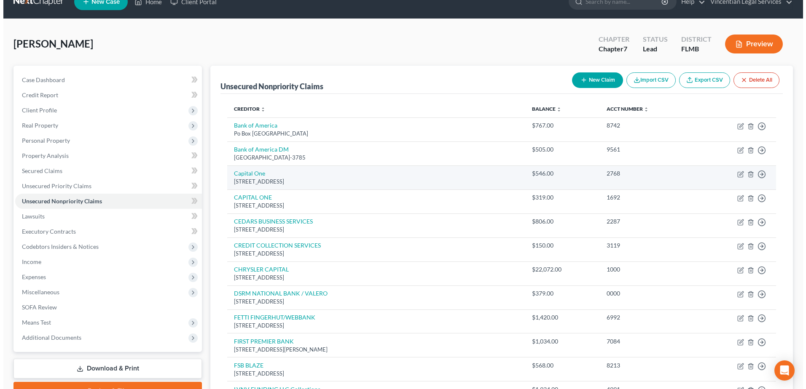
scroll to position [8, 0]
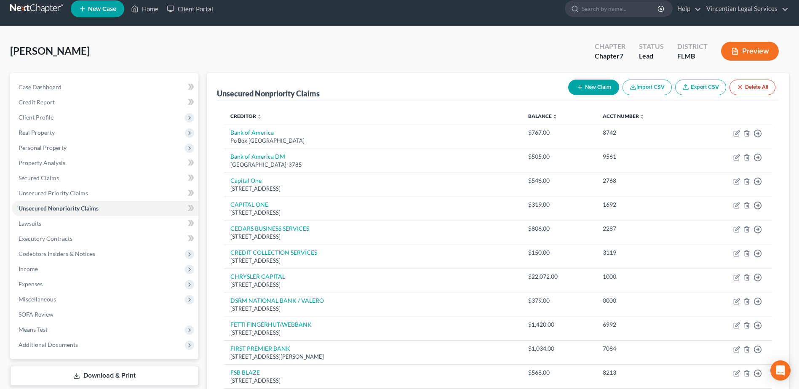
click at [588, 88] on button "New Claim" at bounding box center [594, 88] width 51 height 16
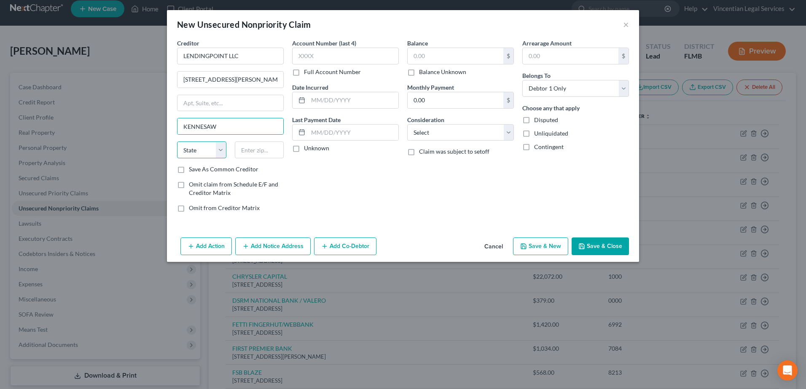
click at [209, 148] on select "State [US_STATE] AK AR AZ CA CO CT DE DC [GEOGRAPHIC_DATA] [GEOGRAPHIC_DATA] GU…" at bounding box center [201, 150] width 49 height 17
click at [177, 142] on select "State [US_STATE] AK AR AZ CA CO CT DE DC [GEOGRAPHIC_DATA] [GEOGRAPHIC_DATA] GU…" at bounding box center [201, 150] width 49 height 17
click at [304, 72] on label "Full Account Number" at bounding box center [332, 72] width 57 height 8
click at [307, 72] on input "Full Account Number" at bounding box center [309, 70] width 5 height 5
click at [323, 54] on input "LAI0" at bounding box center [345, 56] width 107 height 17
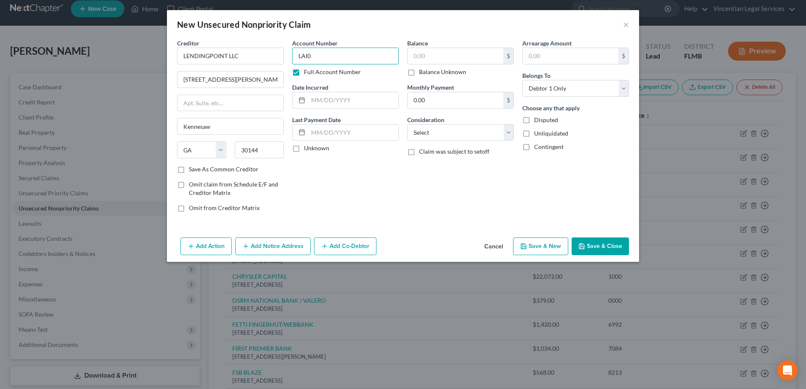
click at [319, 54] on input "LAI0" at bounding box center [345, 56] width 107 height 17
drag, startPoint x: 318, startPoint y: 55, endPoint x: 293, endPoint y: 56, distance: 24.9
click at [291, 56] on div "Account Number LAI0 Full Account Number Date Incurred Last Payment Date Unknown" at bounding box center [345, 129] width 115 height 180
click at [336, 54] on input "LAI003" at bounding box center [345, 56] width 107 height 17
click at [459, 57] on input "text" at bounding box center [456, 56] width 96 height 16
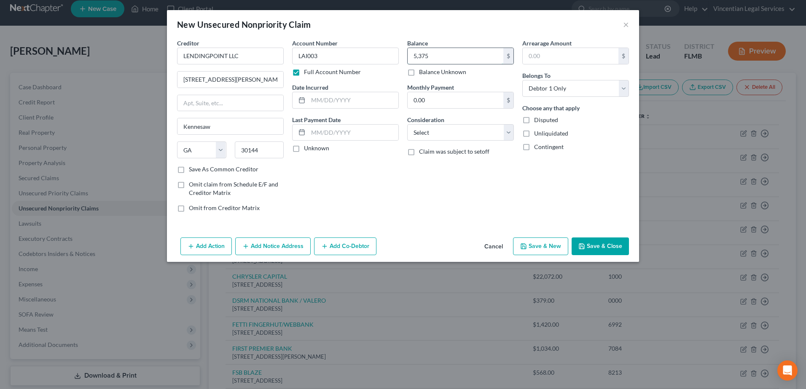
drag, startPoint x: 456, startPoint y: 58, endPoint x: 410, endPoint y: 57, distance: 45.9
click at [409, 57] on input "5,375" at bounding box center [456, 56] width 96 height 16
click at [536, 54] on input "text" at bounding box center [571, 56] width 96 height 16
click at [443, 129] on select "Select Cable / Satellite Services Collection Agency Credit Card Debt Debt Couns…" at bounding box center [460, 132] width 107 height 17
click at [407, 124] on select "Select Cable / Satellite Services Collection Agency Credit Card Debt Debt Couns…" at bounding box center [460, 132] width 107 height 17
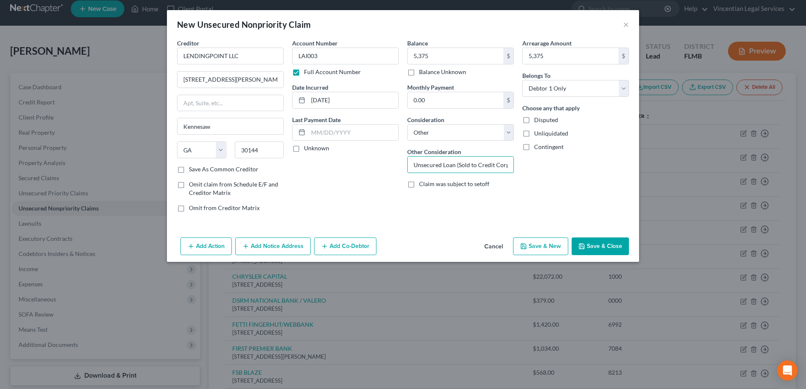
scroll to position [0, 2]
click at [543, 242] on button "Save & New" at bounding box center [540, 247] width 55 height 18
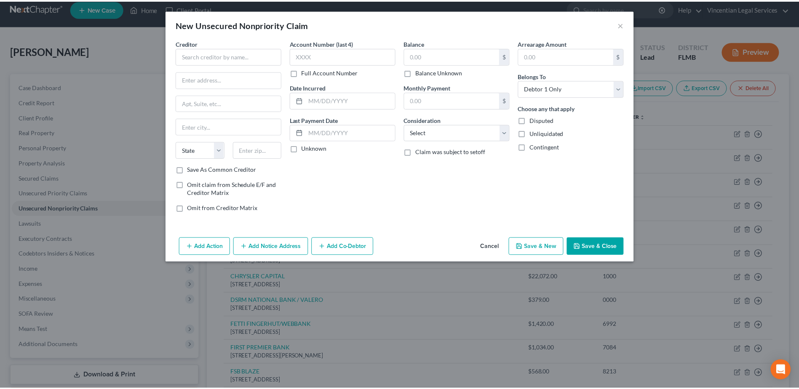
scroll to position [0, 0]
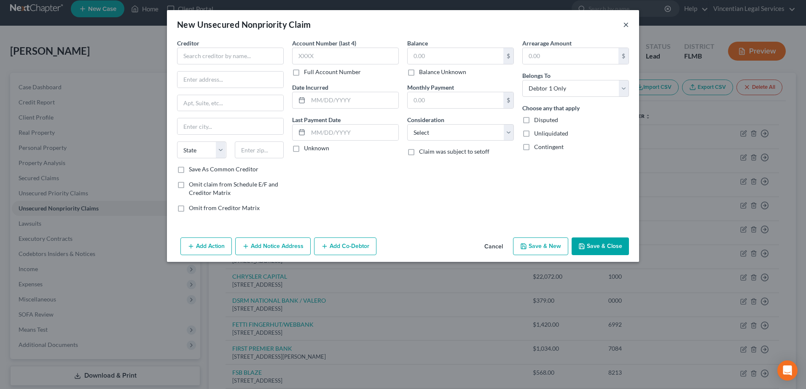
click at [626, 25] on button "×" at bounding box center [626, 24] width 6 height 10
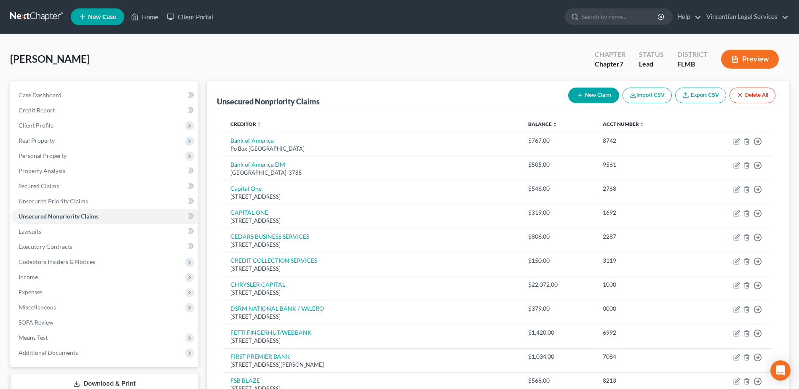
click at [601, 95] on button "New Claim" at bounding box center [594, 96] width 51 height 16
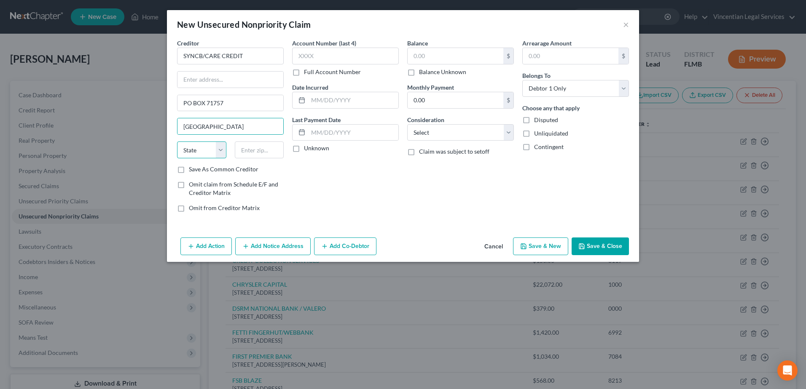
click at [198, 149] on select "State [US_STATE] AK AR AZ CA CO CT DE DC [GEOGRAPHIC_DATA] [GEOGRAPHIC_DATA] GU…" at bounding box center [201, 150] width 49 height 17
click at [177, 142] on select "State [US_STATE] AK AR AZ CA CO CT DE DC [GEOGRAPHIC_DATA] [GEOGRAPHIC_DATA] GU…" at bounding box center [201, 150] width 49 height 17
click at [470, 128] on select "Select Cable / Satellite Services Collection Agency Credit Card Debt Debt Couns…" at bounding box center [460, 132] width 107 height 17
click at [366, 179] on div "Account Number (last 4) 8551 Full Account Number Date Incurred [DATE] Last Paym…" at bounding box center [345, 129] width 115 height 180
click at [543, 245] on button "Save & New" at bounding box center [540, 247] width 55 height 18
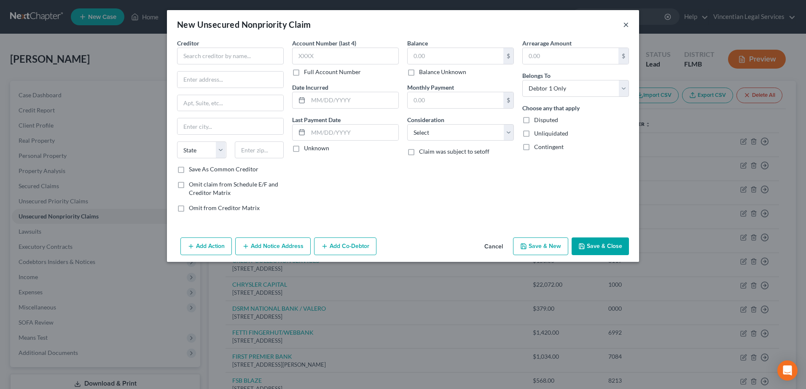
click at [624, 22] on button "×" at bounding box center [626, 24] width 6 height 10
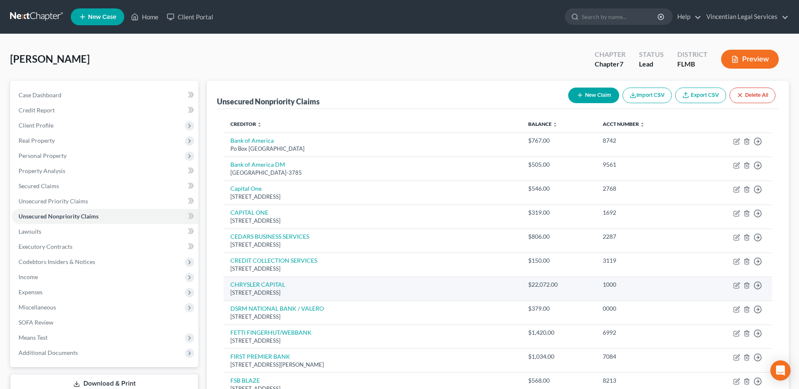
scroll to position [42, 0]
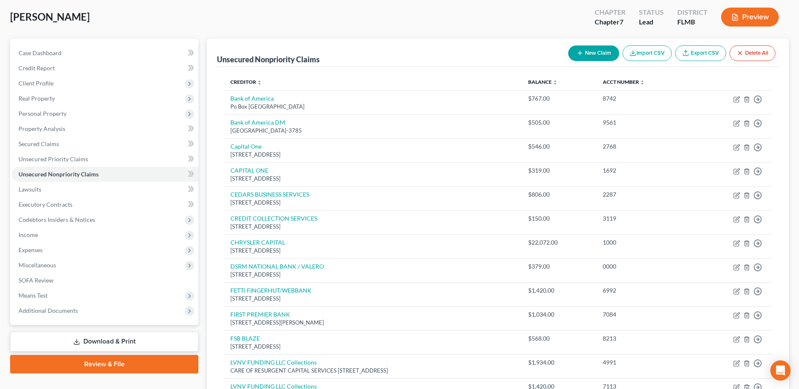
click at [572, 47] on button "New Claim" at bounding box center [594, 54] width 51 height 16
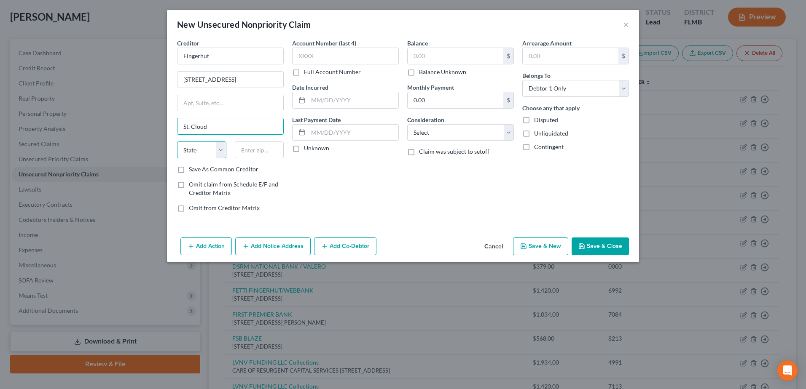
click at [209, 152] on select "State [US_STATE] AK AR AZ CA CO CT DE DC [GEOGRAPHIC_DATA] [GEOGRAPHIC_DATA] GU…" at bounding box center [201, 150] width 49 height 17
click at [177, 142] on select "State [US_STATE] AK AR AZ CA CO CT DE DC [GEOGRAPHIC_DATA] [GEOGRAPHIC_DATA] GU…" at bounding box center [201, 150] width 49 height 17
click at [627, 28] on button "×" at bounding box center [626, 24] width 6 height 10
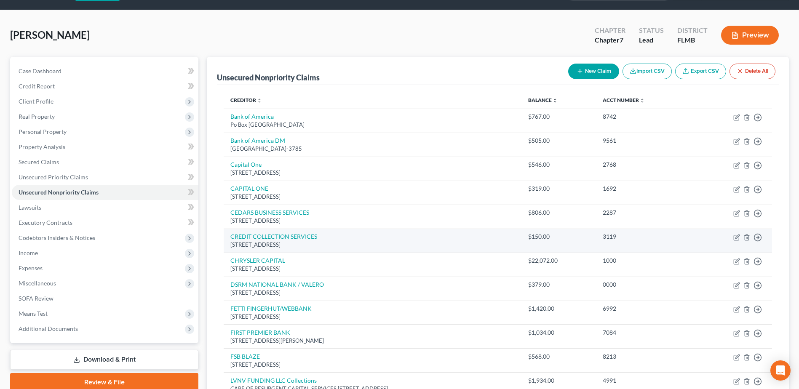
scroll to position [0, 0]
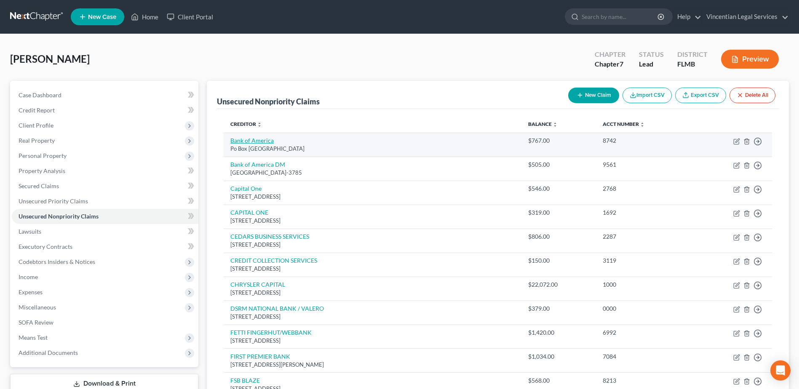
click at [255, 142] on link "Bank of America" at bounding box center [252, 140] width 43 height 7
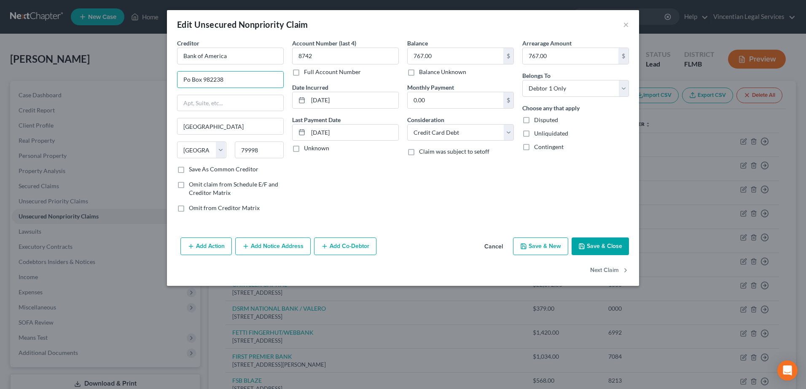
drag, startPoint x: 231, startPoint y: 81, endPoint x: 176, endPoint y: 77, distance: 54.5
click at [174, 78] on div "Creditor * Bank of America [GEOGRAPHIC_DATA] [GEOGRAPHIC_DATA][US_STATE] [GEOGR…" at bounding box center [230, 129] width 115 height 180
click at [196, 102] on input "text" at bounding box center [230, 103] width 106 height 16
drag, startPoint x: 233, startPoint y: 83, endPoint x: 176, endPoint y: 88, distance: 57.1
click at [176, 88] on div "Creditor * Bank of [GEOGRAPHIC_DATA][US_STATE] [GEOGRAPHIC_DATA] [GEOGRAPHIC_DA…" at bounding box center [230, 129] width 115 height 180
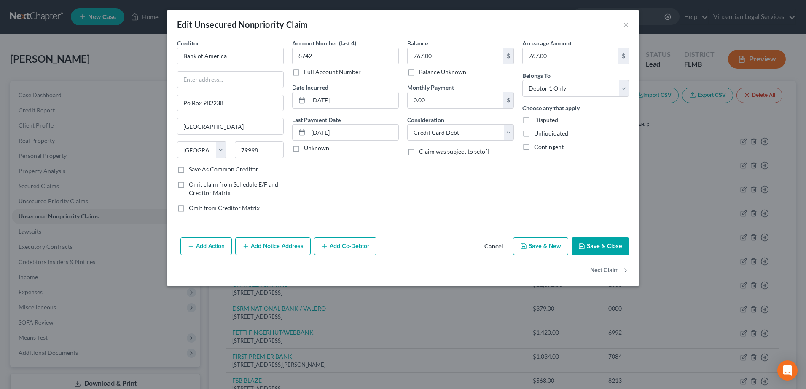
click at [605, 248] on button "Save & Close" at bounding box center [599, 247] width 57 height 18
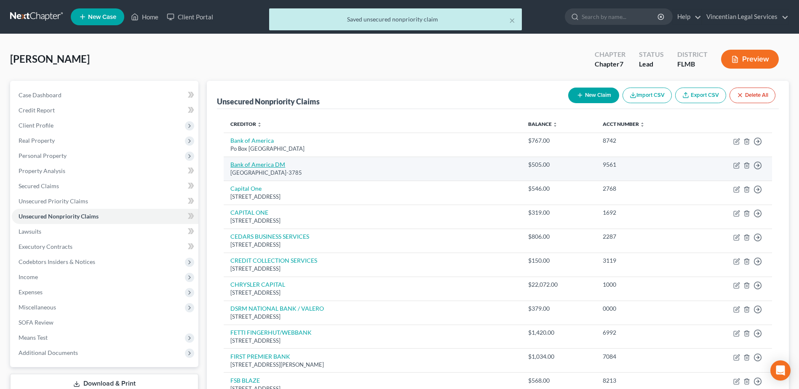
click at [250, 164] on link "Bank of America DM" at bounding box center [258, 164] width 55 height 7
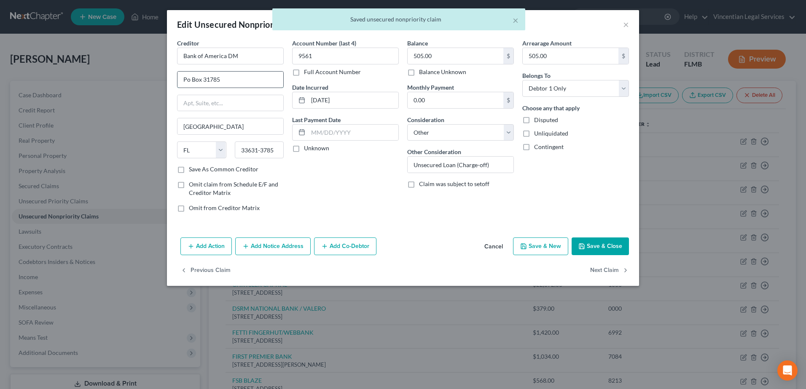
drag, startPoint x: 223, startPoint y: 81, endPoint x: 177, endPoint y: 82, distance: 45.9
click at [177, 82] on input "Po Box 31785" at bounding box center [230, 80] width 106 height 16
click at [219, 105] on input "text" at bounding box center [230, 103] width 106 height 16
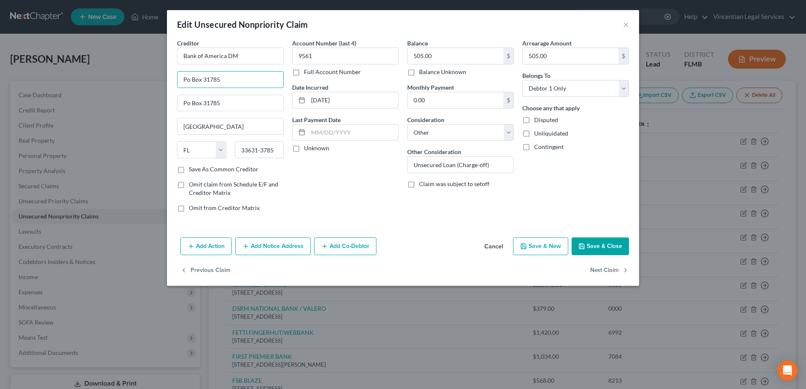
drag, startPoint x: 226, startPoint y: 82, endPoint x: 154, endPoint y: 84, distance: 72.1
click at [154, 84] on div "Edit Unsecured Nonpriority Claim × Creditor * Bank of America DM Po Box 31785 P…" at bounding box center [403, 194] width 806 height 389
click at [558, 248] on button "Save & New" at bounding box center [540, 247] width 55 height 18
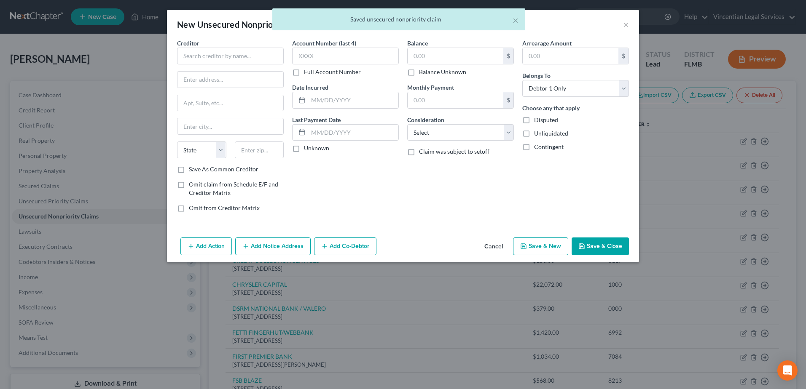
click at [627, 25] on div "× Saved unsecured nonpriority claim" at bounding box center [399, 21] width 806 height 26
click at [628, 27] on div "× Saved unsecured nonpriority claim" at bounding box center [399, 21] width 806 height 26
click at [495, 247] on button "Cancel" at bounding box center [493, 247] width 32 height 17
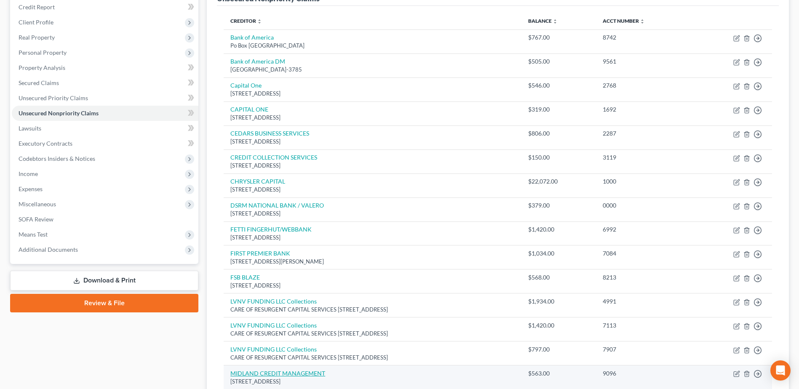
scroll to position [56, 0]
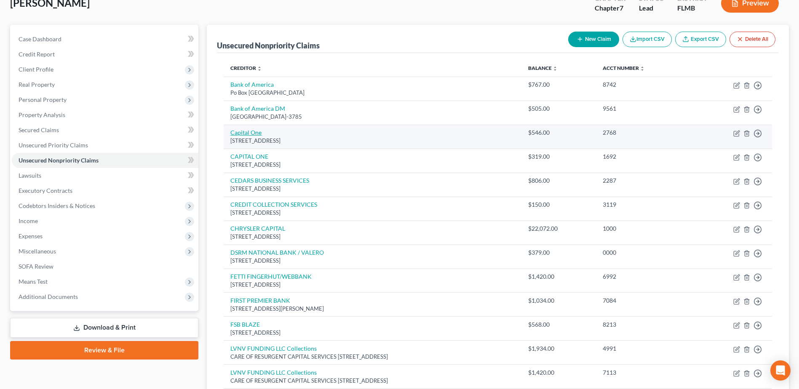
click at [247, 132] on link "Capital One" at bounding box center [246, 132] width 31 height 7
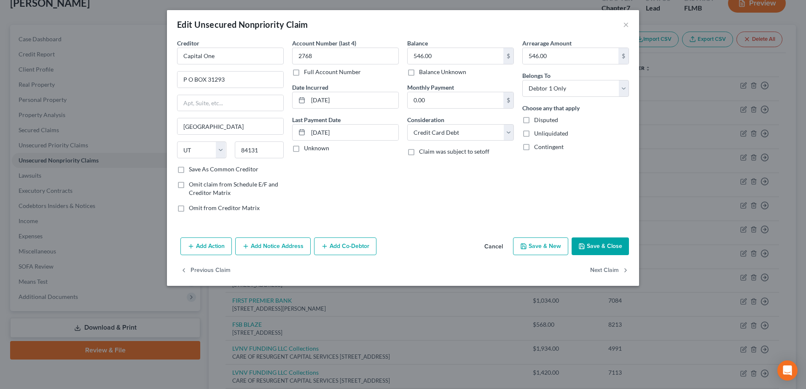
click at [629, 25] on div "Edit Unsecured Nonpriority Claim ×" at bounding box center [403, 24] width 472 height 29
click at [622, 23] on div "Edit Unsecured Nonpriority Claim ×" at bounding box center [403, 24] width 472 height 29
click at [631, 23] on div "Edit Unsecured Nonpriority Claim ×" at bounding box center [403, 24] width 472 height 29
click at [628, 23] on button "×" at bounding box center [626, 24] width 6 height 10
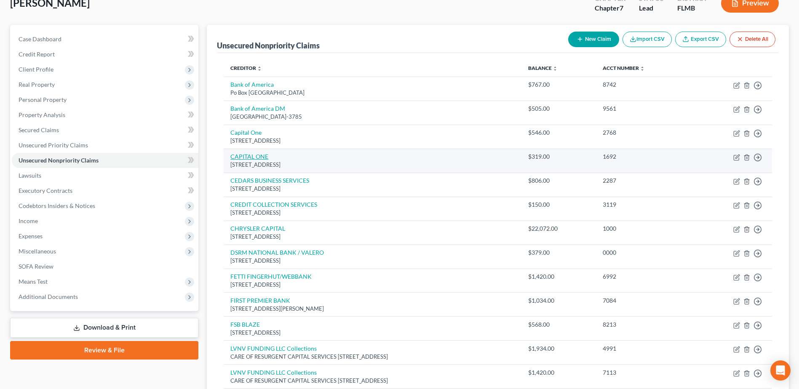
click at [259, 155] on link "CAPITAL ONE" at bounding box center [250, 156] width 38 height 7
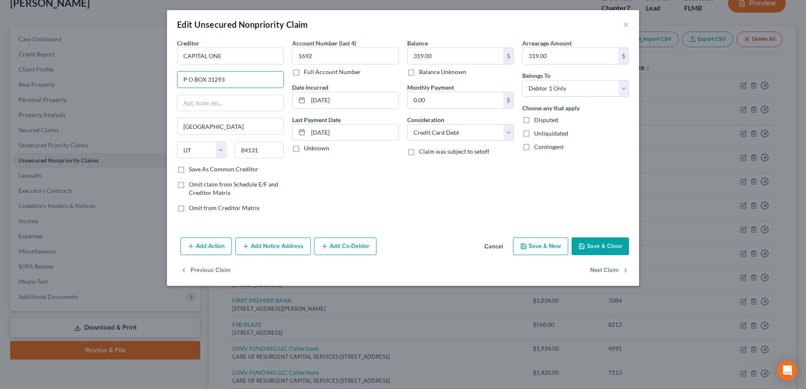
drag, startPoint x: 229, startPoint y: 82, endPoint x: 172, endPoint y: 82, distance: 56.9
click at [172, 82] on div "Creditor * CAPITAL ONE P O BOX 31293 [GEOGRAPHIC_DATA] [US_STATE][GEOGRAPHIC_DA…" at bounding box center [403, 137] width 472 height 196
click at [201, 106] on input "text" at bounding box center [230, 103] width 106 height 16
drag, startPoint x: 229, startPoint y: 80, endPoint x: 161, endPoint y: 83, distance: 68.3
click at [161, 83] on div "Edit Unsecured Nonpriority Claim × Creditor * CAPITAL ONE P O BOX 31293 P O BOX…" at bounding box center [403, 194] width 806 height 389
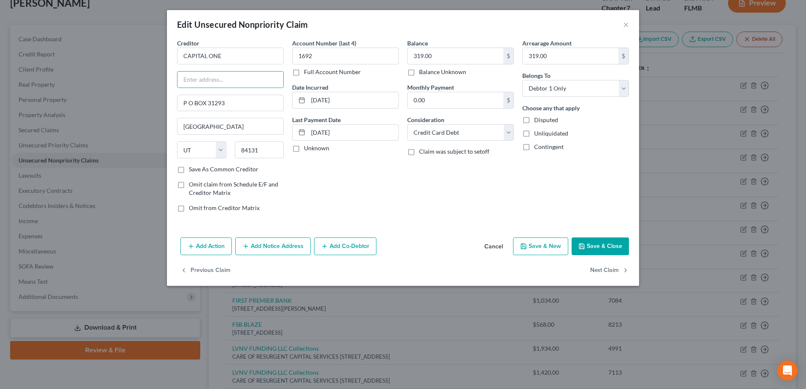
click at [590, 245] on button "Save & Close" at bounding box center [599, 247] width 57 height 18
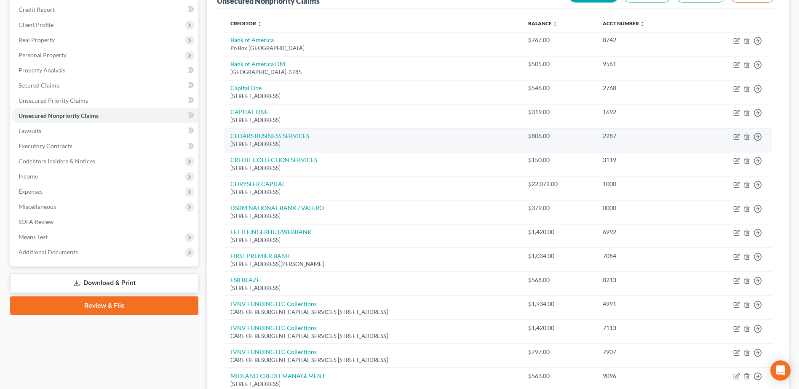
scroll to position [98, 0]
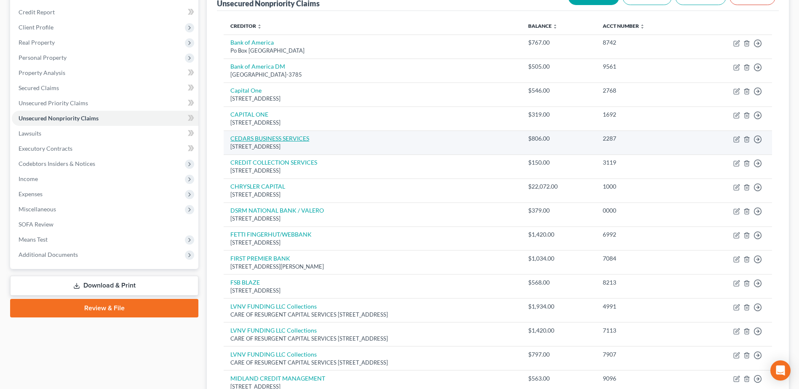
click at [265, 139] on link "CEDARS BUSINESS SERVICES" at bounding box center [270, 138] width 79 height 7
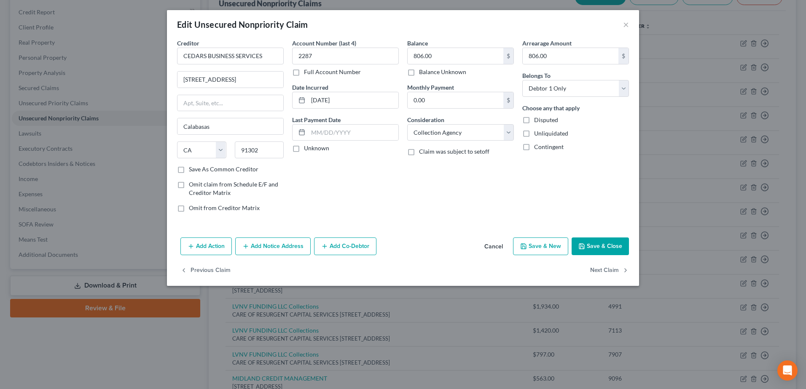
click at [622, 25] on div "Edit Unsecured Nonpriority Claim ×" at bounding box center [403, 24] width 472 height 29
click at [623, 26] on button "×" at bounding box center [626, 24] width 6 height 10
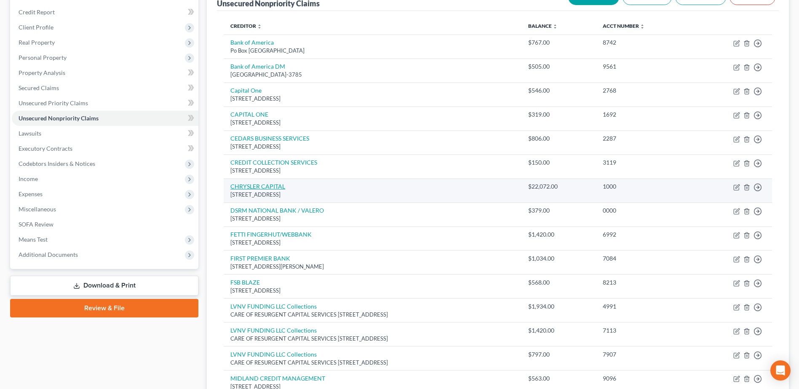
click at [263, 188] on link "CHRYSLER CAPITAL" at bounding box center [258, 186] width 55 height 7
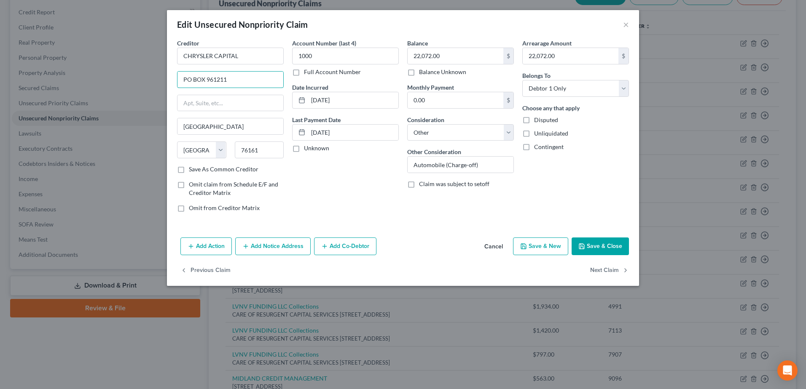
drag, startPoint x: 243, startPoint y: 74, endPoint x: 158, endPoint y: 78, distance: 85.2
click at [156, 78] on div "Edit Unsecured Nonpriority Claim × Creditor * CHRYSLER CAPITAL PO BOX 961211 [G…" at bounding box center [403, 194] width 806 height 389
click at [206, 104] on input "text" at bounding box center [230, 103] width 106 height 16
drag, startPoint x: 211, startPoint y: 84, endPoint x: 168, endPoint y: 83, distance: 42.6
click at [168, 83] on div "Creditor * CHRYSLER CAPITAL PO BOX 961211 PO BOX 961211 [GEOGRAPHIC_DATA] [US_S…" at bounding box center [403, 137] width 472 height 196
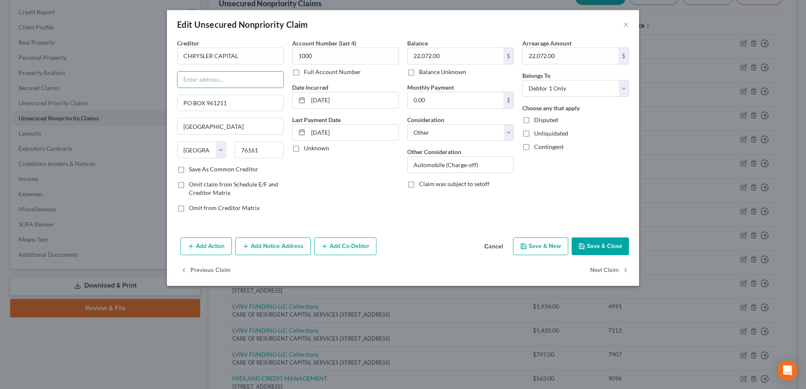
click at [589, 240] on button "Save & Close" at bounding box center [599, 247] width 57 height 18
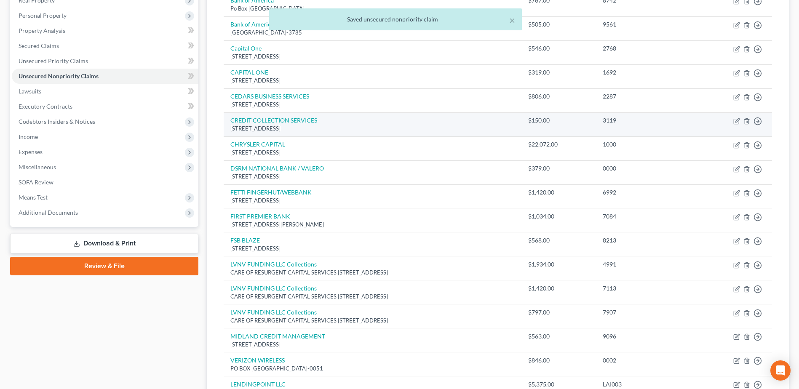
scroll to position [182, 0]
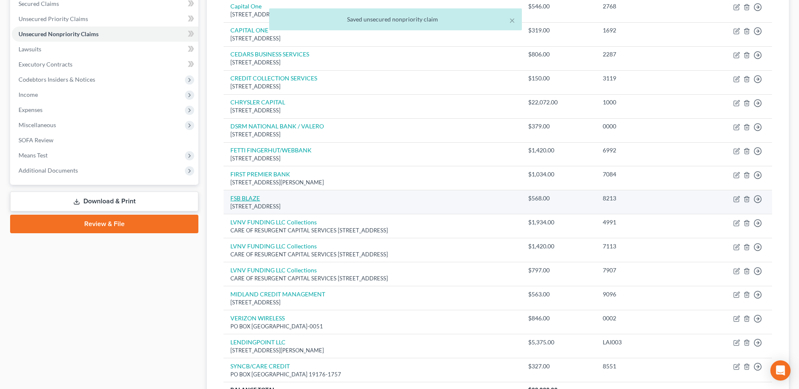
click at [241, 195] on link "FSB BLAZE" at bounding box center [246, 198] width 30 height 7
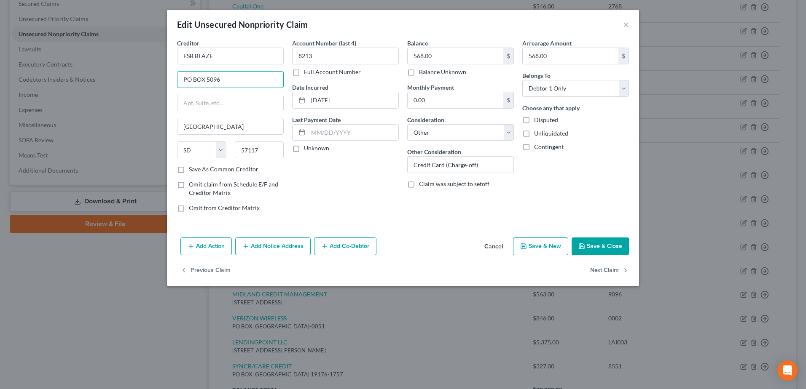
drag, startPoint x: 227, startPoint y: 75, endPoint x: 172, endPoint y: 80, distance: 55.8
click at [170, 80] on div "Creditor * FSB BLAZE PO BOX 5096 [GEOGRAPHIC_DATA] [US_STATE] AK AR [GEOGRAPHIC…" at bounding box center [403, 137] width 472 height 196
drag, startPoint x: 226, startPoint y: 76, endPoint x: 159, endPoint y: 80, distance: 67.1
click at [158, 80] on div "Edit Unsecured Nonpriority Claim × Creditor * FSB BLAZE PO BOX 5096 PO BOX 5096…" at bounding box center [403, 194] width 806 height 389
click at [585, 242] on button "Save & Close" at bounding box center [599, 247] width 57 height 18
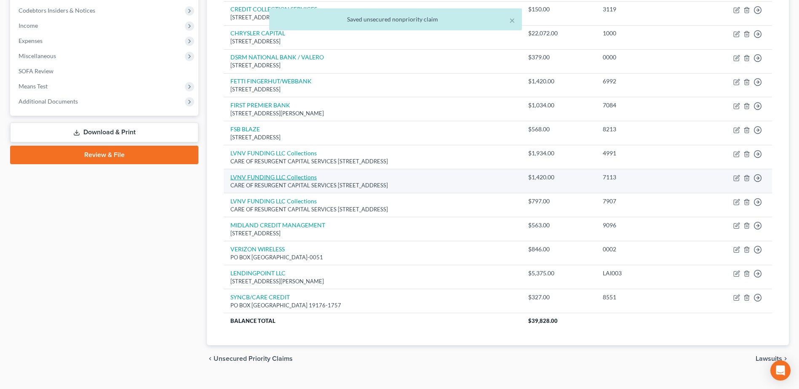
scroll to position [267, 0]
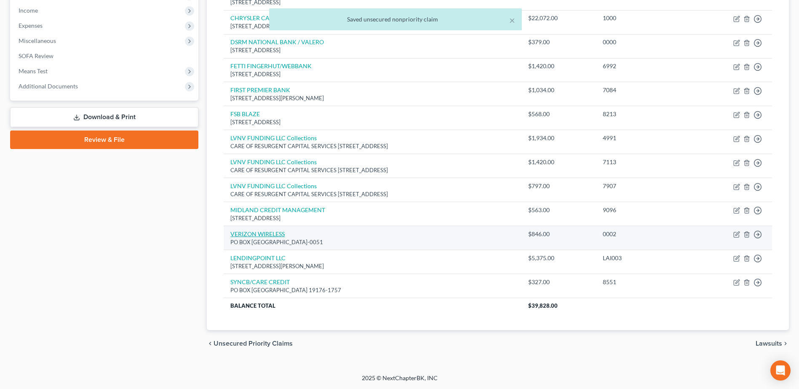
click at [283, 233] on link "VERIZON WIRELESS" at bounding box center [258, 234] width 54 height 7
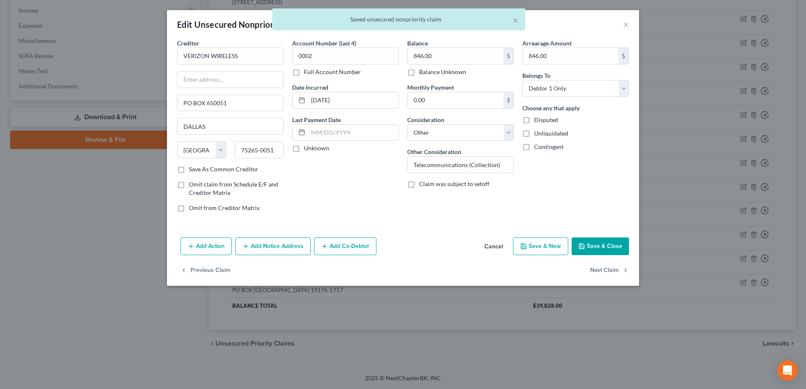
click at [620, 26] on div "× Saved unsecured nonpriority claim" at bounding box center [399, 21] width 806 height 26
click at [623, 24] on div "× Saved unsecured nonpriority claim" at bounding box center [399, 21] width 806 height 26
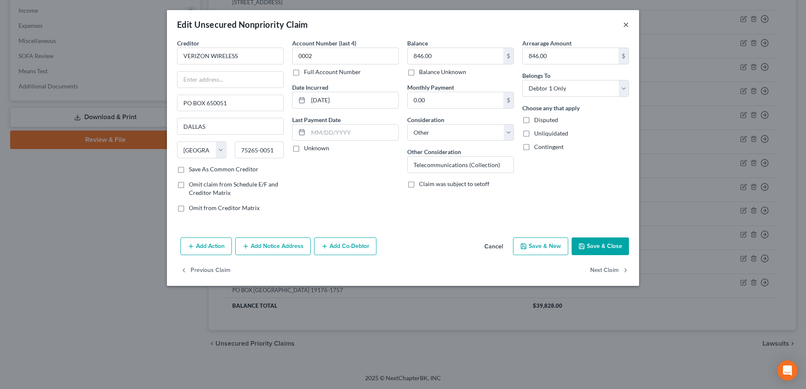
click at [626, 28] on button "×" at bounding box center [626, 24] width 6 height 10
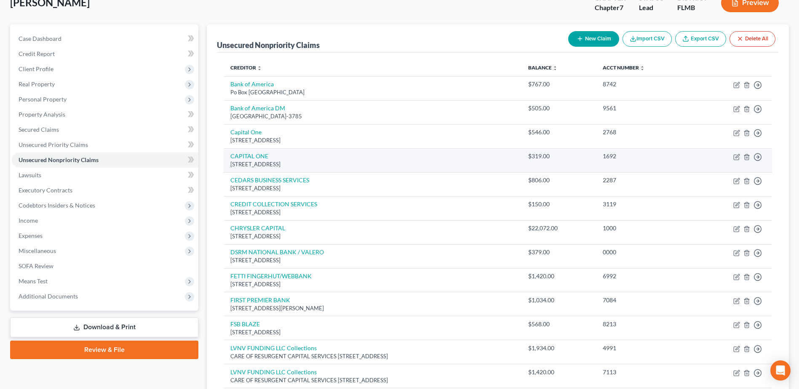
scroll to position [56, 0]
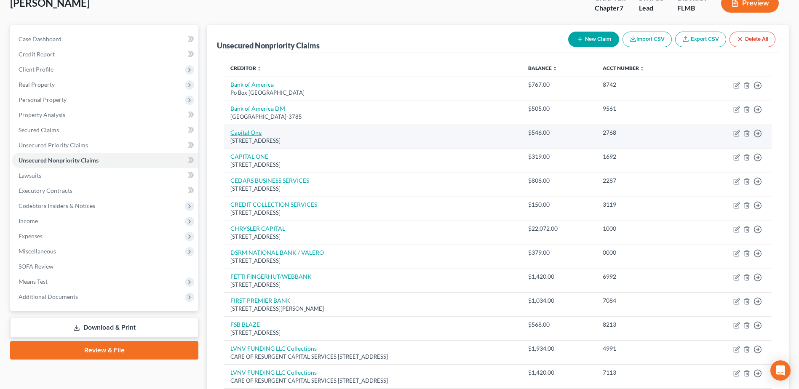
click at [258, 134] on link "Capital One" at bounding box center [246, 132] width 31 height 7
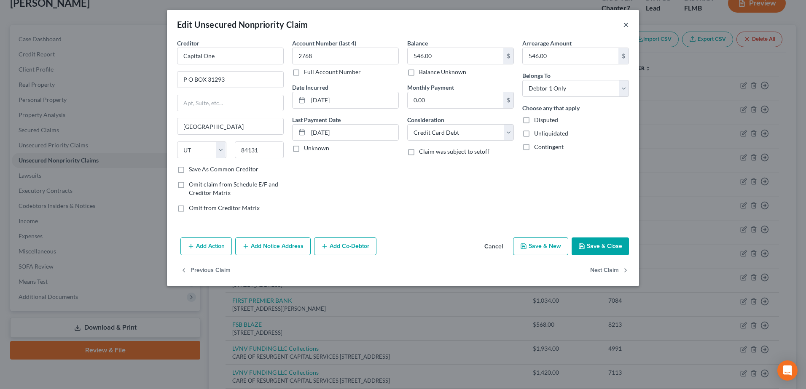
click at [625, 25] on button "×" at bounding box center [626, 24] width 6 height 10
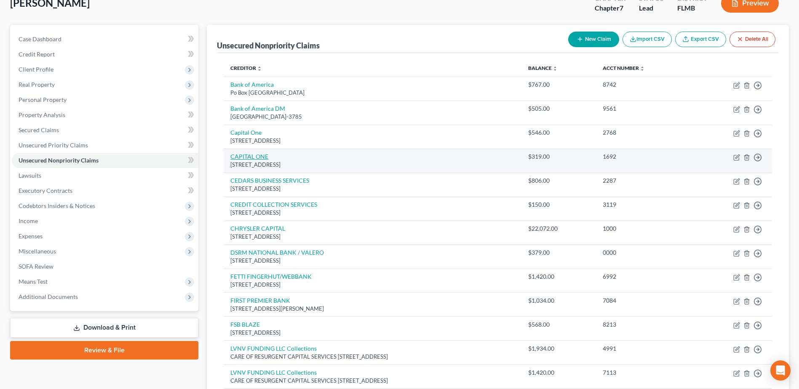
click at [241, 158] on link "CAPITAL ONE" at bounding box center [250, 156] width 38 height 7
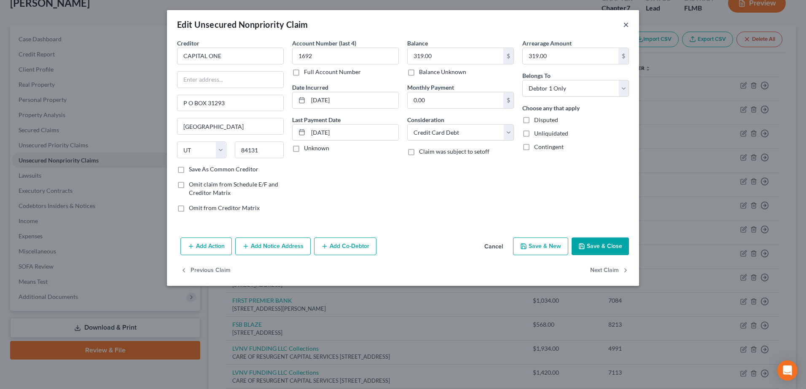
click at [624, 25] on button "×" at bounding box center [626, 24] width 6 height 10
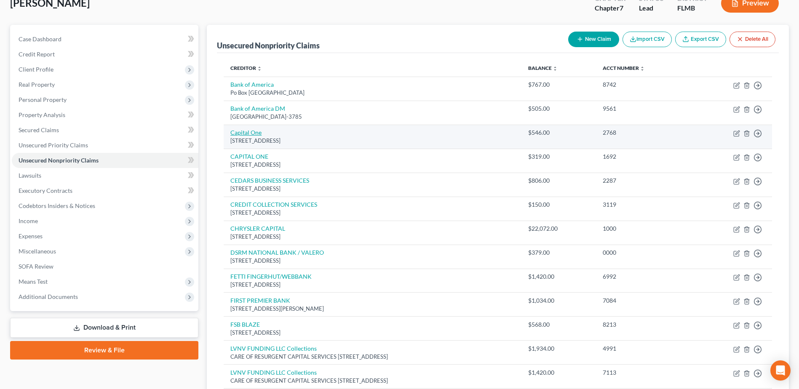
click at [247, 132] on link "Capital One" at bounding box center [246, 132] width 31 height 7
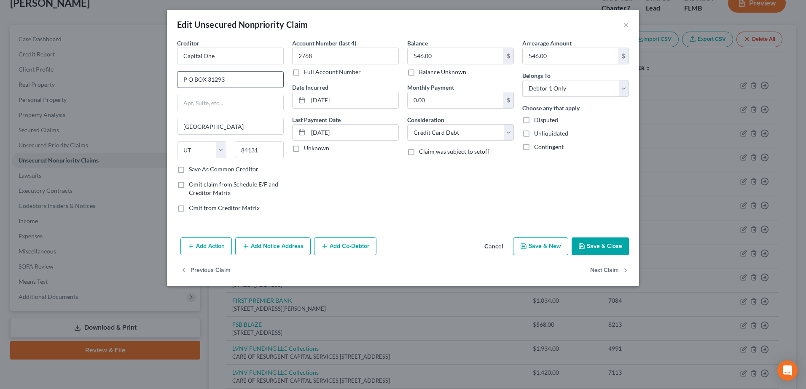
drag, startPoint x: 240, startPoint y: 82, endPoint x: 183, endPoint y: 82, distance: 57.3
click at [183, 82] on input "P O BOX 31293" at bounding box center [230, 80] width 106 height 16
drag, startPoint x: 236, startPoint y: 85, endPoint x: 157, endPoint y: 83, distance: 78.8
click at [157, 83] on div "Edit Unsecured Nonpriority Claim × Creditor * Capital One P O BOX 31293 P O BOX…" at bounding box center [403, 194] width 806 height 389
click at [592, 249] on button "Save & Close" at bounding box center [599, 247] width 57 height 18
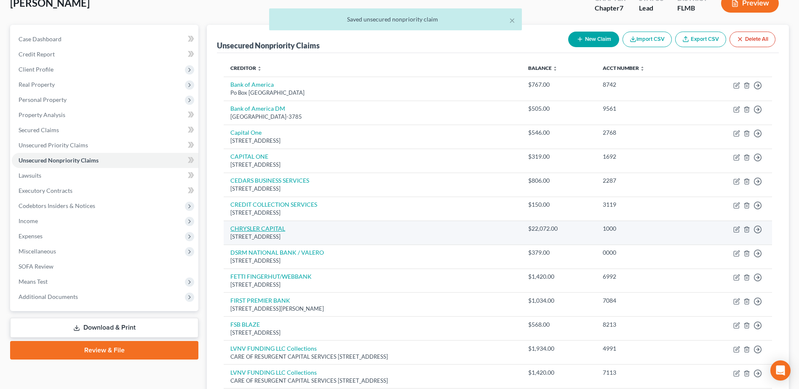
click at [255, 230] on link "CHRYSLER CAPITAL" at bounding box center [258, 228] width 55 height 7
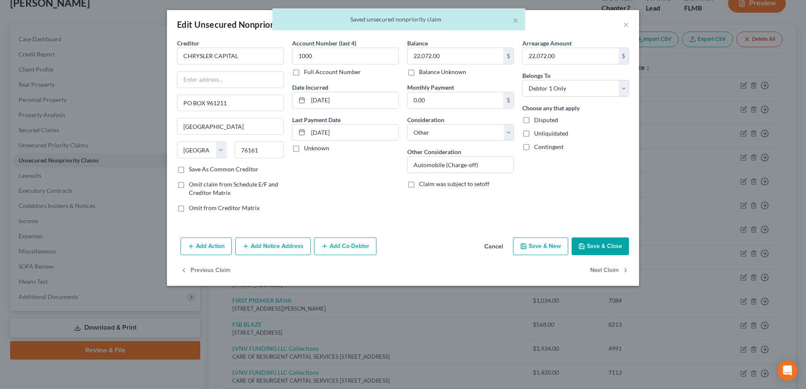
click at [629, 27] on div "× Saved unsecured nonpriority claim" at bounding box center [399, 21] width 806 height 26
click at [627, 26] on div "× Saved unsecured nonpriority claim" at bounding box center [399, 21] width 806 height 26
click at [625, 24] on div "× Saved unsecured nonpriority claim" at bounding box center [399, 21] width 806 height 26
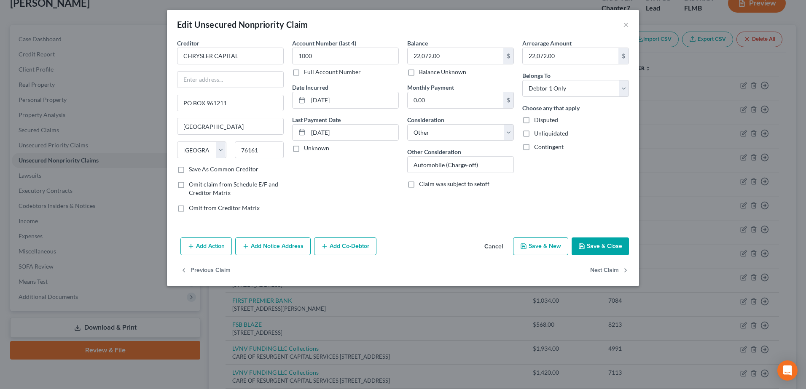
click at [629, 25] on div "Edit Unsecured Nonpriority Claim ×" at bounding box center [403, 24] width 472 height 29
click at [626, 24] on button "×" at bounding box center [626, 24] width 6 height 10
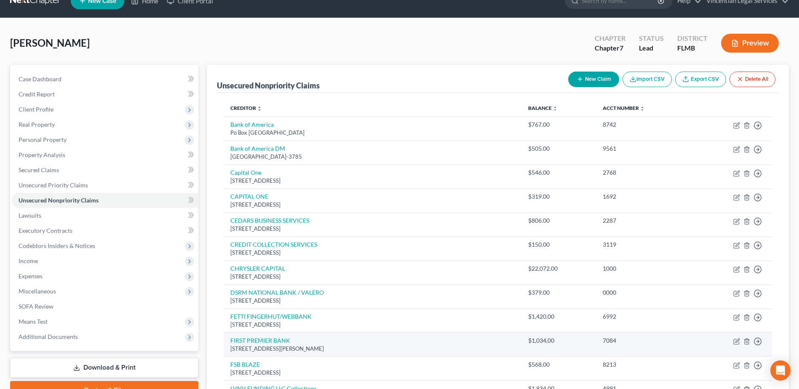
scroll to position [14, 0]
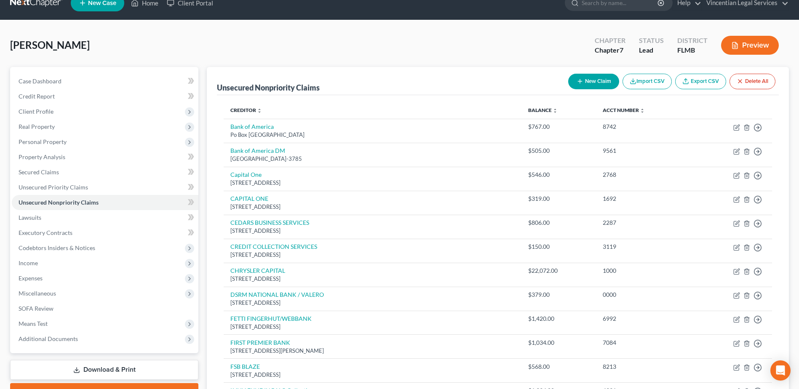
click at [608, 83] on button "New Claim" at bounding box center [594, 82] width 51 height 16
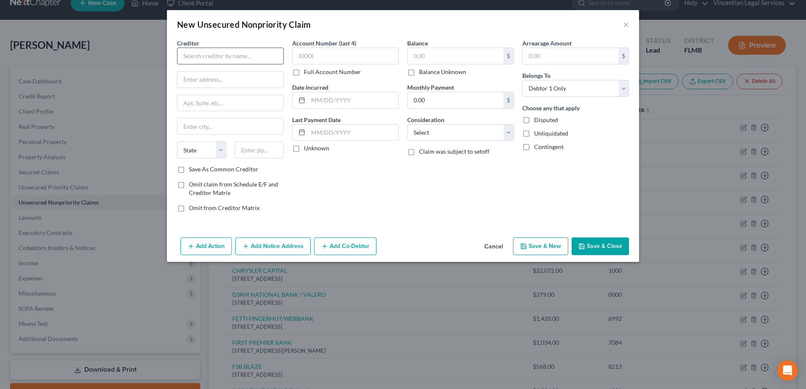
click at [239, 64] on div "Creditor * State [US_STATE] AK AR AZ CA CO [GEOGRAPHIC_DATA] DE DC [GEOGRAPHIC_…" at bounding box center [230, 102] width 107 height 126
click at [248, 57] on input "text" at bounding box center [230, 56] width 107 height 17
click at [204, 104] on input "text" at bounding box center [230, 103] width 106 height 16
click at [182, 129] on input "text" at bounding box center [230, 126] width 106 height 16
click at [198, 148] on select "State [US_STATE] AK AR AZ CA CO CT DE DC [GEOGRAPHIC_DATA] [GEOGRAPHIC_DATA] GU…" at bounding box center [201, 150] width 49 height 17
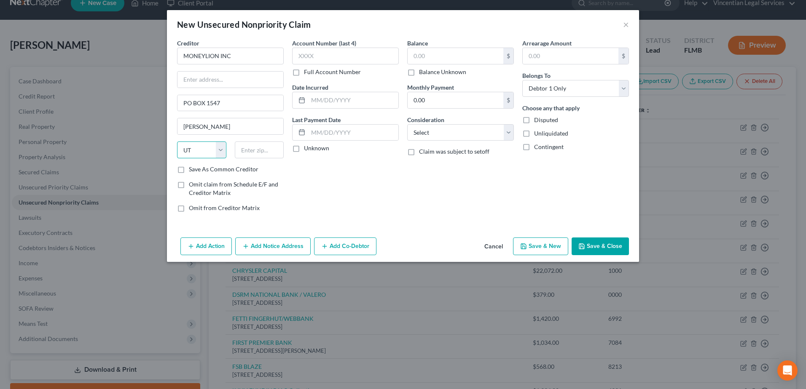
click at [177, 142] on select "State [US_STATE] AK AR AZ CA CO CT DE DC [GEOGRAPHIC_DATA] [GEOGRAPHIC_DATA] GU…" at bounding box center [201, 150] width 49 height 17
click at [251, 157] on input "text" at bounding box center [259, 150] width 49 height 17
click at [316, 56] on input "text" at bounding box center [345, 56] width 107 height 17
click at [304, 74] on label "Full Account Number" at bounding box center [332, 72] width 57 height 8
click at [307, 73] on input "Full Account Number" at bounding box center [309, 70] width 5 height 5
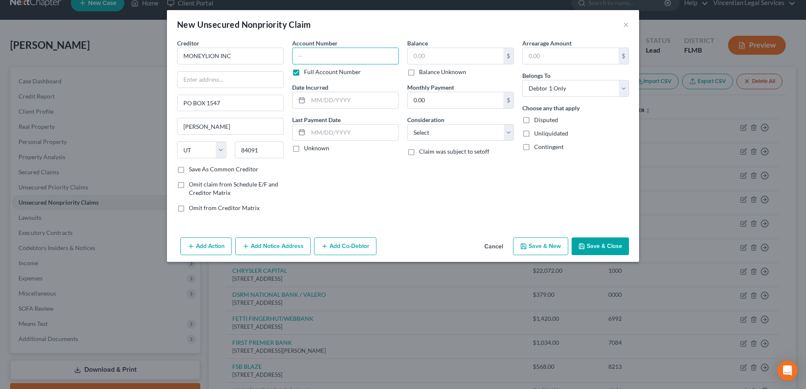
click at [330, 54] on input "text" at bounding box center [345, 56] width 107 height 17
drag, startPoint x: 343, startPoint y: 56, endPoint x: 268, endPoint y: 54, distance: 75.0
click at [268, 54] on div "Creditor * MONEYLION INC PO BOX 1547 [PERSON_NAME] State [US_STATE] AK AR AZ CA…" at bounding box center [403, 129] width 460 height 180
click at [304, 70] on label "Full Account Number" at bounding box center [332, 72] width 57 height 8
click at [307, 70] on input "Full Account Number" at bounding box center [309, 70] width 5 height 5
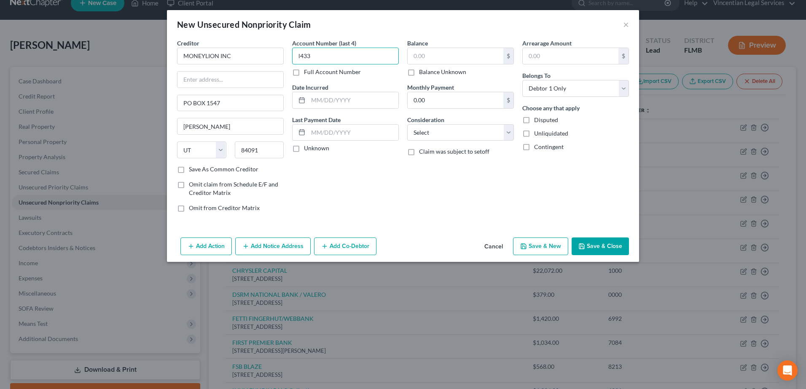
click at [341, 55] on input "l433" at bounding box center [345, 56] width 107 height 17
click at [467, 134] on select "Select Cable / Satellite Services Collection Agency Credit Card Debt Debt Couns…" at bounding box center [460, 132] width 107 height 17
click at [628, 26] on button "×" at bounding box center [626, 24] width 6 height 10
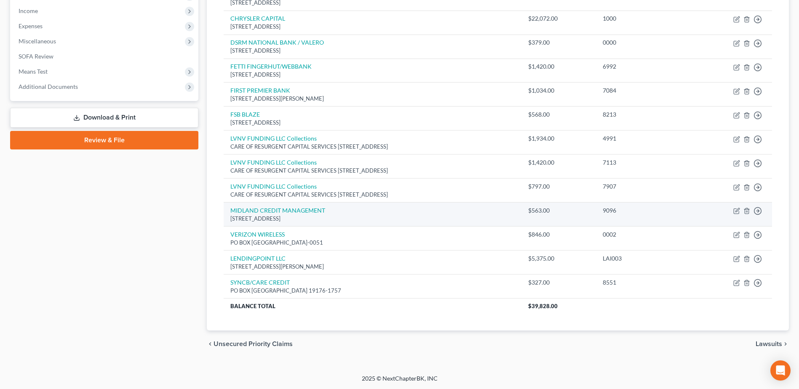
scroll to position [267, 0]
